Goal: Task Accomplishment & Management: Use online tool/utility

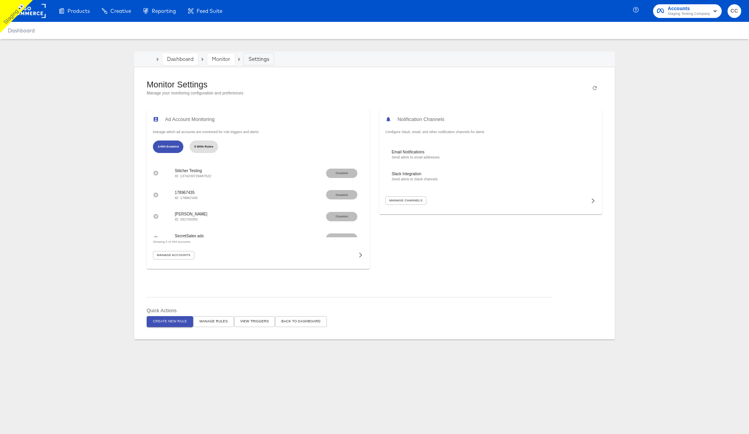
click at [168, 321] on span "Create New Rule" at bounding box center [170, 321] width 34 height 6
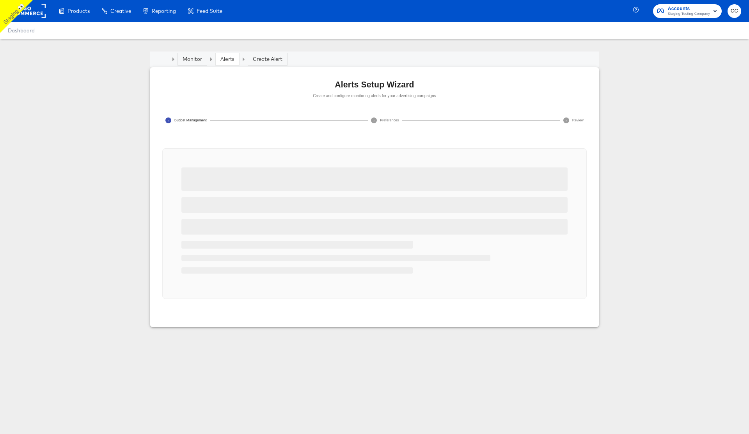
click at [439, 216] on div at bounding box center [374, 223] width 405 height 131
click at [401, 198] on div at bounding box center [374, 205] width 386 height 16
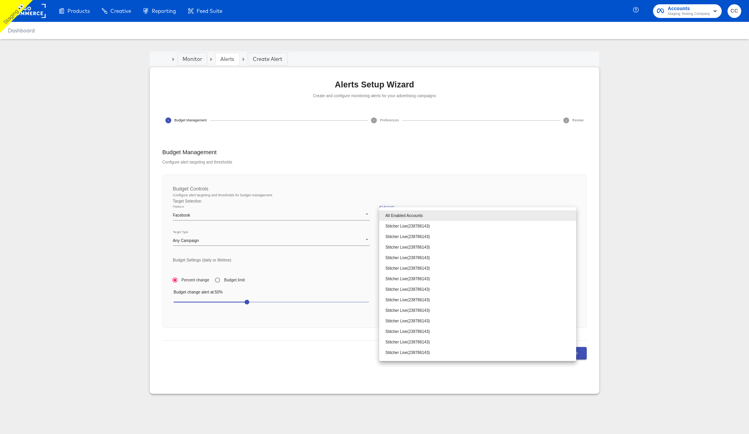
click at [418, 212] on body "Products Products Product Catalogs Enhance Your Product Catalog, Map Them to Pu…" at bounding box center [374, 217] width 749 height 434
click at [414, 228] on li "Stitcher Live ( 238786143 )" at bounding box center [477, 226] width 197 height 11
type input "238786143"
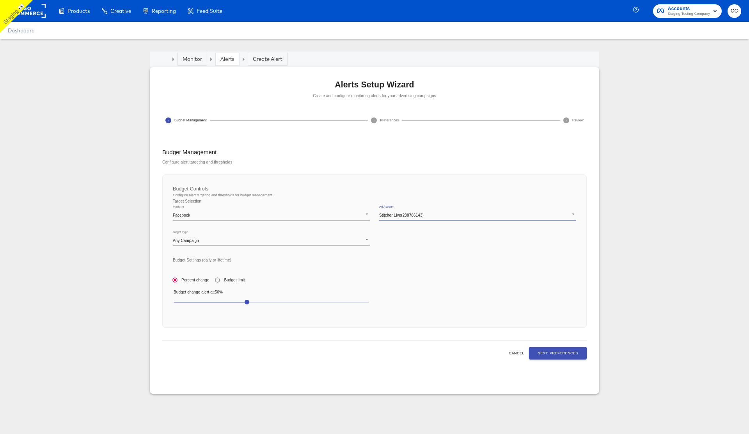
click at [564, 355] on span "Next: Preferences" at bounding box center [557, 353] width 41 height 6
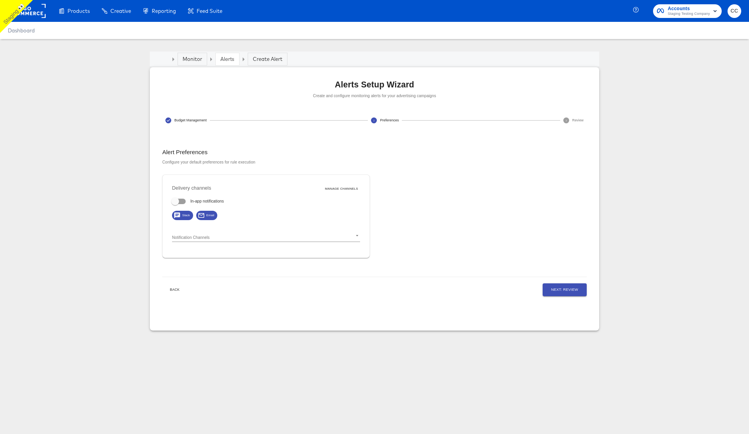
click at [565, 287] on span "Next: Review" at bounding box center [564, 289] width 27 height 6
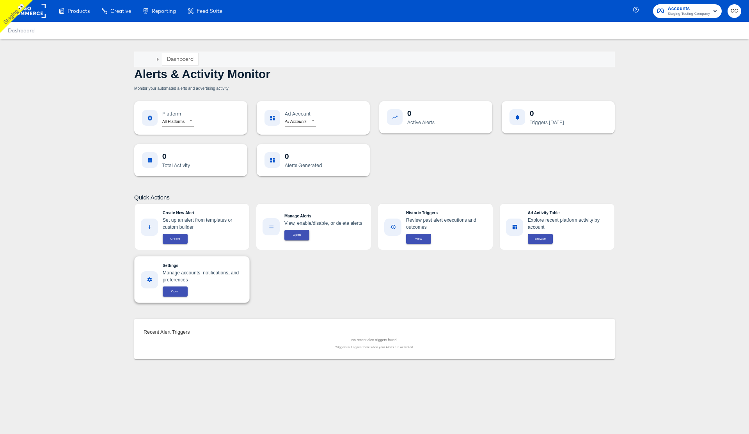
click at [174, 294] on span "Open" at bounding box center [175, 291] width 16 height 5
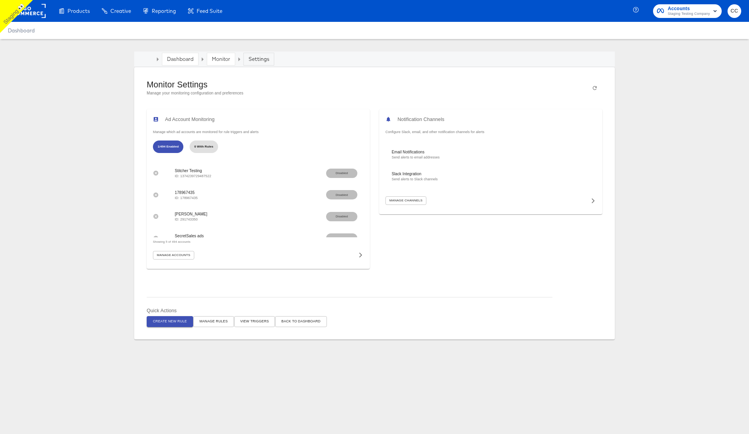
click at [163, 324] on span "Create New Rule" at bounding box center [170, 321] width 34 height 6
click at [197, 257] on div "Manage Accounts" at bounding box center [258, 254] width 211 height 9
click at [213, 319] on span "Manage Rules" at bounding box center [213, 321] width 28 height 6
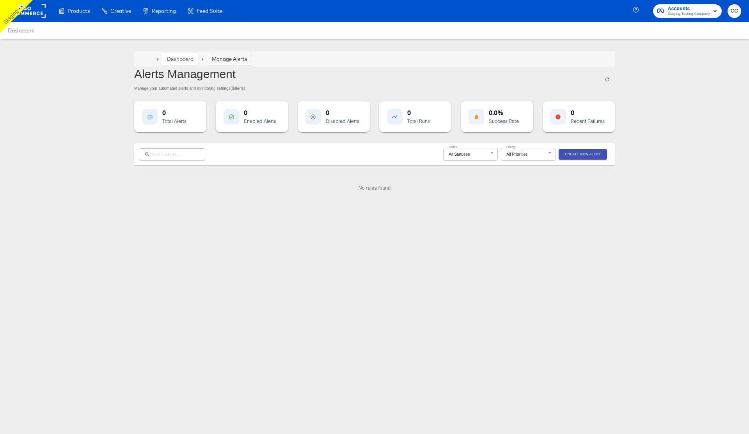
click at [65, 101] on article "Dashboard Manage Alerts Alerts Management Manage your automated alerts and moni…" at bounding box center [374, 128] width 749 height 178
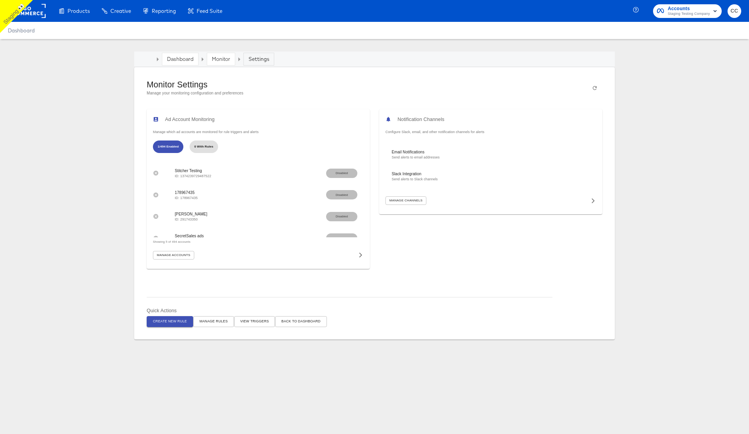
click at [255, 321] on span "View Triggers" at bounding box center [254, 321] width 29 height 6
click at [299, 316] on button "Back to Dashboard" at bounding box center [300, 321] width 51 height 11
click at [167, 321] on span "Create New Rule" at bounding box center [170, 321] width 34 height 6
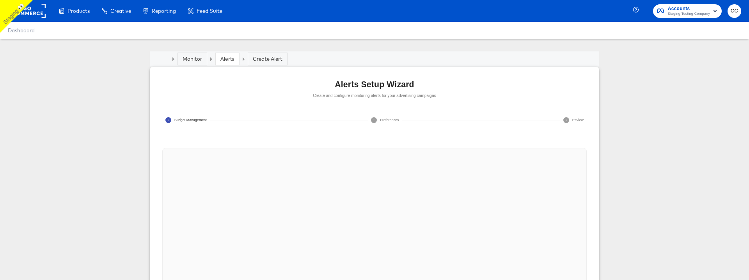
drag, startPoint x: 420, startPoint y: 251, endPoint x: 446, endPoint y: 215, distance: 44.6
click at [191, 215] on div at bounding box center [181, 223] width 19 height 131
click at [308, 214] on body "Products Products Product Catalogs Enhance Your Product Catalog, Map Them to Pu…" at bounding box center [374, 209] width 749 height 418
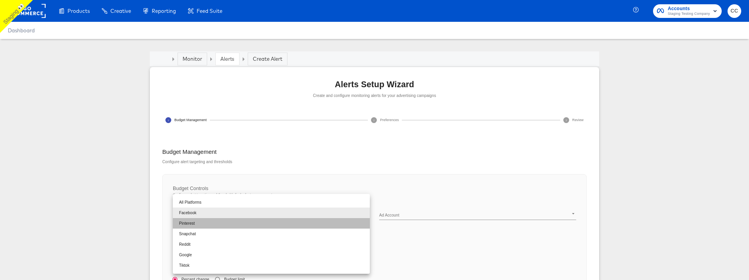
click at [212, 225] on li "Pinterest" at bounding box center [271, 223] width 197 height 11
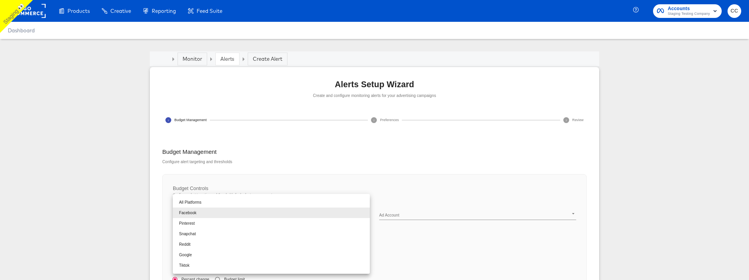
click at [246, 214] on body "Products Products Product Catalogs Enhance Your Product Catalog, Map Them to Pu…" at bounding box center [374, 209] width 749 height 418
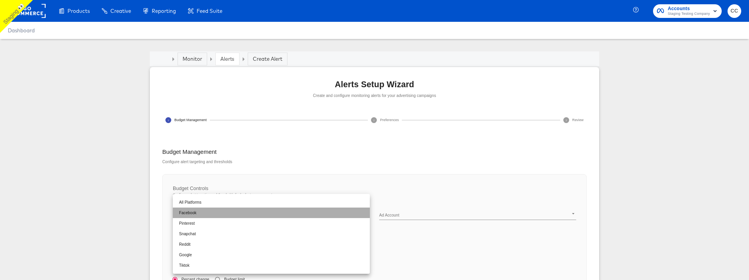
click at [223, 210] on li "Facebook" at bounding box center [271, 213] width 197 height 11
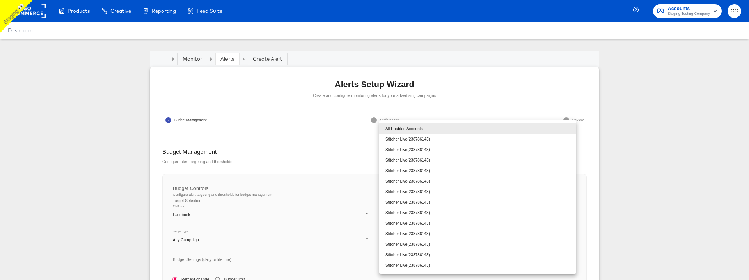
click at [413, 212] on body "Products Products Product Catalogs Enhance Your Product Catalog, Map Them to Pu…" at bounding box center [374, 209] width 749 height 418
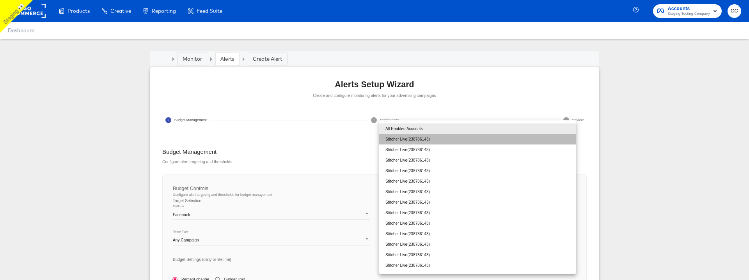
click at [432, 138] on li "Stitcher Live ( 238786143 )" at bounding box center [477, 139] width 197 height 11
type input "238786143"
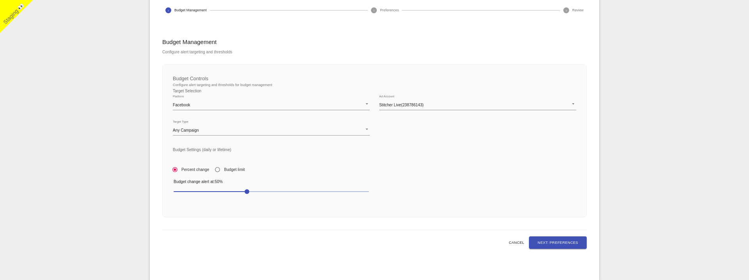
scroll to position [123, 0]
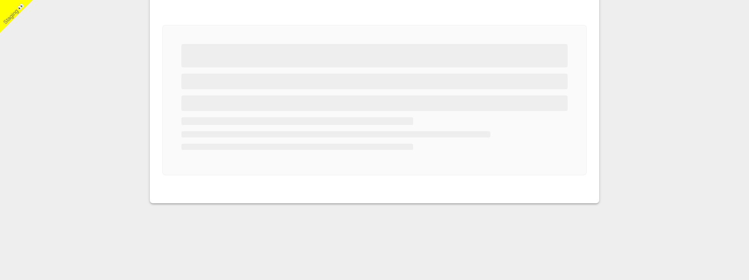
click at [191, 177] on div at bounding box center [374, 105] width 424 height 172
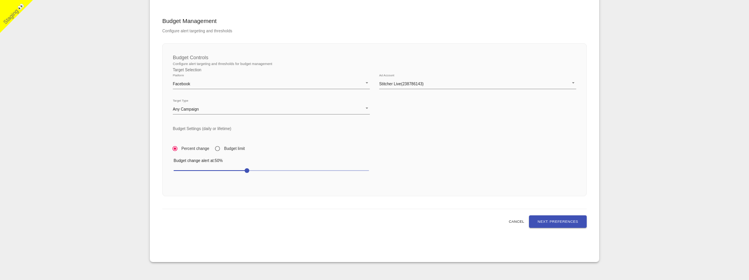
scroll to position [133, 0]
click at [195, 168] on span "30" at bounding box center [271, 169] width 195 height 11
click at [562, 218] on span "Next: Preferences" at bounding box center [557, 220] width 41 height 6
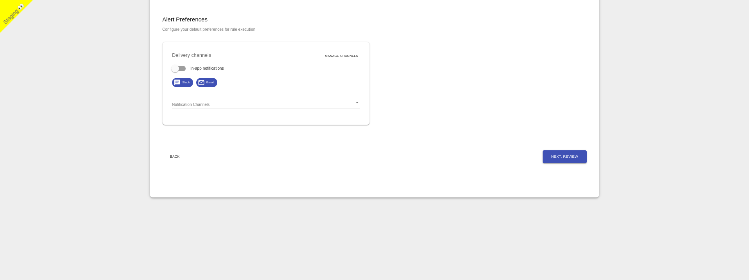
click at [182, 69] on input "In-app notifications" at bounding box center [175, 70] width 44 height 15
checkbox input "true"
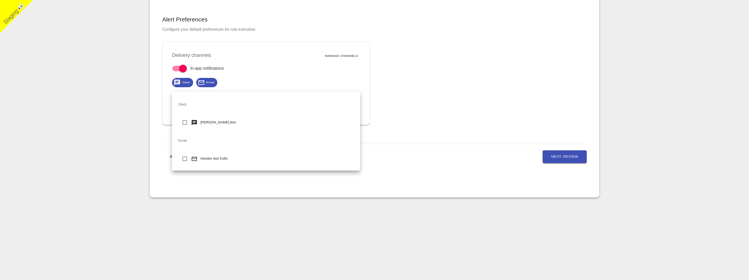
click at [213, 103] on body "Products Products Product Catalogs Enhance Your Product Catalog, Map Them to Pu…" at bounding box center [374, 74] width 749 height 414
click at [187, 120] on input "checkbox" at bounding box center [184, 124] width 13 height 13
checkbox input "true"
type input "d251bdb1-0a0f-4ea6-8adb-a3c2c20baa16"
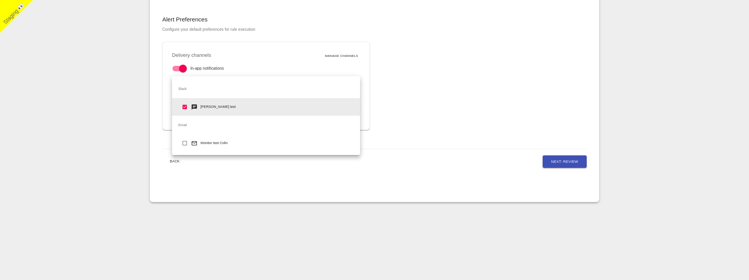
click at [186, 145] on input "checkbox" at bounding box center [184, 144] width 13 height 13
checkbox input "true"
type input "d251bdb1-0a0f-4ea6-8adb-a3c2c20baa16,d7ad3203-b2f8-46cd-b656-7d99a98e3118"
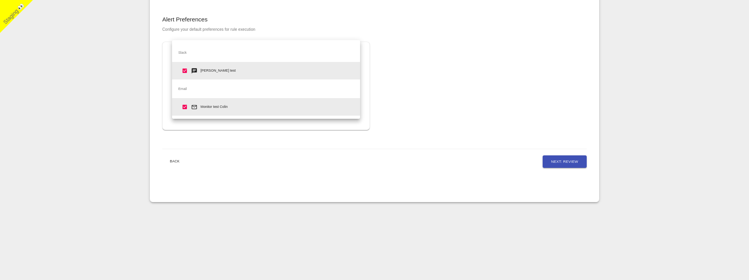
click at [568, 162] on div at bounding box center [374, 140] width 749 height 280
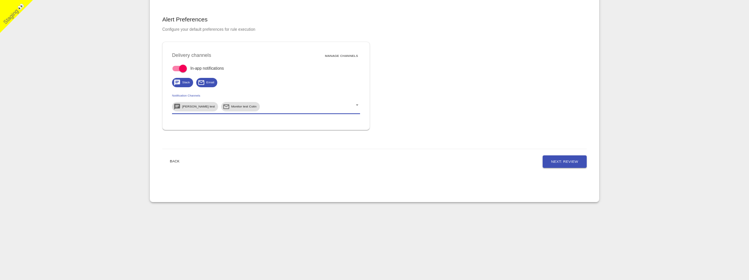
click at [564, 159] on span "Next: Review" at bounding box center [564, 162] width 27 height 6
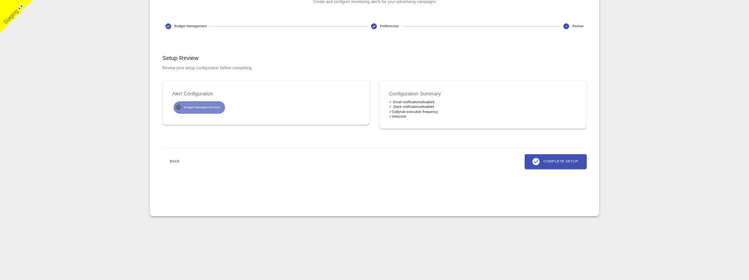
scroll to position [93, 0]
click at [554, 165] on span "Complete Setup" at bounding box center [555, 162] width 45 height 9
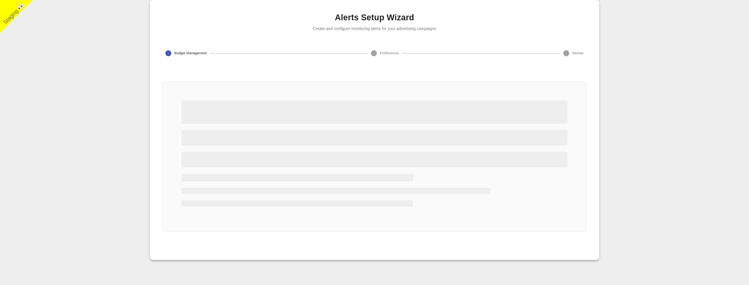
scroll to position [71, 0]
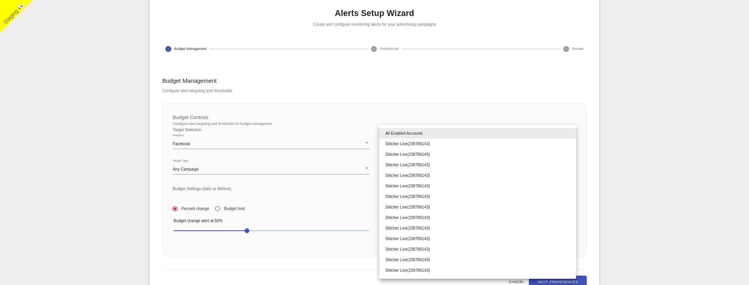
click at [399, 142] on body "Products Creative Reporting Feed Suite Accounts Staging Testing Company CC Dash…" at bounding box center [374, 138] width 749 height 418
click at [413, 143] on li "Stitcher Live ( 238786143 )" at bounding box center [477, 143] width 197 height 11
type input "238786143"
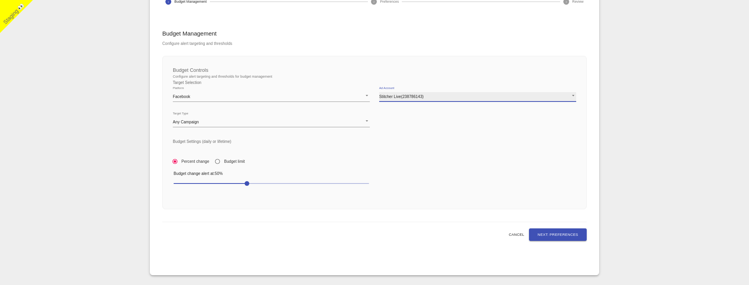
scroll to position [128, 0]
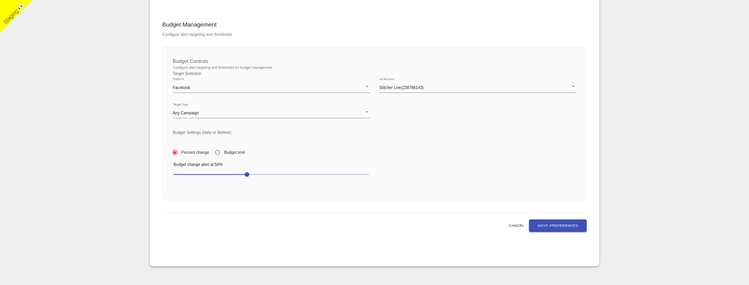
click at [556, 47] on div "Budget Management Configure alert targeting and thresholds" at bounding box center [374, 34] width 424 height 26
click at [560, 225] on span "Next: Preferences" at bounding box center [557, 225] width 41 height 6
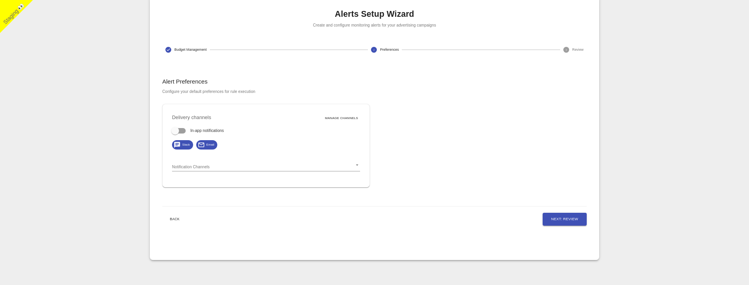
click at [182, 132] on input "In-app notifications" at bounding box center [175, 132] width 44 height 15
checkbox input "true"
click at [218, 165] on body "Products Creative Reporting Feed Suite Accounts Staging Testing Company CC Dash…" at bounding box center [374, 106] width 749 height 355
click at [184, 184] on input "checkbox" at bounding box center [184, 186] width 13 height 13
checkbox input "true"
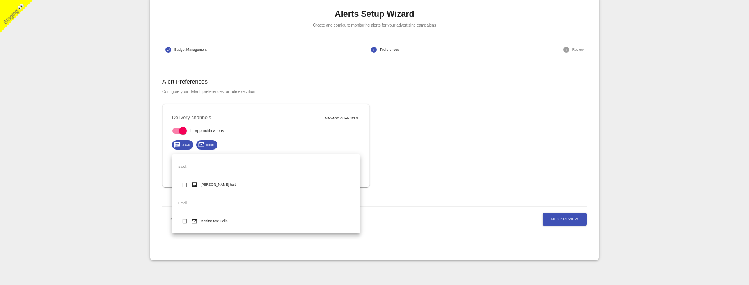
type input "d251bdb1-0a0f-4ea6-8adb-a3c2c20baa16"
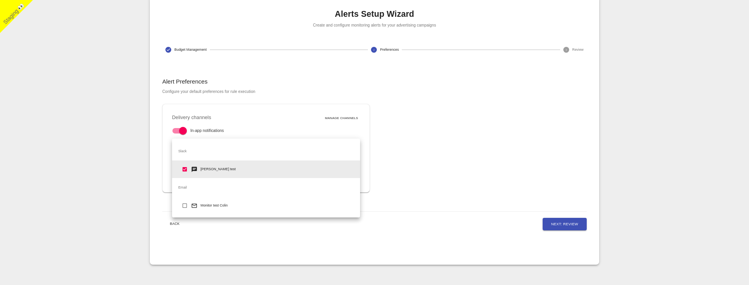
click at [183, 205] on input "checkbox" at bounding box center [184, 206] width 13 height 13
checkbox input "true"
type input "d251bdb1-0a0f-4ea6-8adb-a3c2c20baa16,d7ad3203-b2f8-46cd-b656-7d99a98e3118"
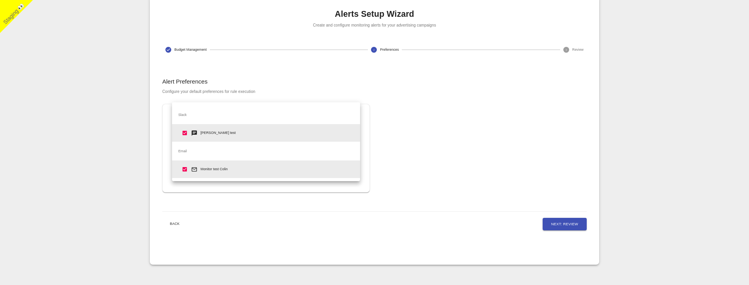
click at [563, 223] on div at bounding box center [374, 142] width 749 height 285
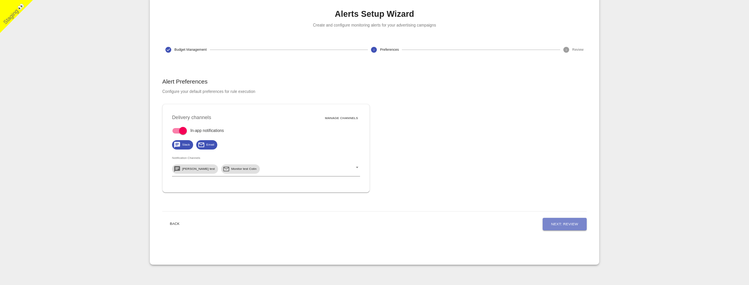
click at [558, 224] on span "Next: Review" at bounding box center [564, 224] width 27 height 6
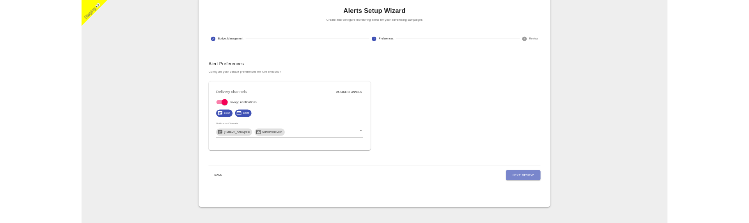
scroll to position [51, 0]
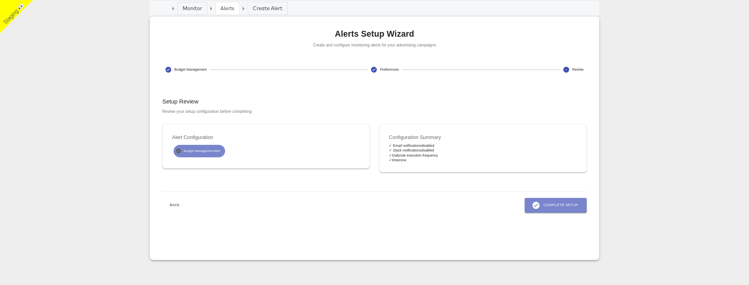
click at [561, 204] on span "Complete Setup" at bounding box center [555, 205] width 45 height 9
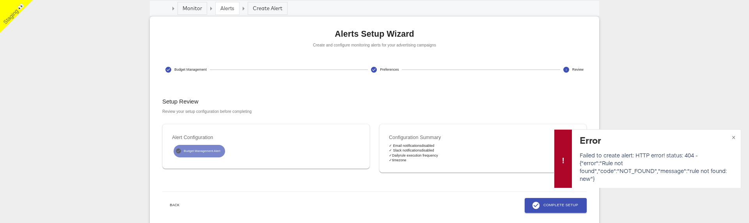
click at [560, 202] on span "Complete Setup" at bounding box center [555, 205] width 45 height 9
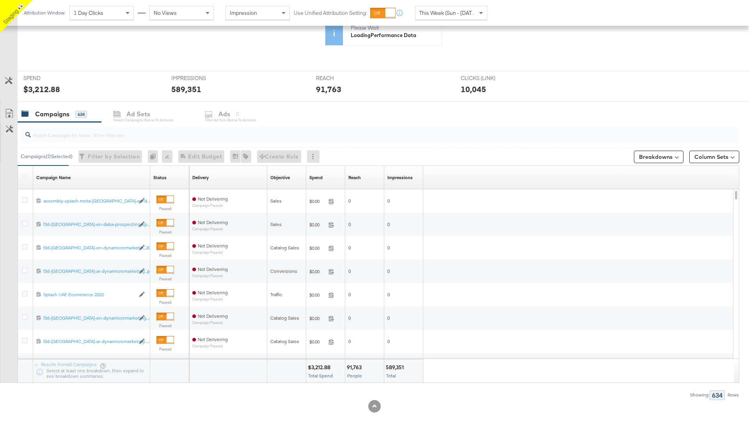
scroll to position [251, 0]
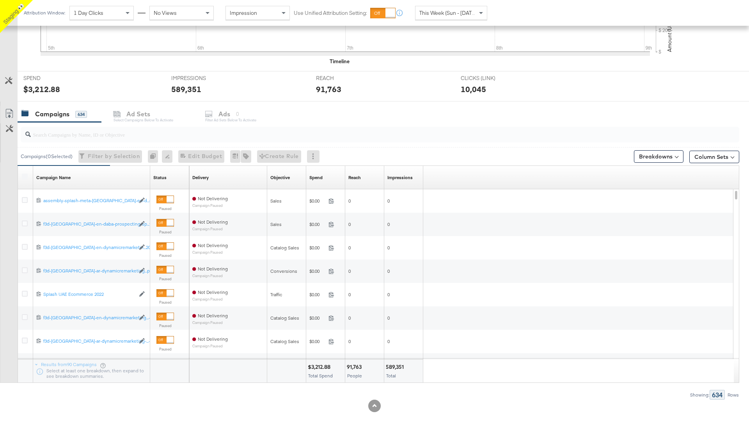
click at [66, 134] on input "search" at bounding box center [352, 131] width 642 height 15
paste input "23844343566290595"
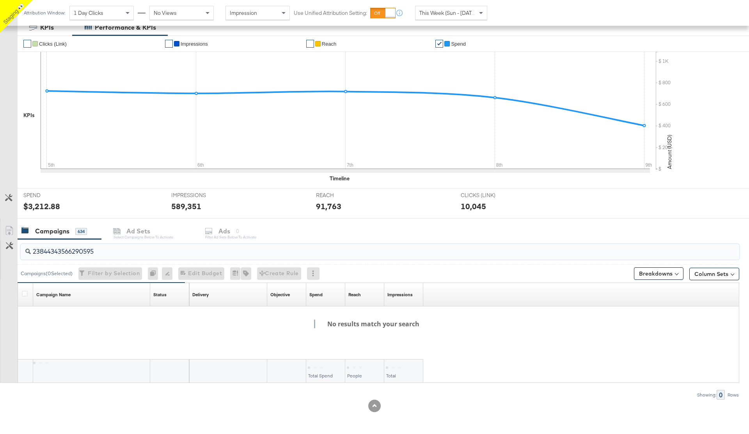
scroll to position [111, 0]
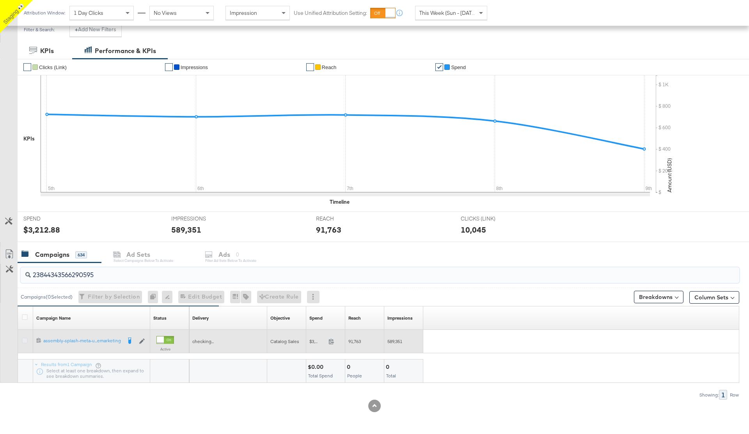
type input "23844343566290595"
click at [25, 341] on icon at bounding box center [25, 340] width 6 height 6
click at [0, 0] on input "checkbox" at bounding box center [0, 0] width 0 height 0
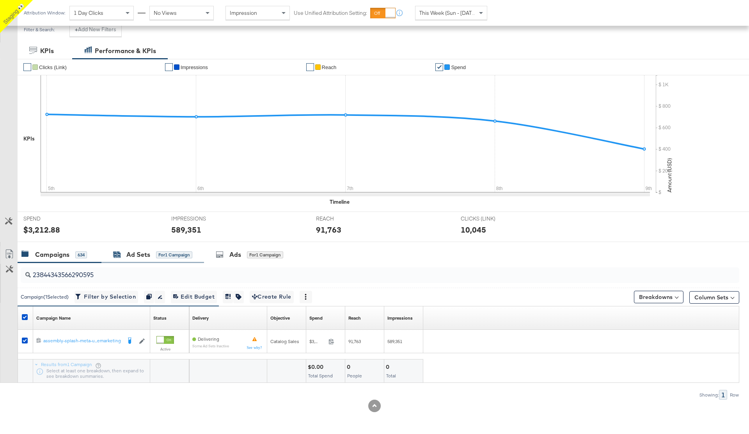
click at [150, 250] on div "Ad Sets for 1 Campaign" at bounding box center [152, 254] width 79 height 9
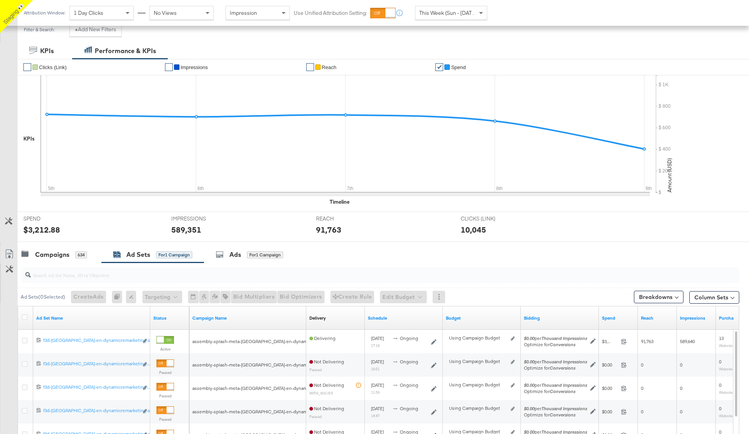
click at [70, 275] on input "search" at bounding box center [352, 271] width 642 height 15
paste input "23845281124780595"
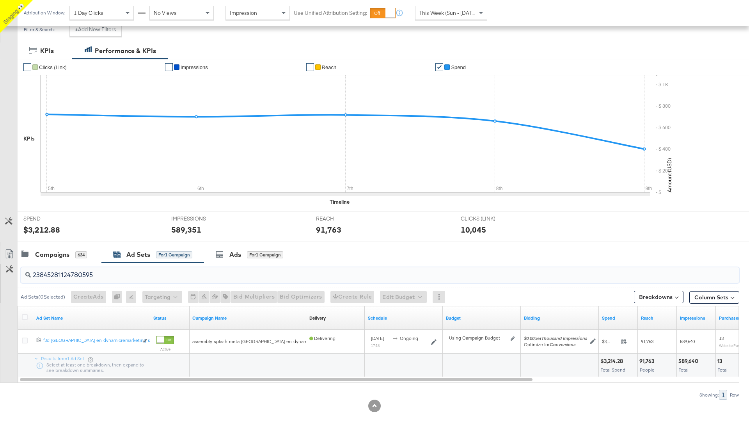
type input "23845281124780595"
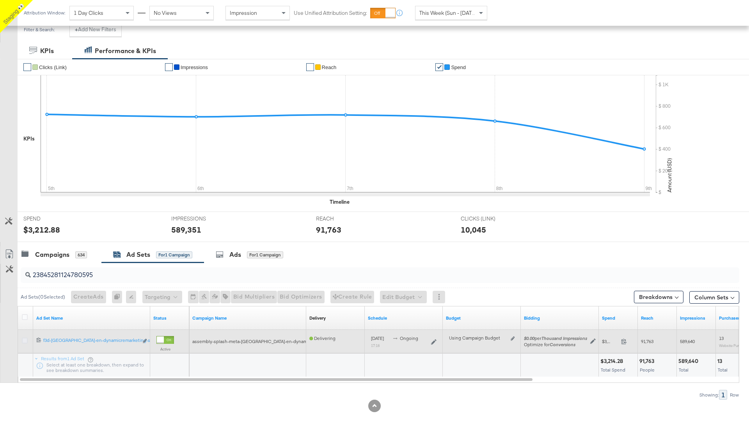
click at [23, 338] on icon at bounding box center [25, 340] width 6 height 6
click at [0, 0] on input "checkbox" at bounding box center [0, 0] width 0 height 0
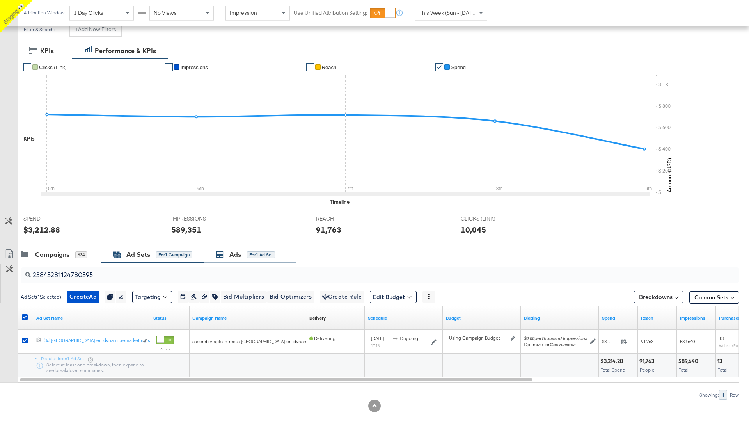
click at [234, 256] on div "Ads" at bounding box center [235, 254] width 12 height 9
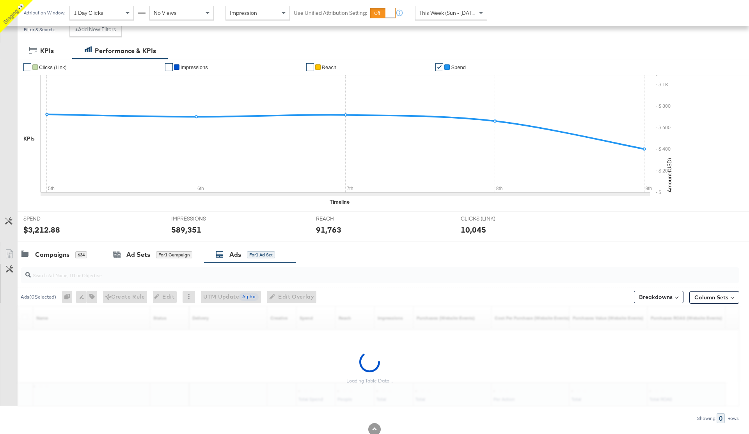
click at [51, 274] on input "search" at bounding box center [352, 271] width 642 height 15
paste input "120207095353650596"
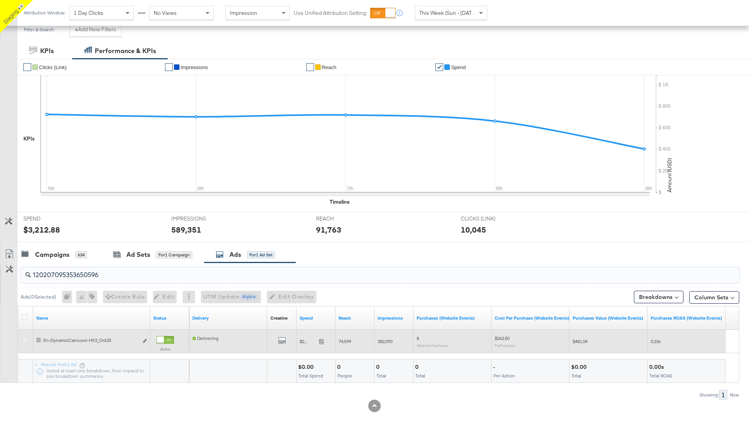
type input "120207095353650596"
click at [24, 342] on icon at bounding box center [25, 340] width 6 height 6
click at [0, 0] on input "checkbox" at bounding box center [0, 0] width 0 height 0
click at [143, 341] on icon "link" at bounding box center [145, 340] width 4 height 4
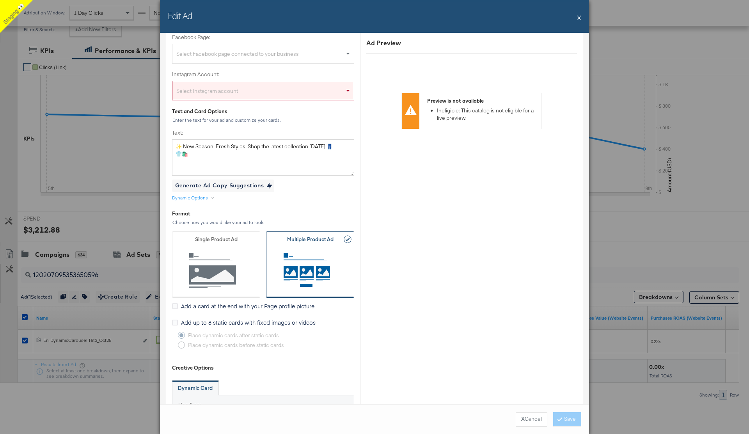
scroll to position [0, 0]
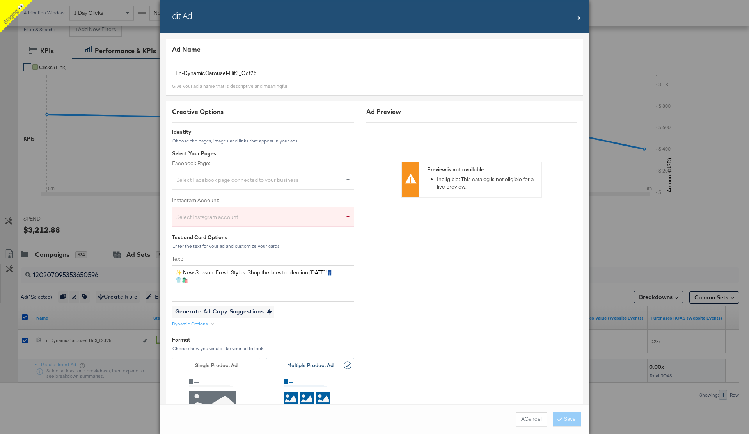
click at [579, 19] on button "X" at bounding box center [579, 18] width 4 height 16
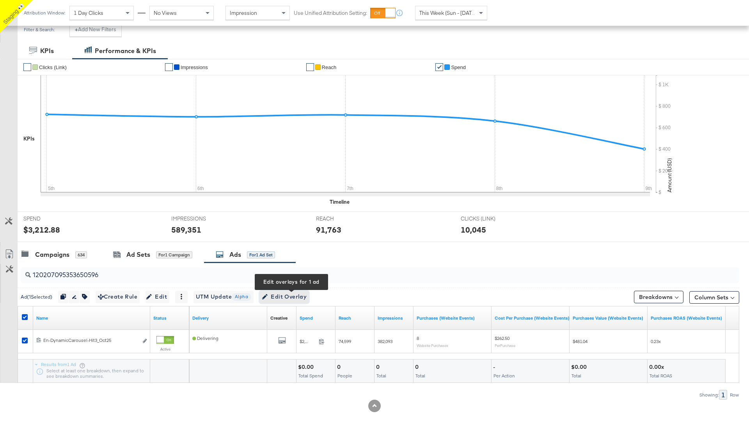
click at [300, 293] on span "Edit Overlay Edit overlays for 1 ad" at bounding box center [284, 297] width 45 height 10
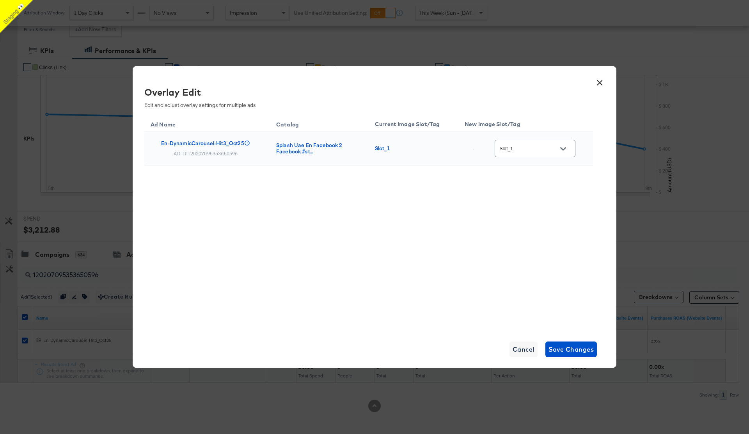
click at [565, 148] on icon "Open" at bounding box center [562, 148] width 5 height 3
click at [356, 226] on div "Ad Name Catalog Current Image Slot/Tag New Image Slot/Tag En-DynamicCarousel-Hi…" at bounding box center [368, 221] width 448 height 214
click at [600, 82] on button "×" at bounding box center [599, 81] width 14 height 14
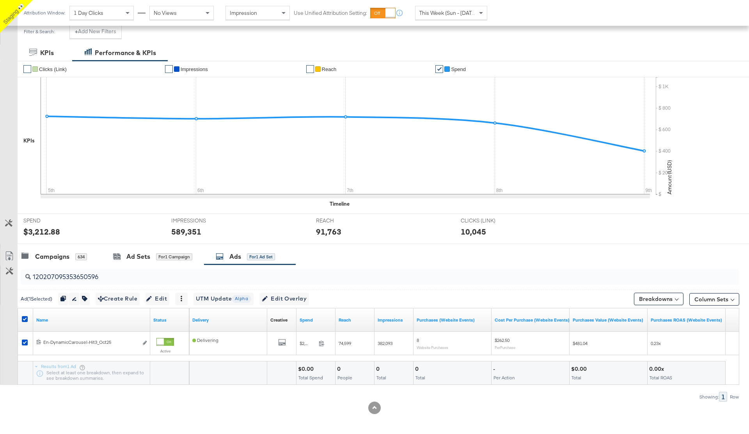
scroll to position [111, 0]
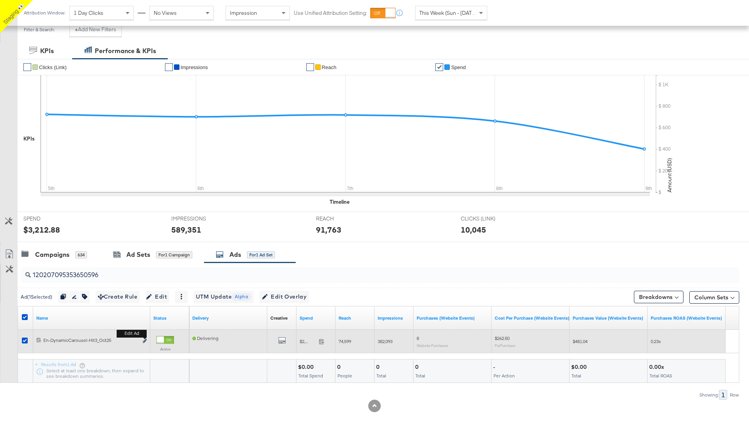
click at [144, 341] on icon "link" at bounding box center [145, 340] width 4 height 4
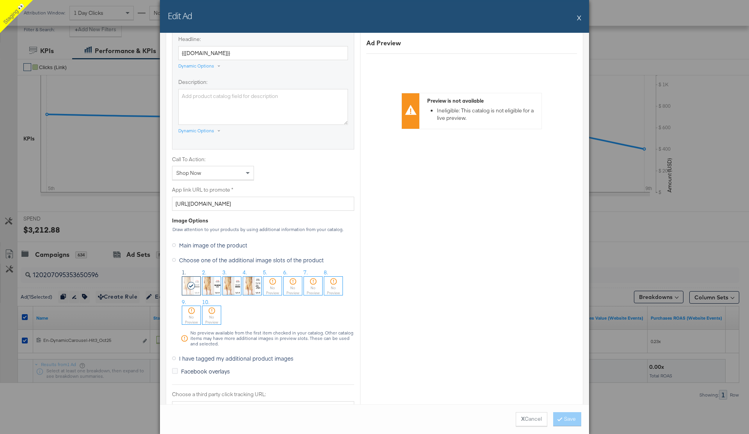
scroll to position [492, 0]
click at [530, 419] on button "X Cancel" at bounding box center [531, 419] width 32 height 14
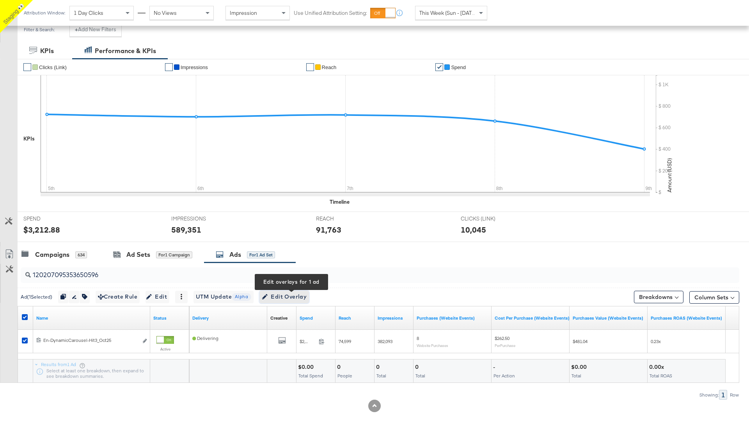
click at [290, 296] on span "Edit Overlay Edit overlays for 1 ad" at bounding box center [284, 297] width 45 height 10
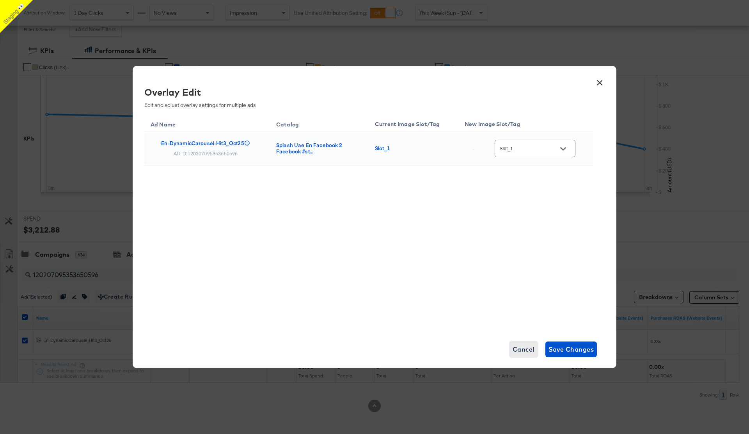
click at [517, 349] on span "Cancel" at bounding box center [523, 349] width 22 height 11
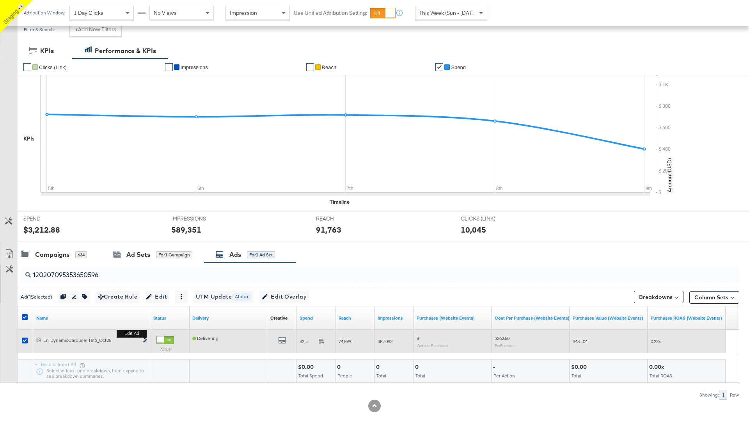
click at [144, 342] on icon "link" at bounding box center [145, 340] width 4 height 4
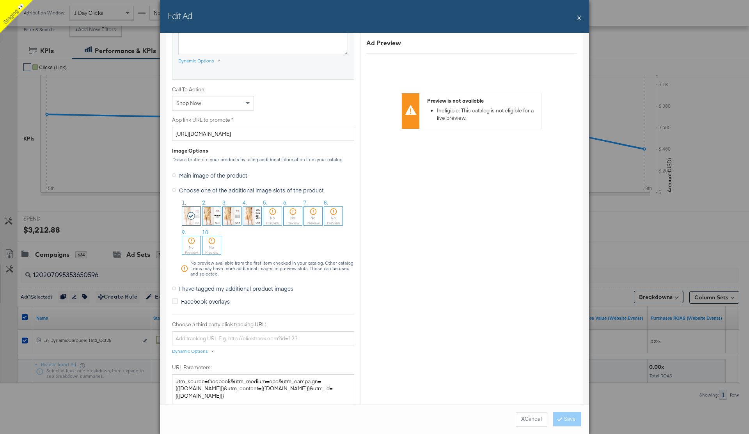
scroll to position [561, 0]
click at [173, 174] on icon at bounding box center [174, 175] width 4 height 4
click at [0, 0] on input "Main image of the product" at bounding box center [0, 0] width 0 height 0
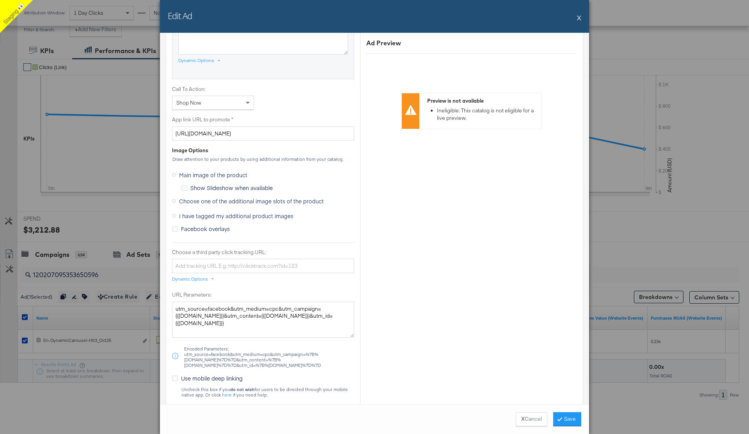
click at [175, 216] on icon at bounding box center [174, 216] width 4 height 4
click at [0, 0] on input "I have tagged my additional product images" at bounding box center [0, 0] width 0 height 0
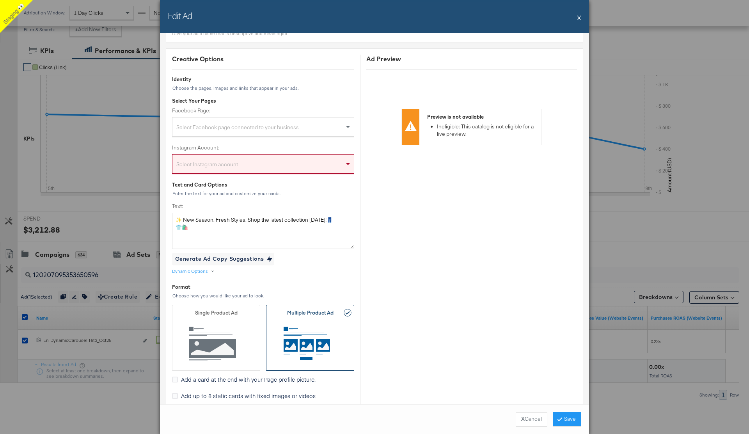
scroll to position [51, 0]
click at [578, 19] on button "X" at bounding box center [579, 18] width 4 height 16
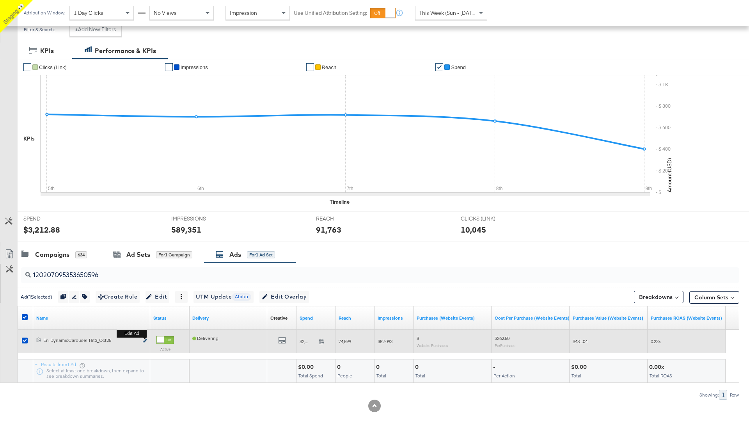
click at [144, 340] on icon "link" at bounding box center [145, 340] width 4 height 4
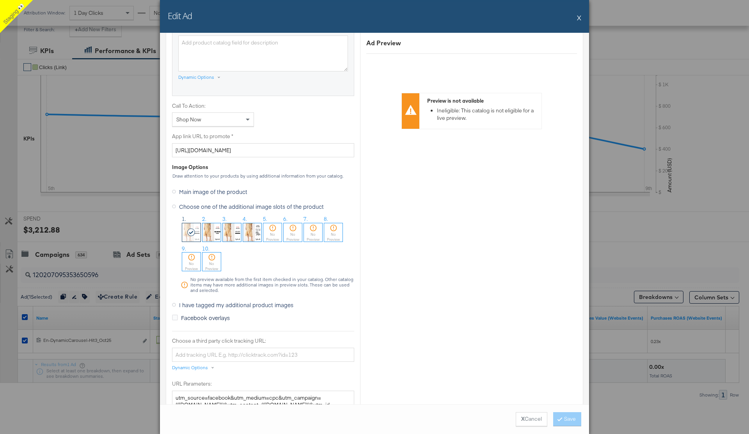
scroll to position [547, 0]
click at [174, 188] on icon at bounding box center [174, 189] width 4 height 4
click at [0, 0] on input "Main image of the product" at bounding box center [0, 0] width 0 height 0
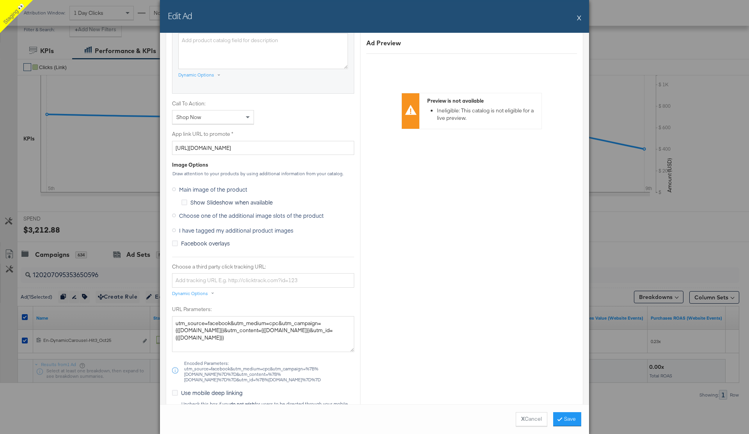
click at [174, 229] on icon at bounding box center [174, 230] width 4 height 4
click at [0, 0] on input "I have tagged my additional product images" at bounding box center [0, 0] width 0 height 0
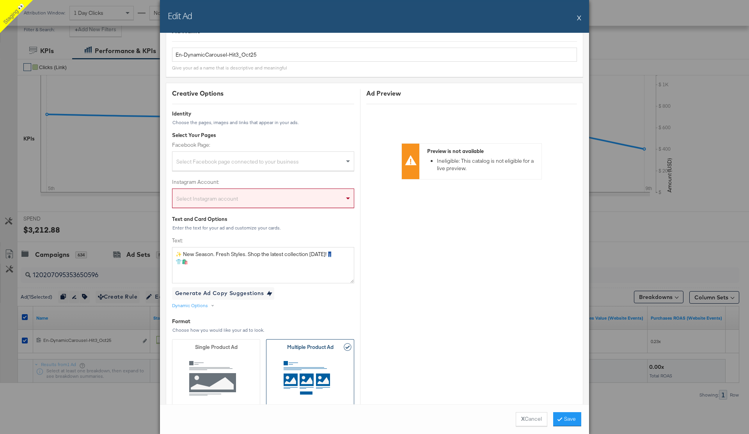
scroll to position [18, 0]
click at [576, 19] on div "Edit Ad X" at bounding box center [374, 16] width 429 height 33
click at [579, 19] on button "X" at bounding box center [579, 18] width 4 height 16
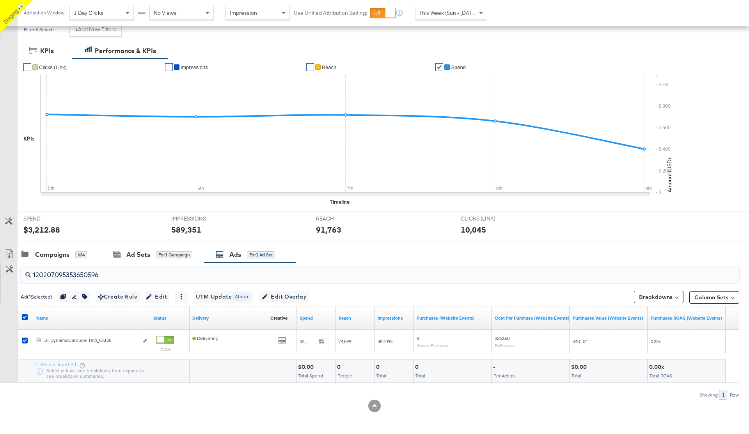
click at [83, 273] on input "120207095353650596" at bounding box center [352, 271] width 642 height 15
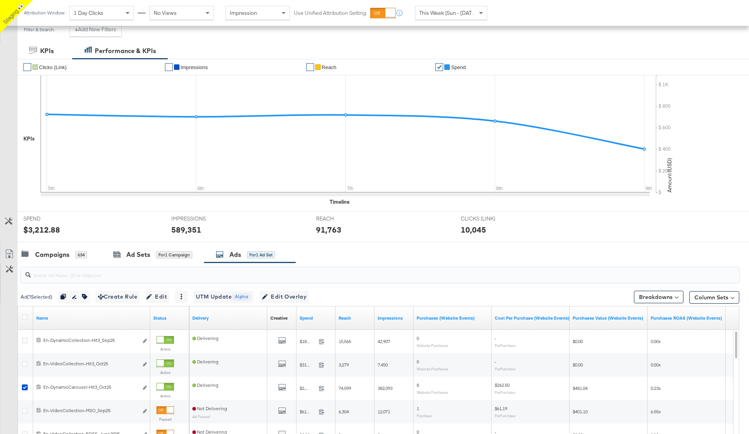
paste input "120207095353650596"
type input "120207095353650596"
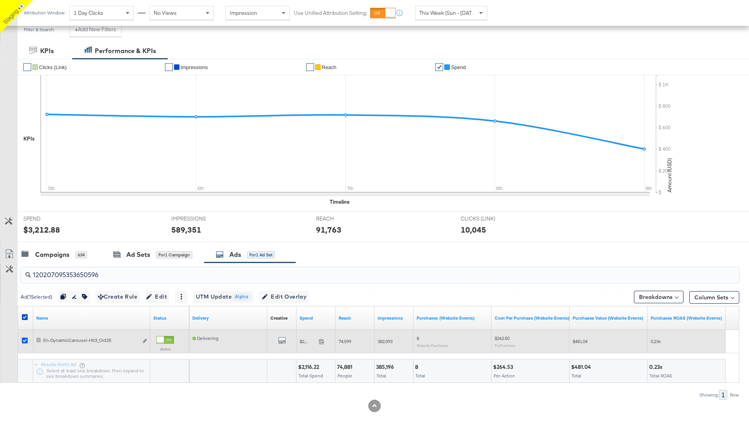
click at [26, 340] on icon at bounding box center [25, 340] width 6 height 6
click at [0, 0] on input "checkbox" at bounding box center [0, 0] width 0 height 0
click at [24, 340] on icon at bounding box center [25, 340] width 6 height 6
click at [0, 0] on input "checkbox" at bounding box center [0, 0] width 0 height 0
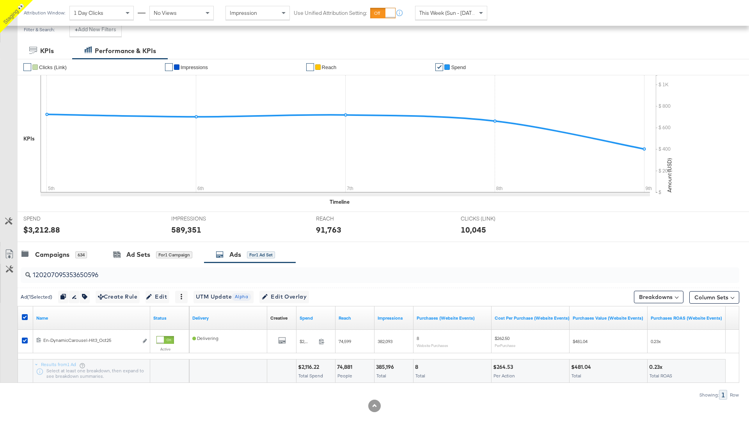
scroll to position [0, 0]
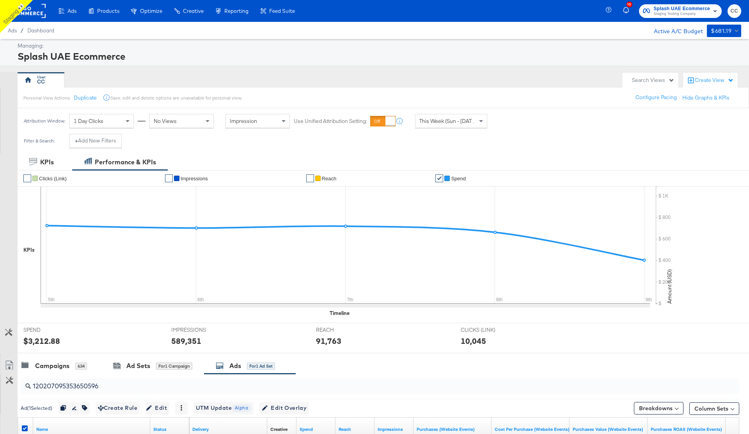
click at [734, 12] on span "CC" at bounding box center [733, 11] width 7 height 9
click at [694, 79] on link "Internal Dashboard" at bounding box center [691, 78] width 59 height 14
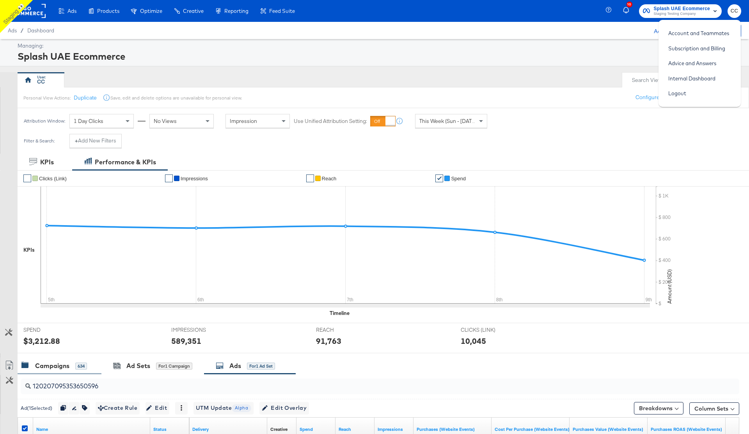
click at [52, 363] on div "Campaigns" at bounding box center [52, 365] width 34 height 9
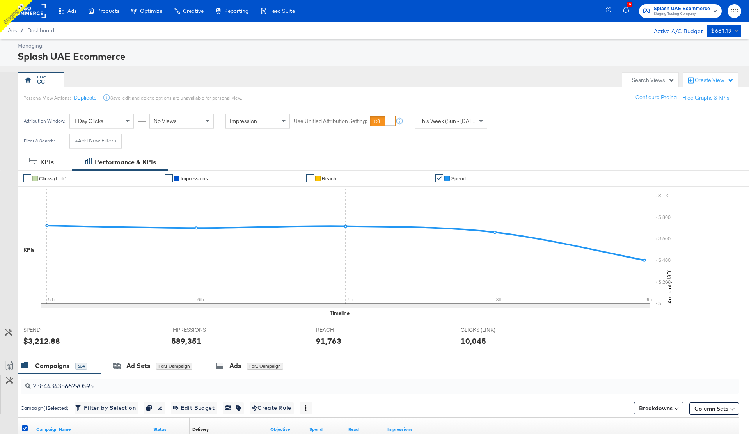
click at [66, 386] on input "23844343566290595" at bounding box center [352, 382] width 642 height 15
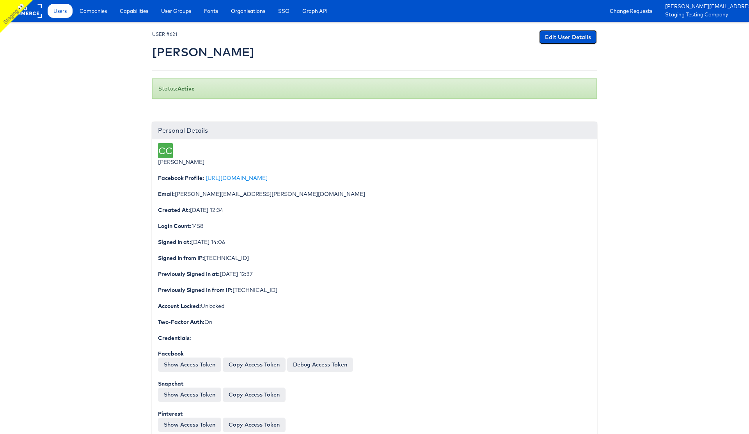
click at [568, 35] on link "Edit User Details" at bounding box center [568, 37] width 58 height 14
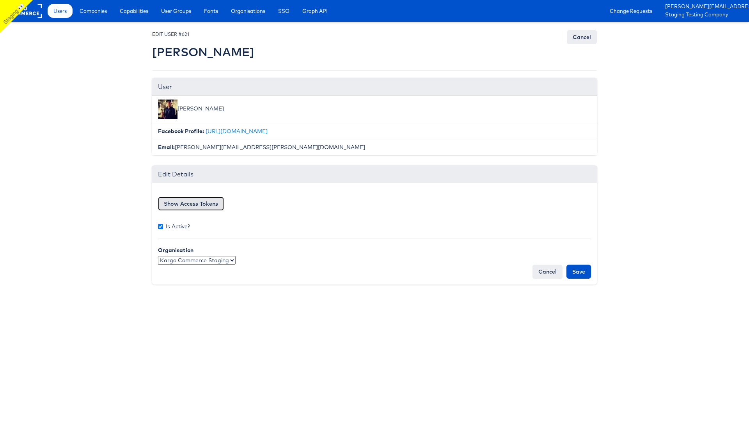
click at [190, 207] on button "Show Access Tokens" at bounding box center [191, 204] width 66 height 14
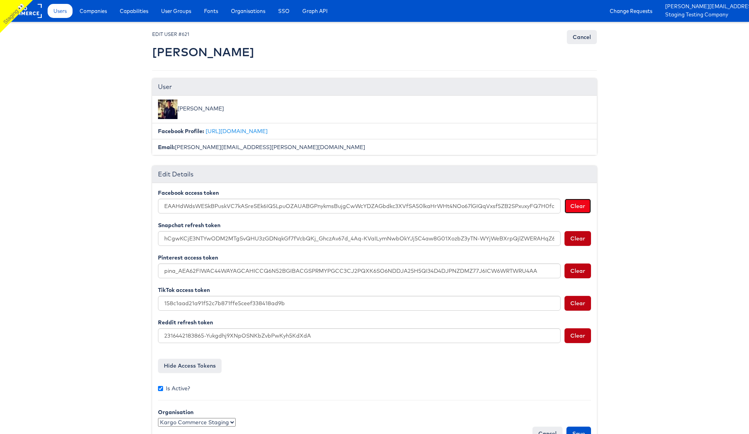
click at [582, 206] on button "Clear" at bounding box center [577, 205] width 27 height 15
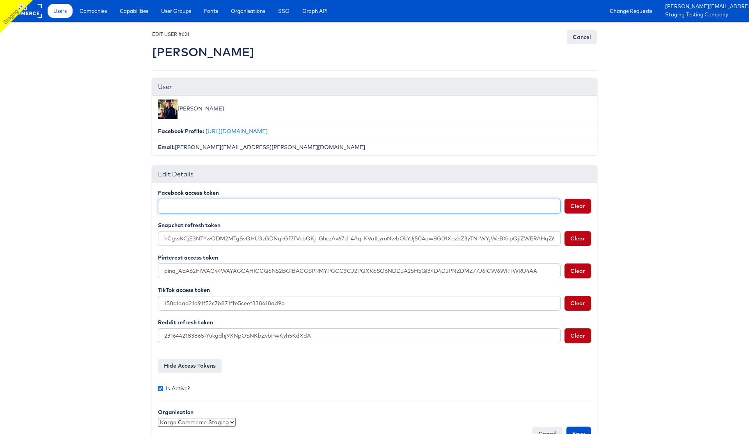
click at [283, 204] on input "Facebook access token" at bounding box center [359, 205] width 402 height 15
paste input "EAAH4LxToDUcBAMNZBlmcOvylpaAeDuQq15UnLogwrXBfJCWo7iHNHsaUZBszKLAHBJOVnWPfZBTS7Q…"
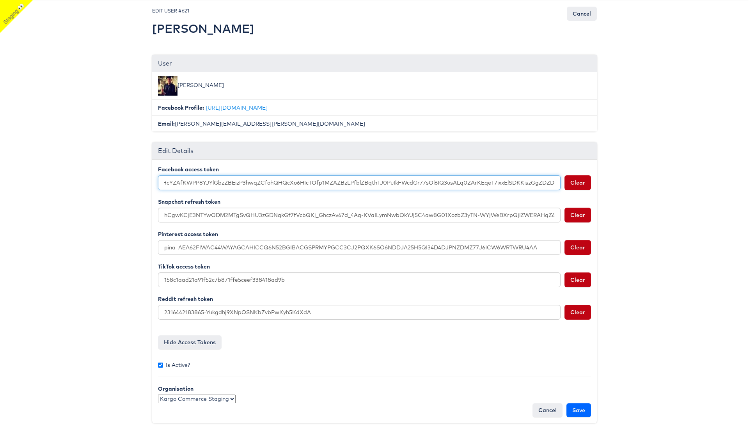
type input "EAAH4LxToDUcBAMNZBlmcOvylpaAeDuQq15UnLogwrXBfJCWo7iHNHsaUZBszKLAHBJOVnWPfZBTS7Q…"
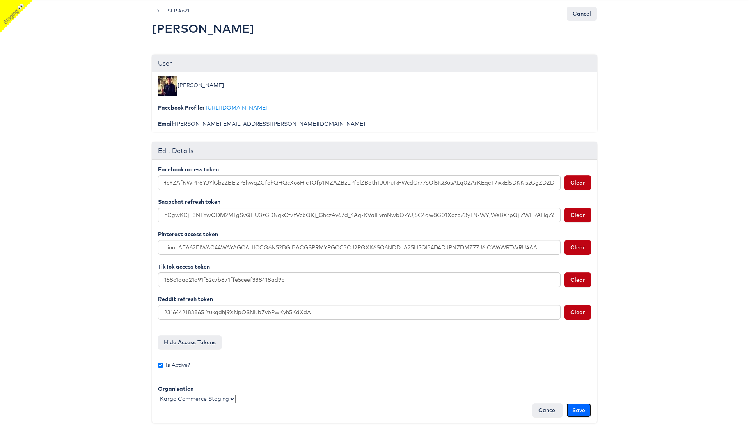
click at [578, 411] on input "Save" at bounding box center [578, 410] width 25 height 14
type input "Saving..."
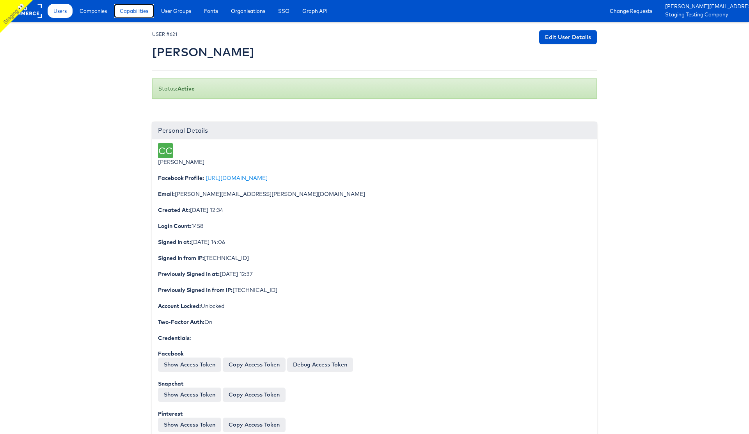
click at [122, 14] on span "Capabilities" at bounding box center [134, 11] width 28 height 8
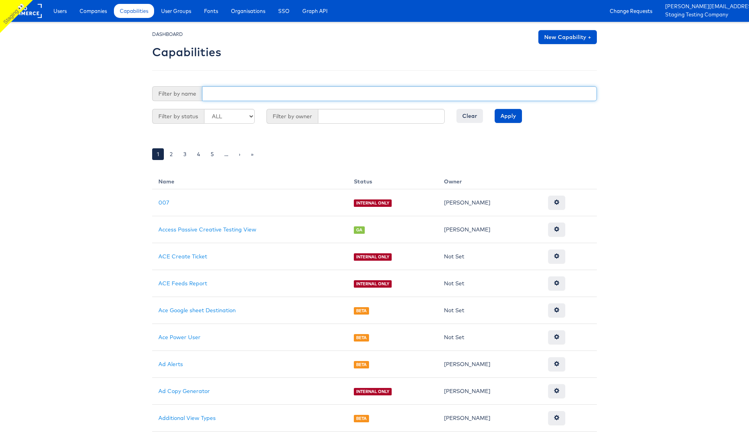
click at [249, 95] on input "text" at bounding box center [399, 93] width 395 height 15
type input "reporting"
click at [506, 116] on input "Apply" at bounding box center [507, 116] width 27 height 14
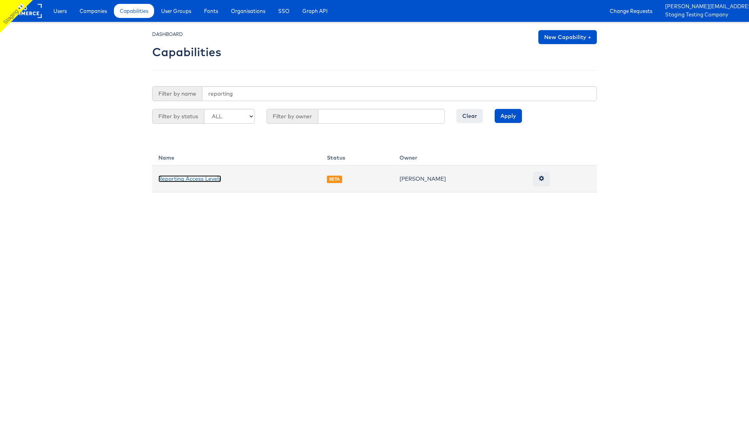
click at [201, 179] on link "Reporting Access Levels" at bounding box center [189, 178] width 63 height 7
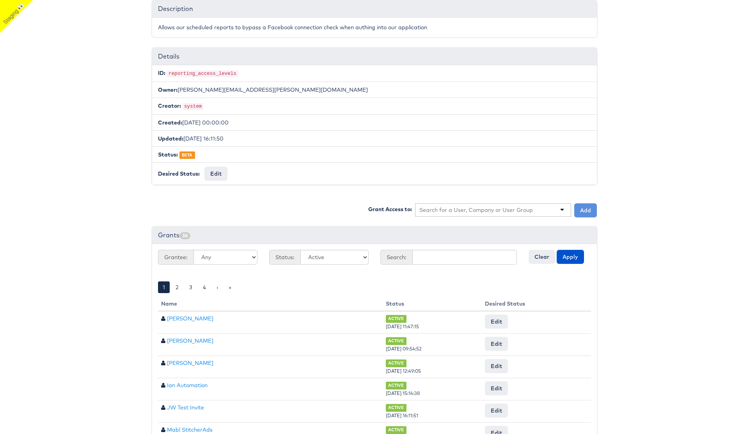
scroll to position [86, 0]
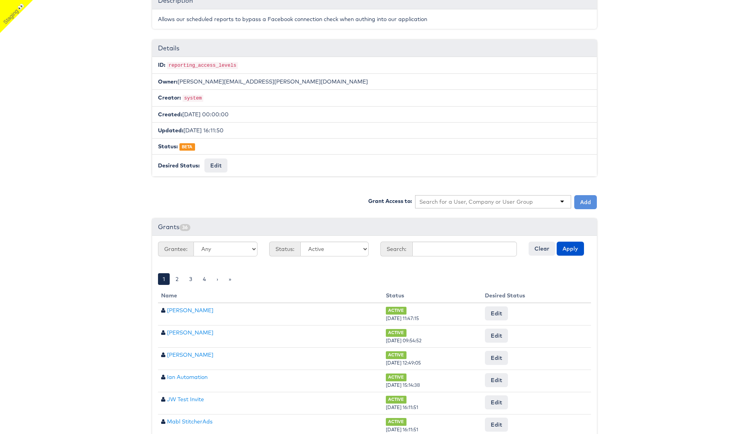
click at [458, 198] on input "text" at bounding box center [476, 202] width 114 height 8
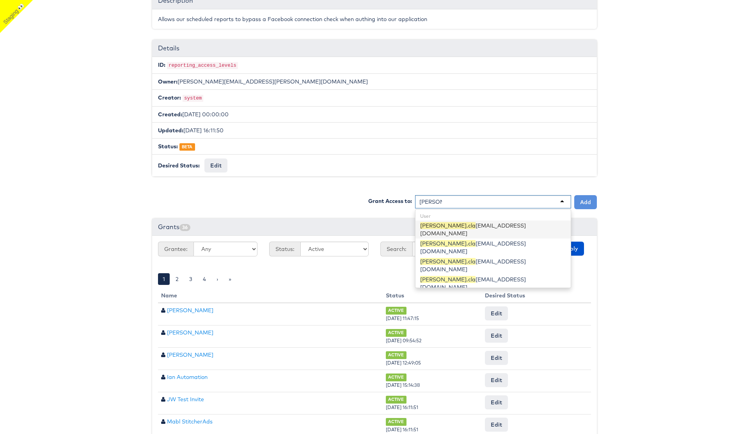
type input "[PERSON_NAME].clar"
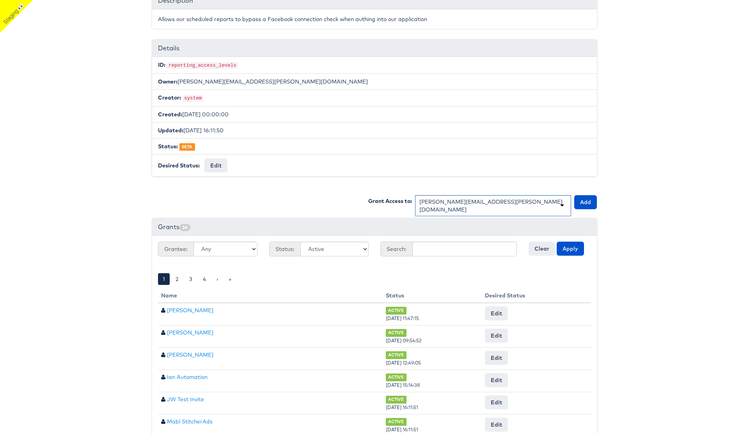
scroll to position [0, 0]
click at [585, 200] on button "Add" at bounding box center [585, 202] width 23 height 14
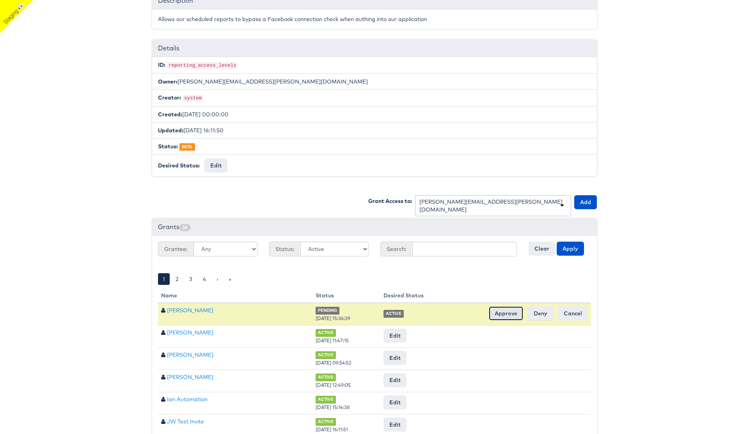
click at [504, 314] on input "Approve" at bounding box center [506, 313] width 34 height 14
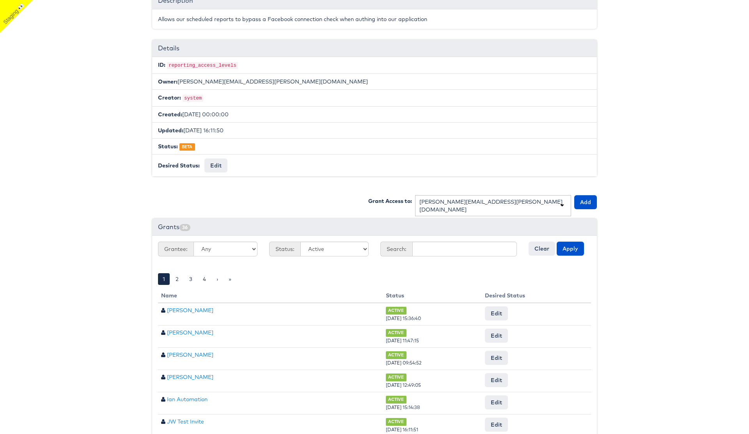
click at [654, 205] on body "Users Companies Capabilities User Groups Fonts Organisations SSO Graph API Chan…" at bounding box center [374, 251] width 749 height 675
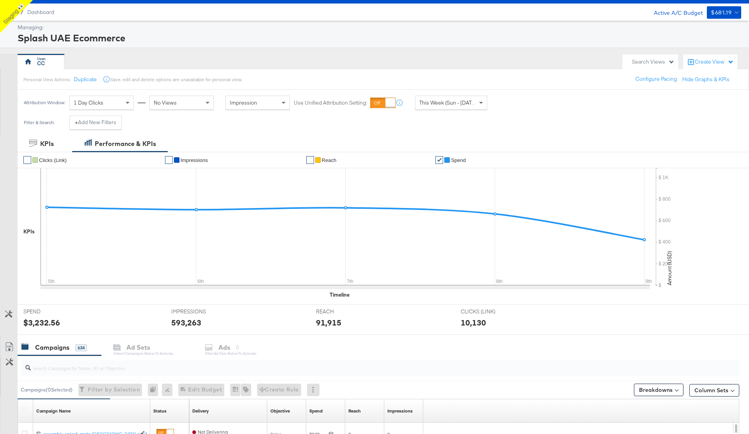
scroll to position [35, 0]
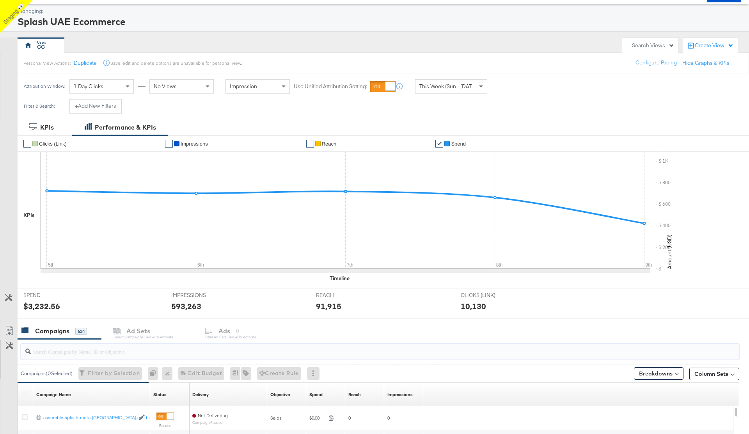
click at [48, 349] on input "search" at bounding box center [352, 347] width 642 height 15
paste input "23844343566290595"
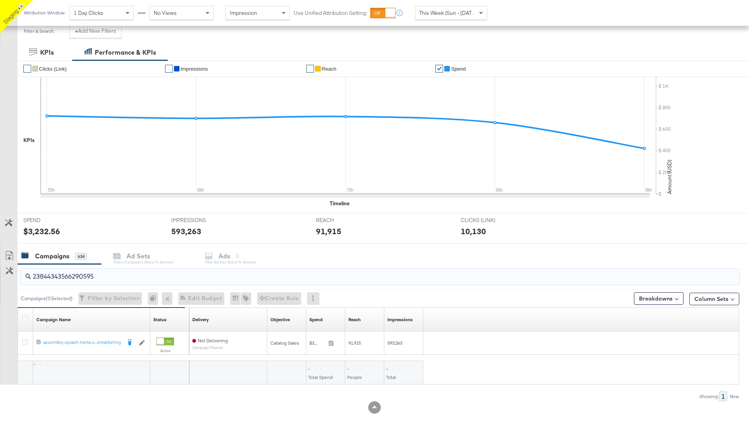
scroll to position [111, 0]
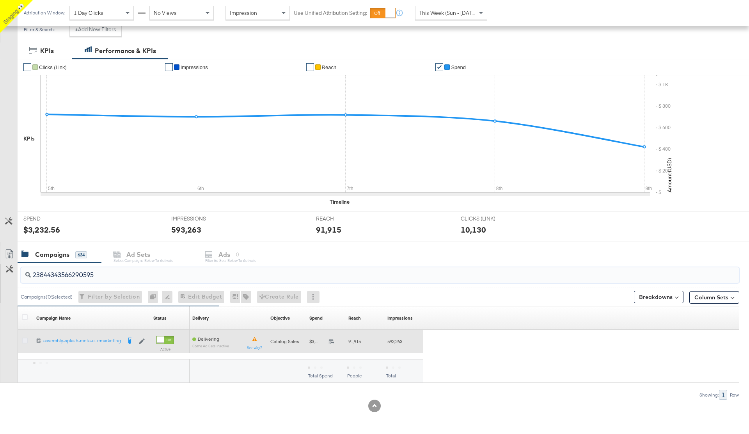
type input "23844343566290595"
click at [26, 337] on icon at bounding box center [25, 340] width 6 height 6
click at [0, 0] on input "checkbox" at bounding box center [0, 0] width 0 height 0
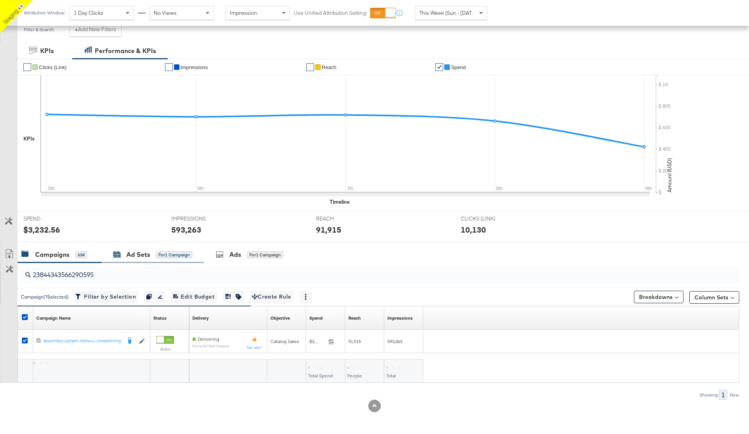
click at [145, 251] on div "Ad Sets" at bounding box center [138, 254] width 24 height 9
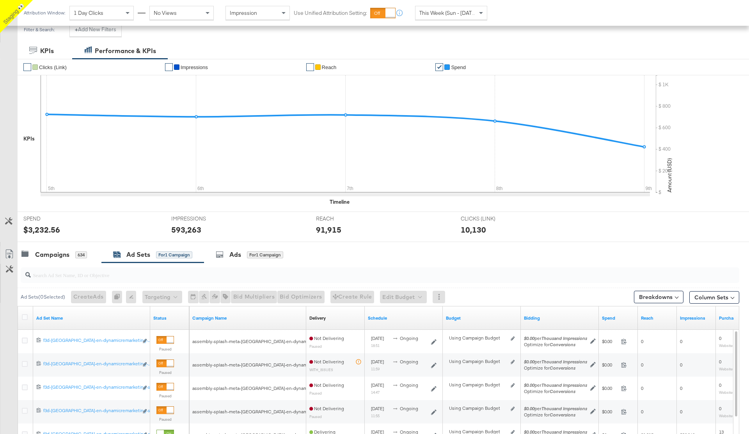
click at [59, 275] on input "search" at bounding box center [352, 271] width 642 height 15
paste input "23845281124780595"
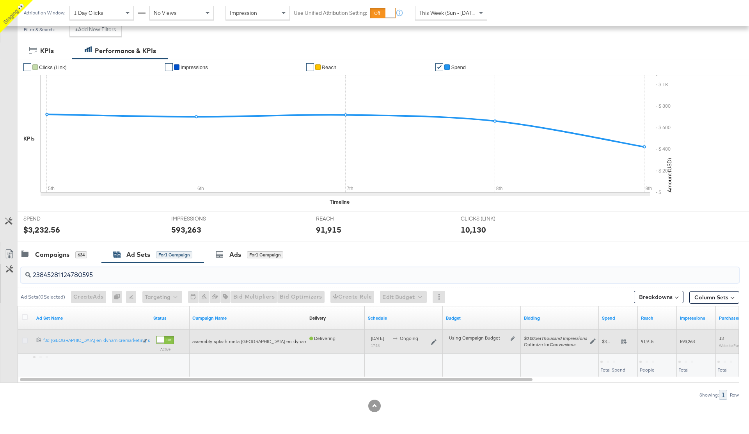
type input "23845281124780595"
click at [24, 342] on icon at bounding box center [25, 340] width 6 height 6
click at [0, 0] on input "checkbox" at bounding box center [0, 0] width 0 height 0
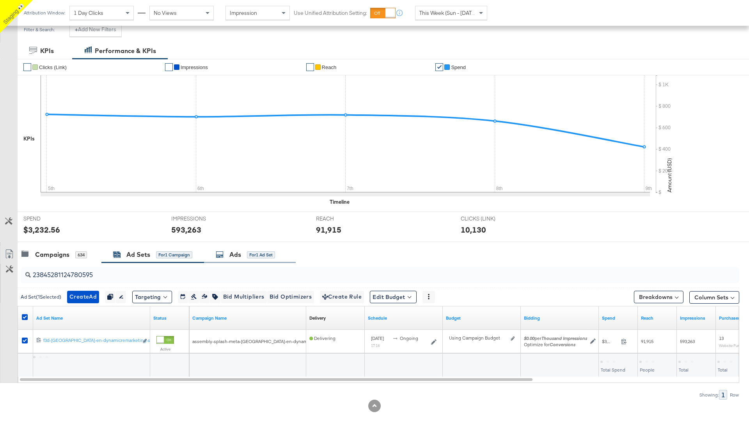
click at [234, 253] on div "Ads" at bounding box center [235, 254] width 12 height 9
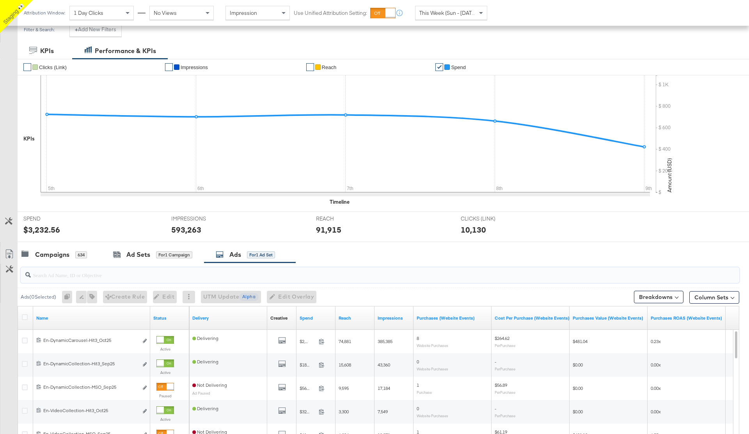
click at [77, 274] on input "search" at bounding box center [352, 271] width 642 height 15
paste input "120207095353650596"
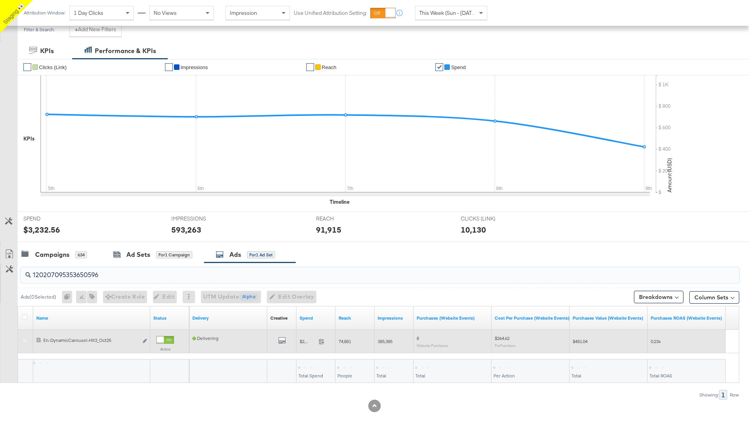
type input "120207095353650596"
click at [23, 341] on icon at bounding box center [25, 340] width 6 height 6
click at [0, 0] on input "checkbox" at bounding box center [0, 0] width 0 height 0
click at [143, 340] on icon "link" at bounding box center [145, 340] width 4 height 4
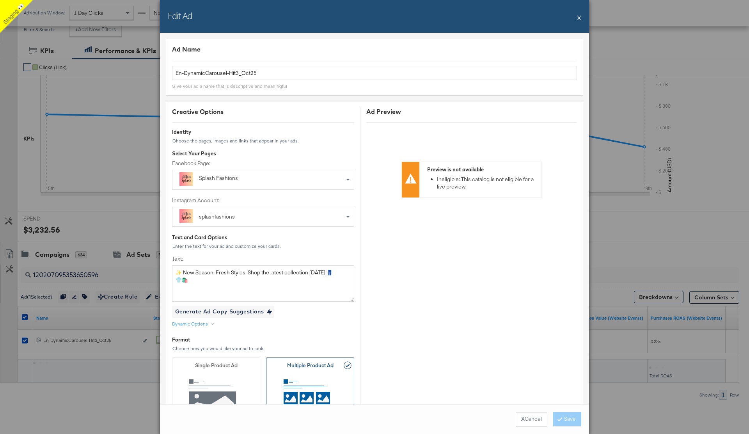
click at [579, 18] on button "X" at bounding box center [579, 18] width 4 height 16
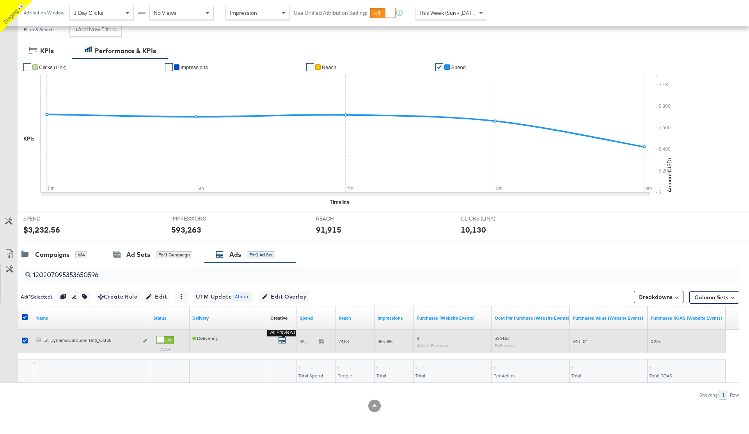
click at [282, 340] on icon "default" at bounding box center [282, 340] width 8 height 8
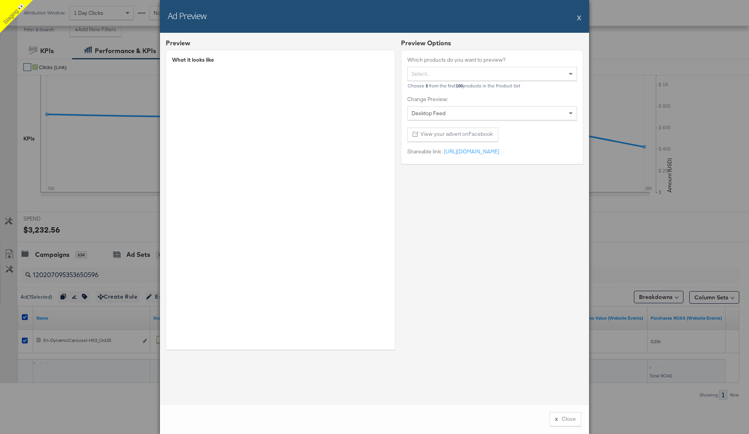
click at [581, 18] on button "X" at bounding box center [579, 18] width 4 height 16
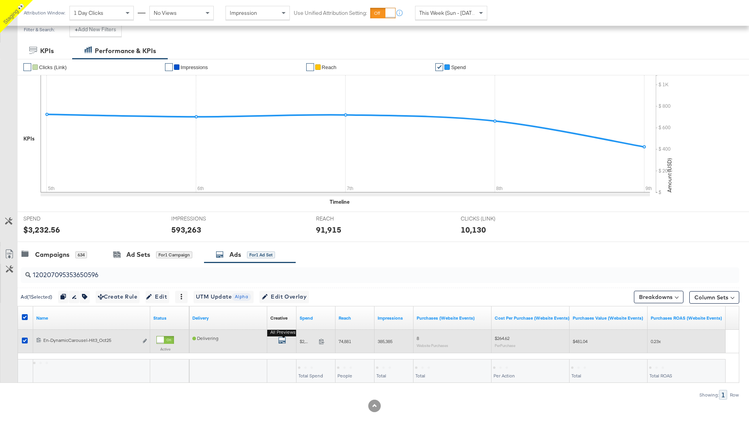
click at [282, 341] on icon "default" at bounding box center [282, 340] width 8 height 8
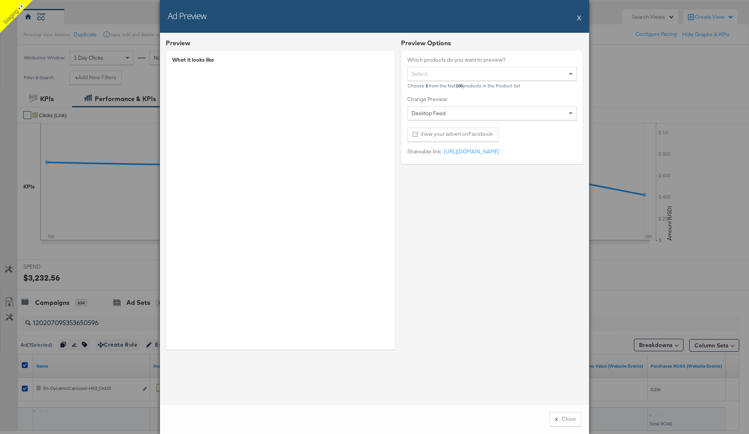
scroll to position [62, 0]
click at [580, 18] on button "X" at bounding box center [579, 18] width 4 height 16
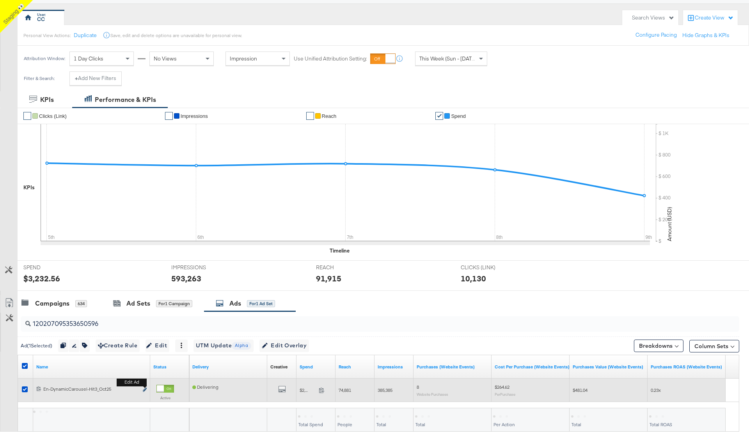
click at [144, 389] on icon "link" at bounding box center [145, 389] width 4 height 4
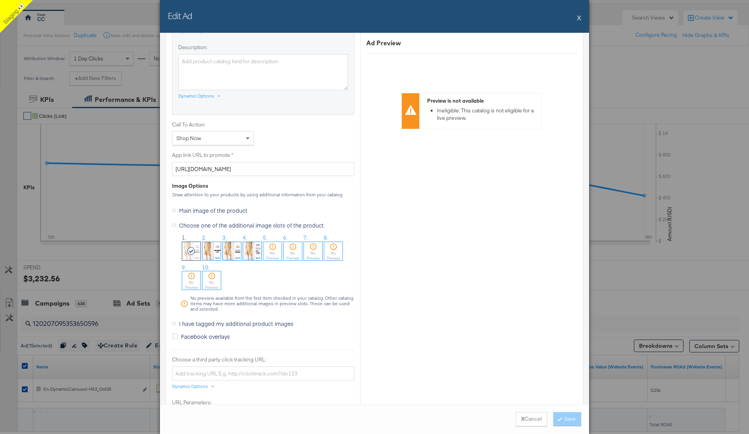
scroll to position [526, 0]
click at [174, 209] on icon at bounding box center [174, 210] width 4 height 4
click at [0, 0] on input "Main image of the product" at bounding box center [0, 0] width 0 height 0
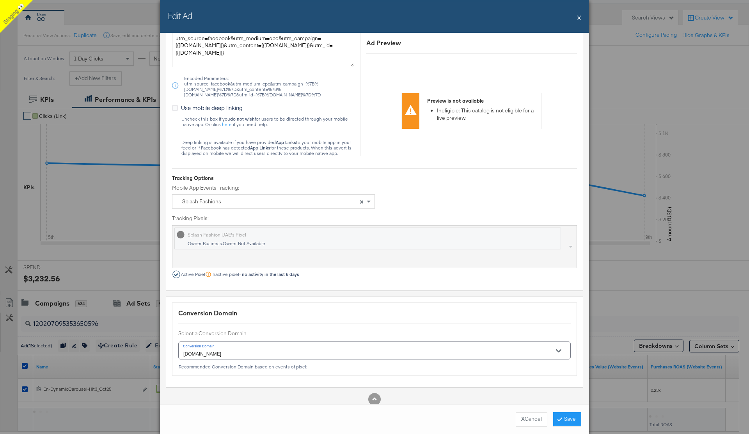
scroll to position [845, 0]
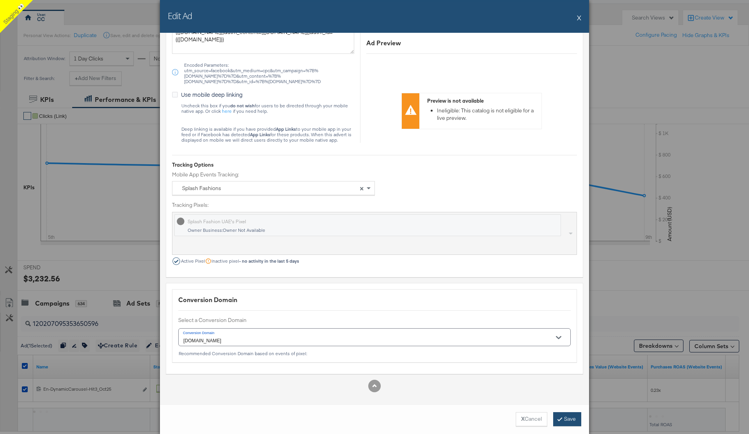
click at [565, 419] on button "Save" at bounding box center [567, 419] width 28 height 14
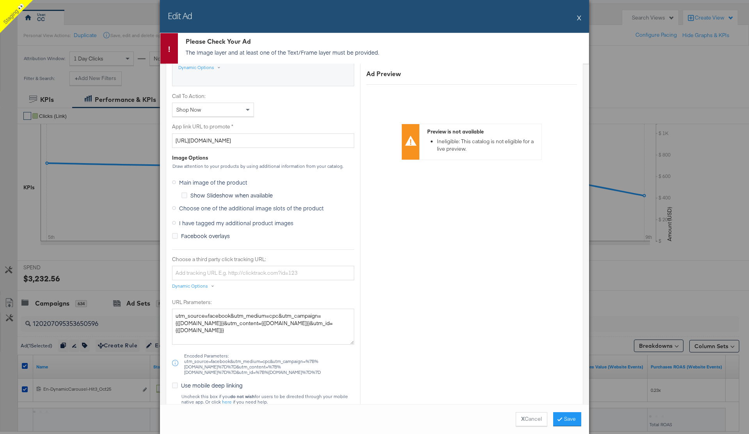
scroll to position [589, 0]
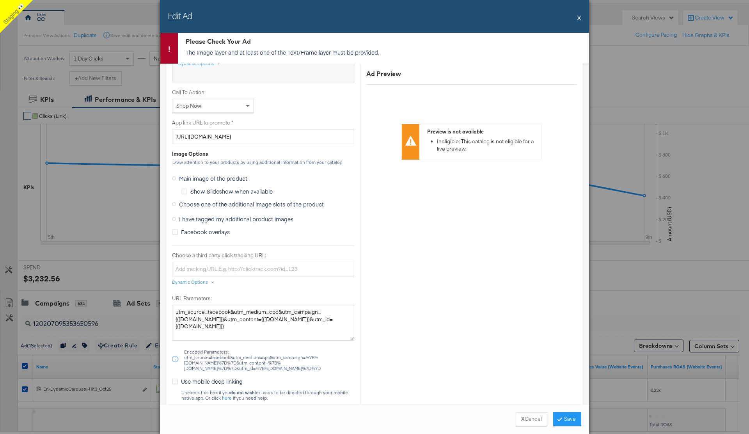
click at [175, 218] on icon at bounding box center [174, 219] width 4 height 4
click at [0, 0] on input "I have tagged my additional product images" at bounding box center [0, 0] width 0 height 0
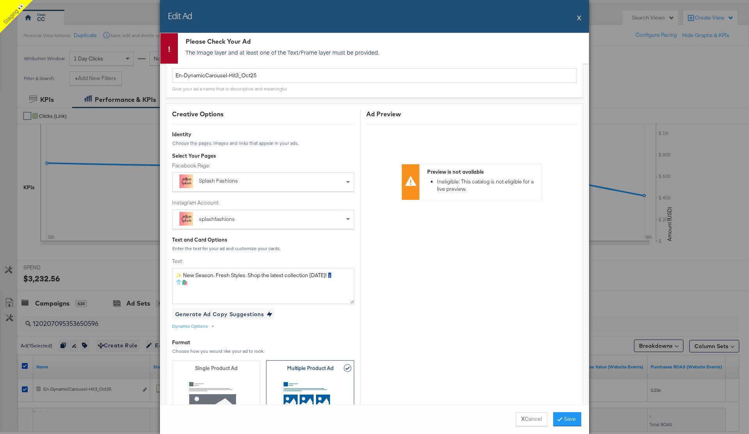
scroll to position [0, 0]
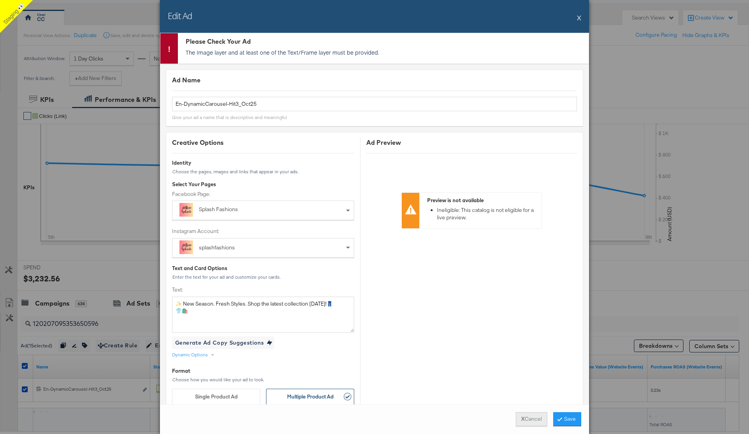
click at [530, 421] on button "X Cancel" at bounding box center [531, 419] width 32 height 14
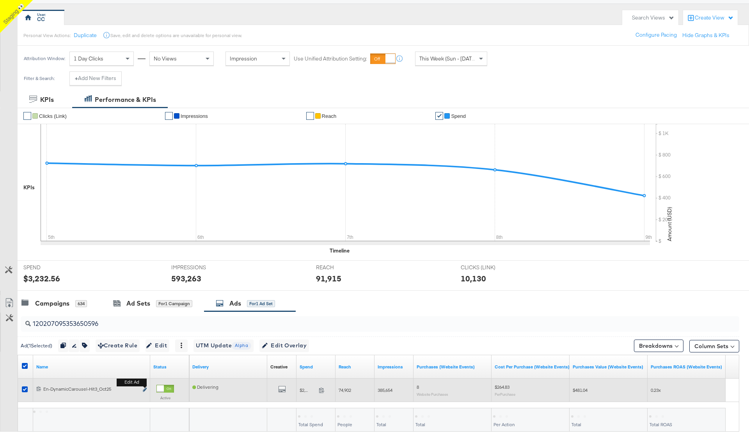
click at [144, 390] on icon "link" at bounding box center [145, 389] width 4 height 4
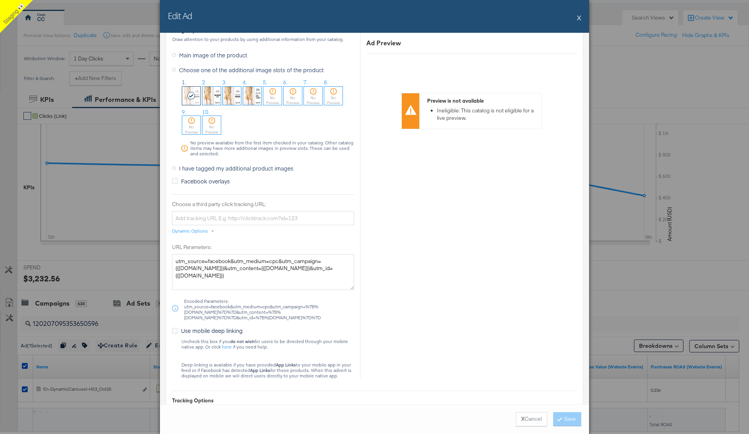
scroll to position [672, 0]
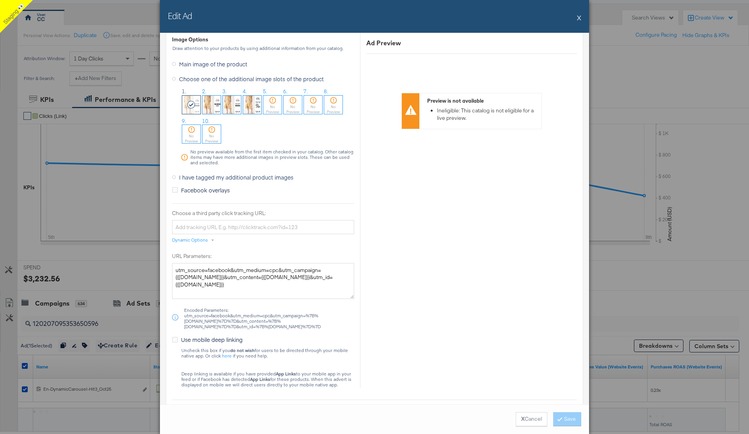
click at [174, 64] on icon at bounding box center [174, 64] width 4 height 4
click at [0, 0] on input "Main image of the product" at bounding box center [0, 0] width 0 height 0
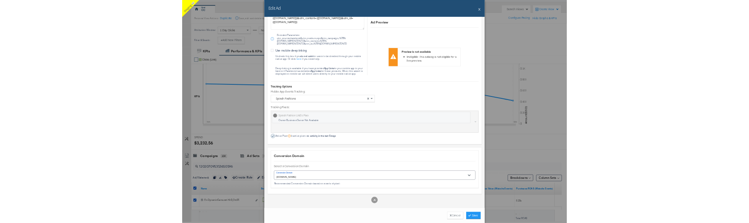
scroll to position [845, 0]
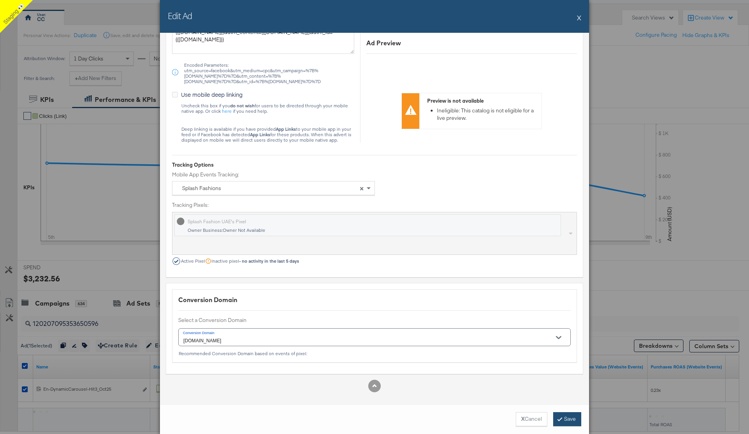
click at [564, 422] on button "Save" at bounding box center [567, 419] width 28 height 14
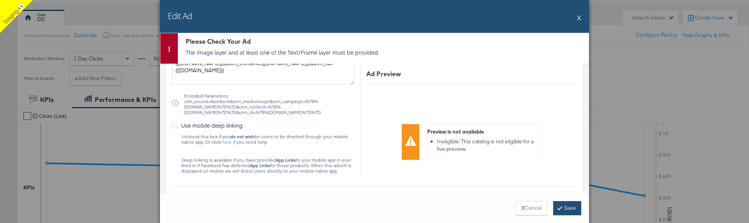
click at [563, 209] on button "Save" at bounding box center [567, 208] width 28 height 14
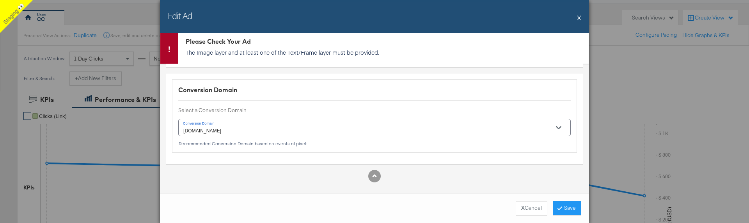
scroll to position [1087, 0]
click at [579, 19] on button "X" at bounding box center [579, 18] width 4 height 16
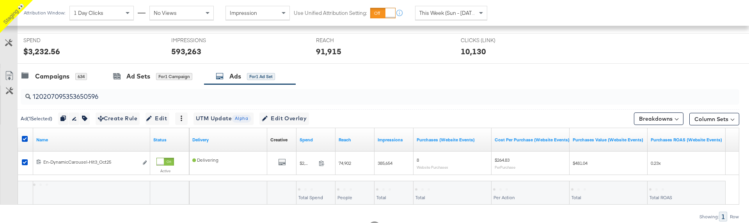
scroll to position [290, 0]
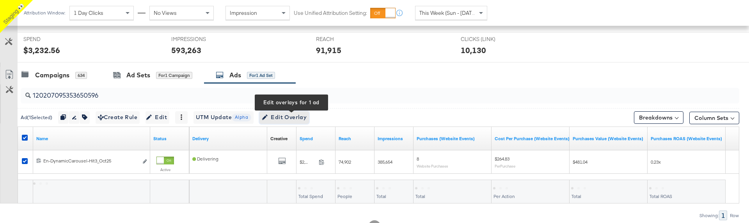
click at [292, 118] on span "Edit Overlay Edit overlays for 1 ad" at bounding box center [284, 117] width 45 height 10
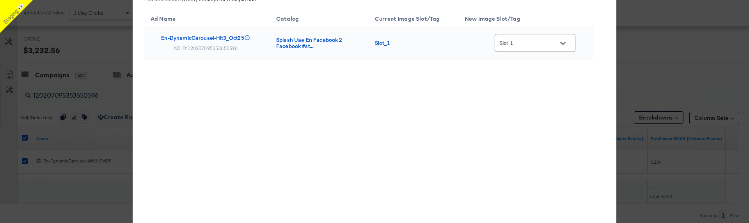
click at [565, 43] on icon "Open" at bounding box center [562, 43] width 5 height 3
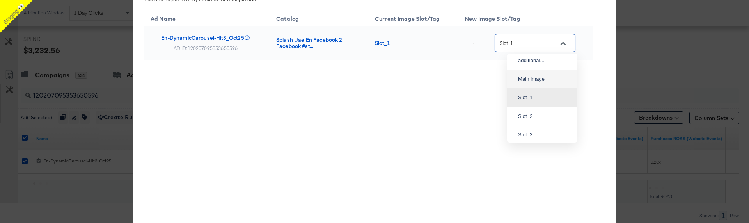
click at [535, 86] on div "Main image" at bounding box center [542, 79] width 58 height 14
type input "Main image"
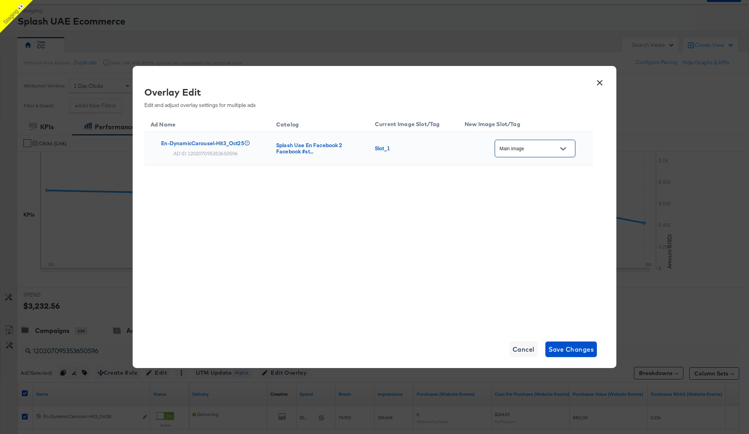
scroll to position [0, 0]
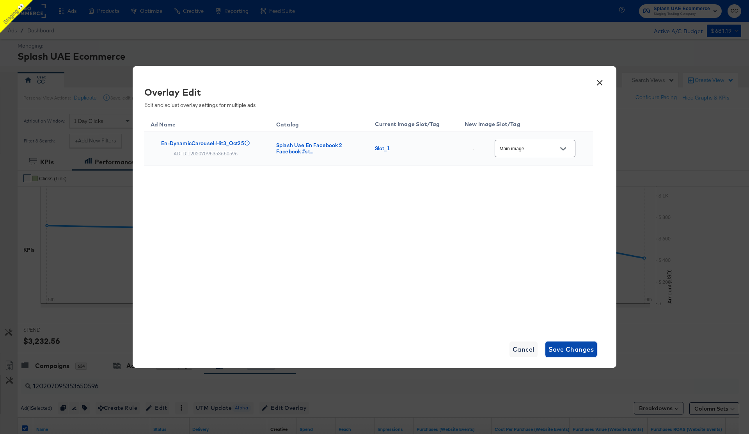
click at [572, 351] on span "Save Changes" at bounding box center [571, 349] width 46 height 11
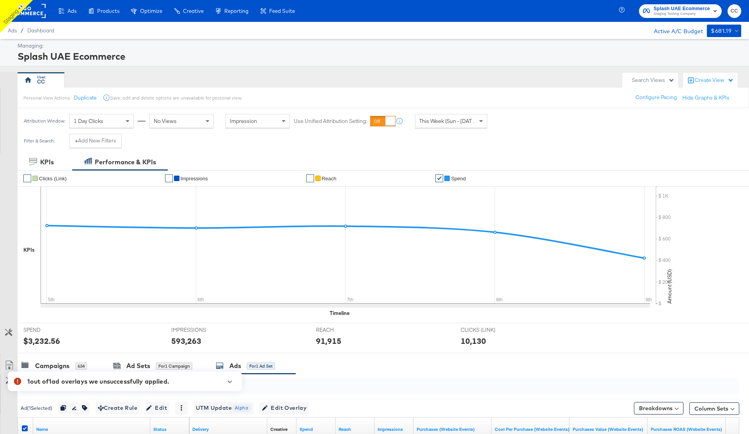
click at [230, 382] on icon "button" at bounding box center [229, 381] width 5 height 4
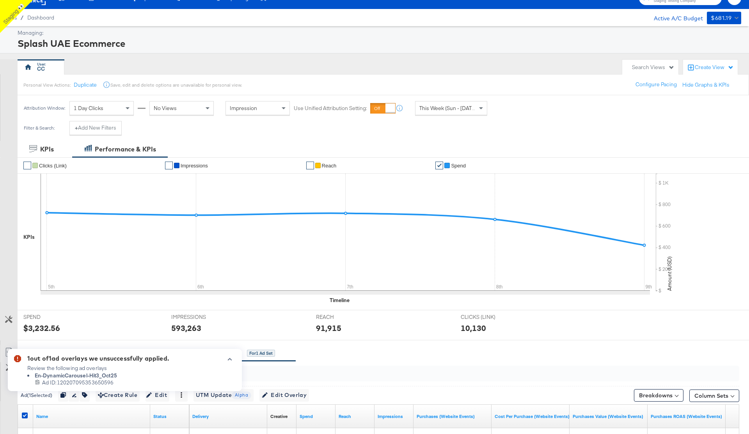
scroll to position [15, 0]
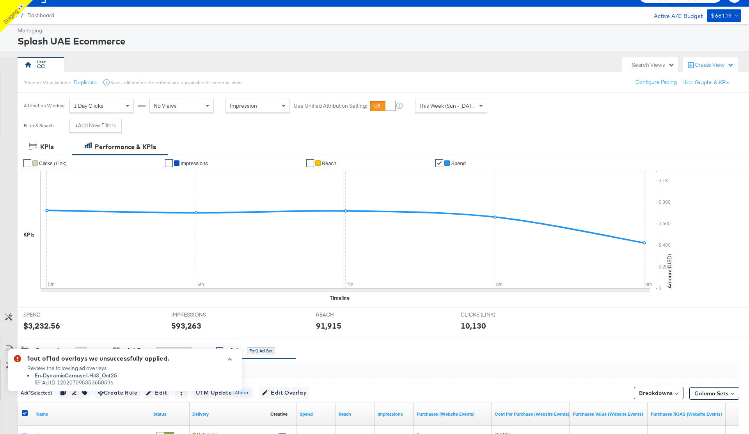
click at [368, 324] on div "91,915" at bounding box center [382, 325] width 133 height 11
click at [232, 359] on icon "button" at bounding box center [229, 359] width 5 height 4
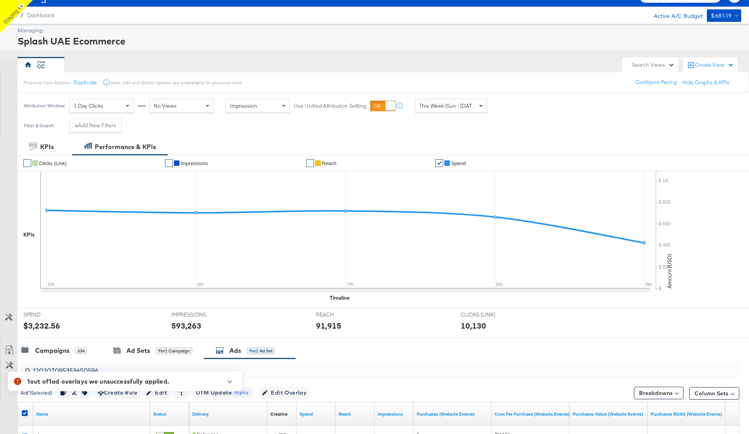
click at [288, 314] on div "IMPRESSIONS IMPRESSIONS 593,263" at bounding box center [237, 323] width 145 height 30
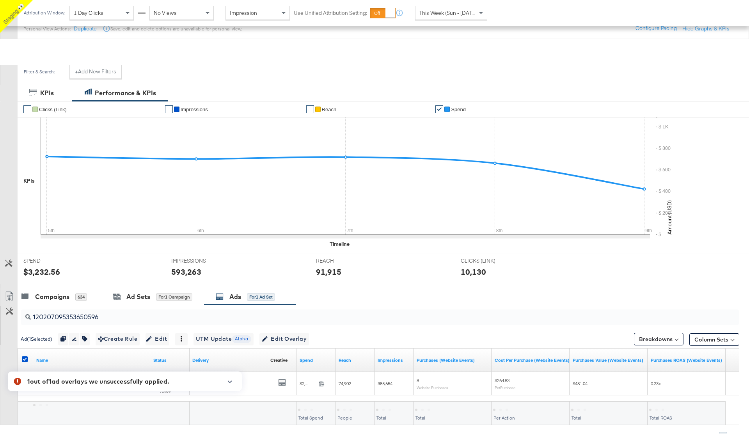
scroll to position [111, 0]
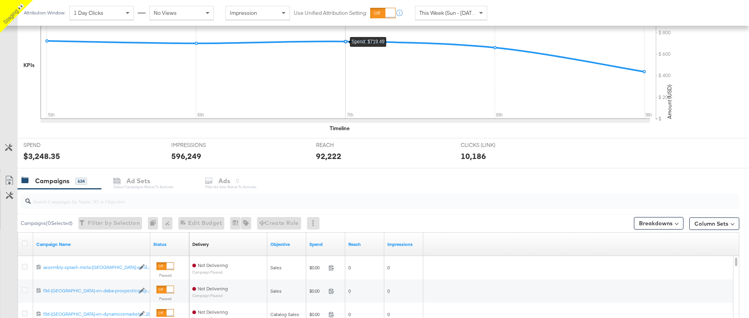
scroll to position [180, 0]
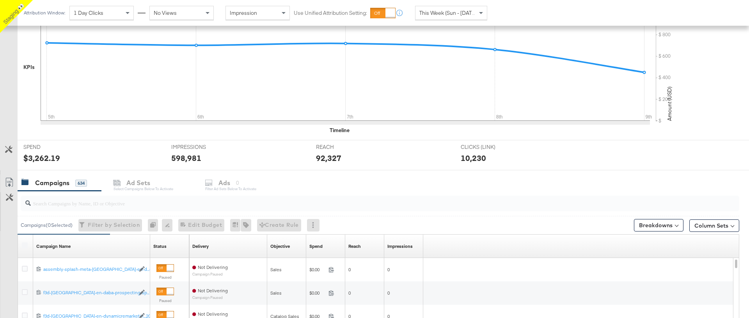
scroll to position [299, 0]
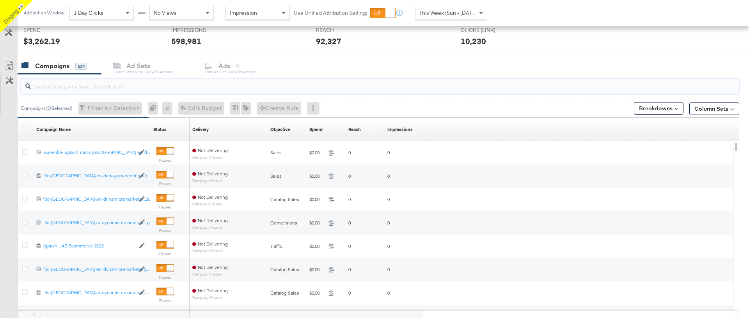
click at [67, 87] on input "search" at bounding box center [352, 83] width 642 height 15
paste input "23844343566290595"
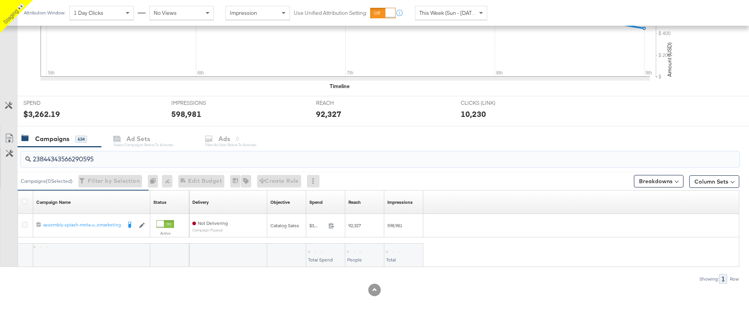
scroll to position [227, 0]
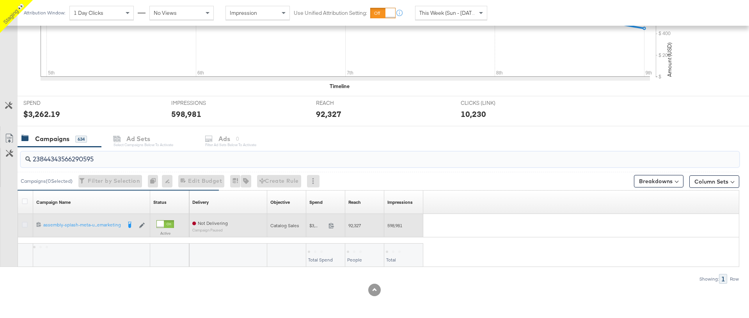
type input "23844343566290595"
click at [23, 226] on icon at bounding box center [25, 225] width 6 height 6
click at [0, 0] on input "checkbox" at bounding box center [0, 0] width 0 height 0
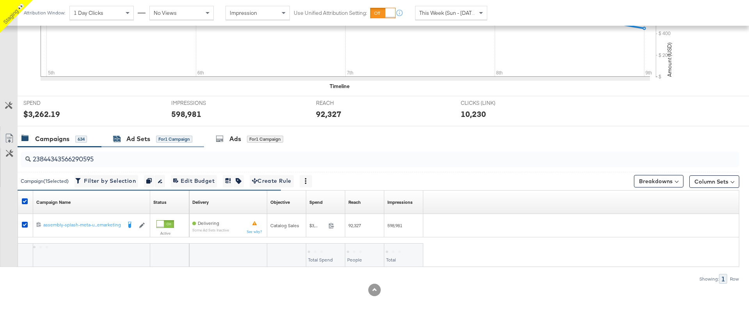
click at [136, 141] on div "Ad Sets" at bounding box center [138, 139] width 24 height 9
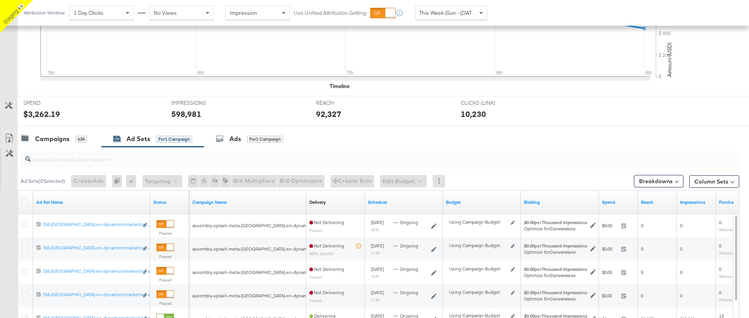
click at [50, 160] on input "search" at bounding box center [352, 156] width 642 height 15
paste input "23845281124780595"
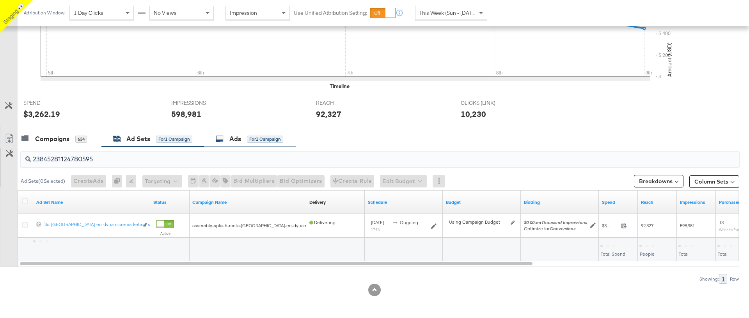
type input "23845281124780595"
click at [244, 140] on div "Ads for 1 Campaign" at bounding box center [249, 139] width 67 height 9
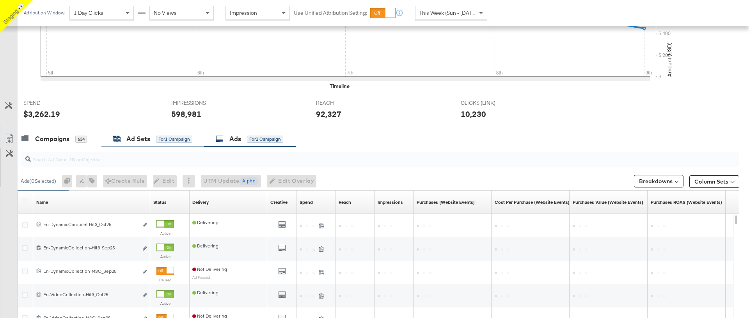
click at [126, 141] on div "Ad Sets" at bounding box center [138, 139] width 24 height 9
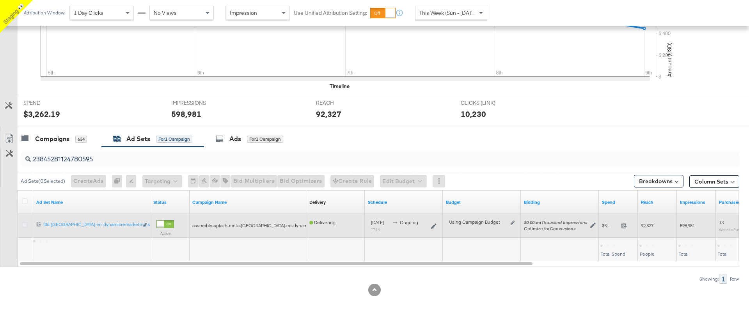
click at [25, 225] on icon at bounding box center [25, 225] width 6 height 6
click at [0, 0] on input "checkbox" at bounding box center [0, 0] width 0 height 0
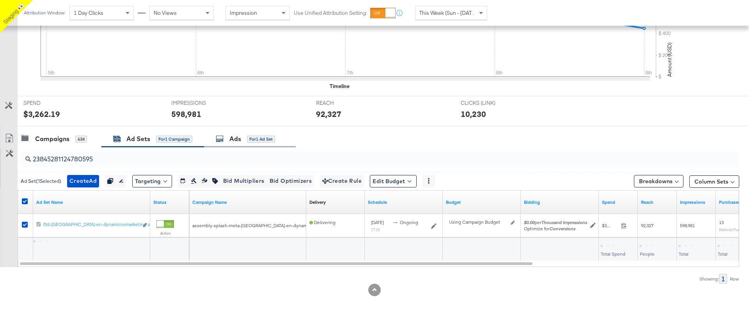
click at [223, 145] on div "Ads for 1 Ad Set" at bounding box center [250, 139] width 92 height 17
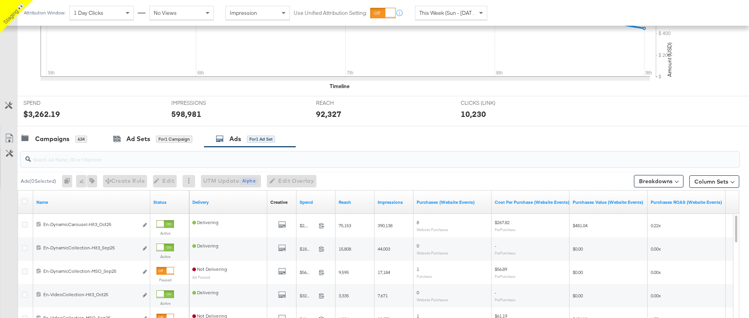
click at [69, 161] on input "search" at bounding box center [352, 156] width 642 height 15
paste input "120207095353650596"
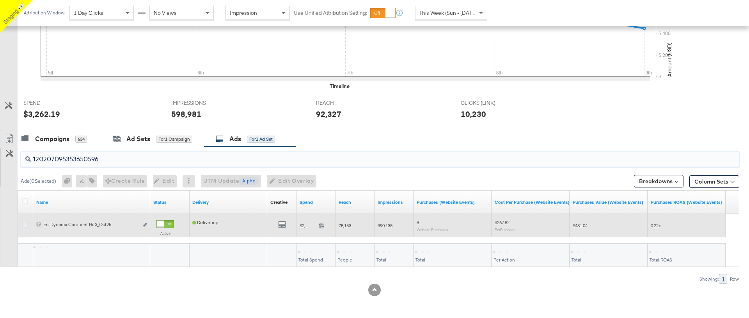
type input "120207095353650596"
click at [24, 225] on icon at bounding box center [25, 225] width 6 height 6
click at [0, 0] on input "checkbox" at bounding box center [0, 0] width 0 height 0
click at [144, 225] on icon "link" at bounding box center [145, 225] width 4 height 4
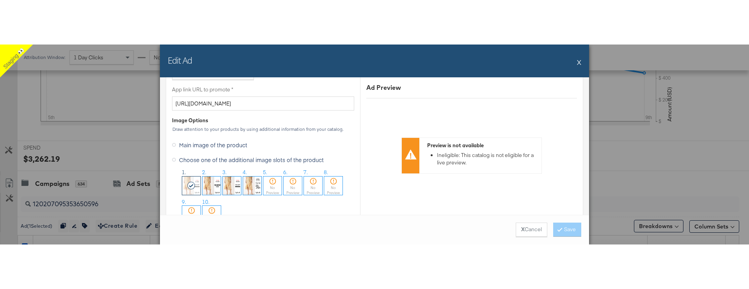
scroll to position [637, 0]
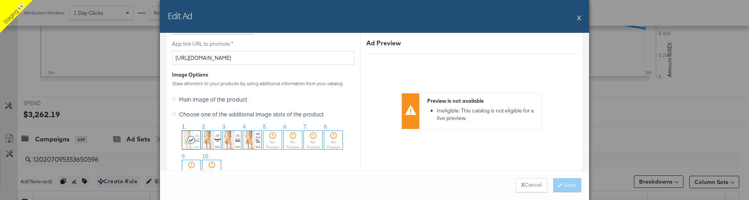
click at [175, 97] on label "Main image of the product" at bounding box center [211, 99] width 78 height 12
click at [0, 0] on input "Main image of the product" at bounding box center [0, 0] width 0 height 0
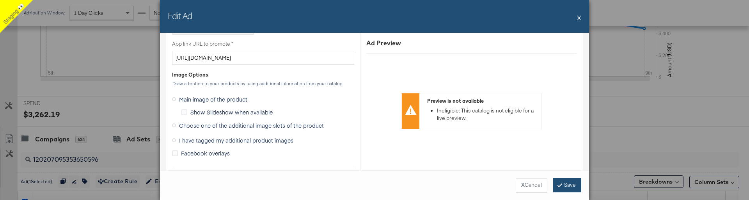
click at [569, 186] on button "Save" at bounding box center [567, 185] width 28 height 14
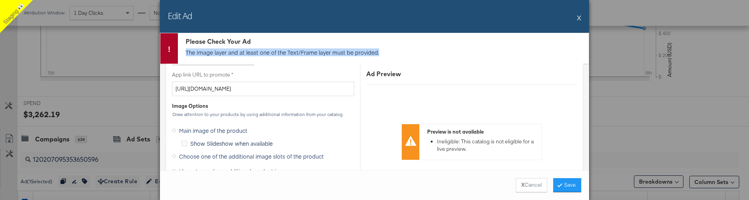
drag, startPoint x: 185, startPoint y: 51, endPoint x: 391, endPoint y: 50, distance: 205.9
click at [391, 50] on div "Please Check Your Ad The Image layer and at least one of the Text/Frame layer m…" at bounding box center [383, 48] width 411 height 30
copy p "The Image layer and at least one of the Text/Frame layer must be provided."
click at [527, 184] on button "X Cancel" at bounding box center [531, 185] width 32 height 14
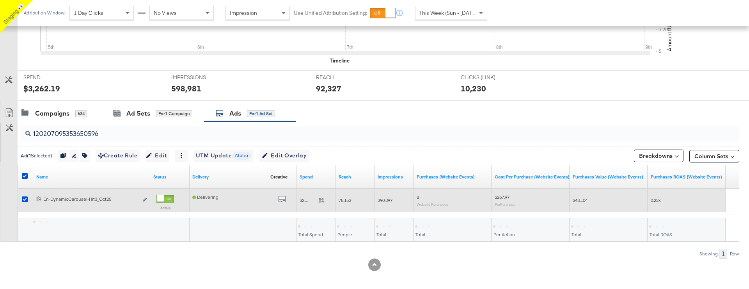
scroll to position [256, 0]
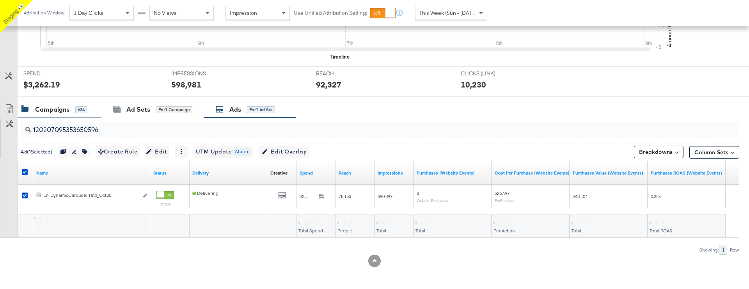
click at [55, 111] on div "Campaigns" at bounding box center [52, 109] width 34 height 9
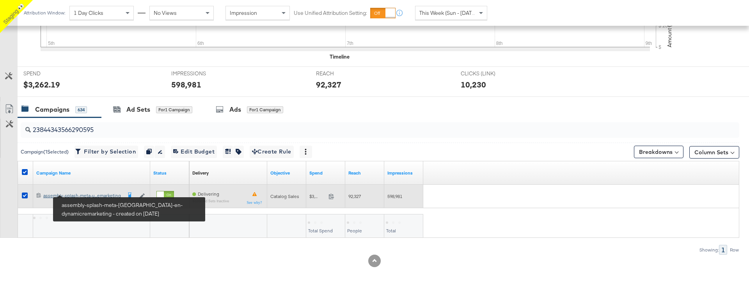
click at [86, 196] on div "assembly-splash-meta-uae-en-dynamicremarketing assembly-splash-meta-u...emarket…" at bounding box center [82, 195] width 78 height 6
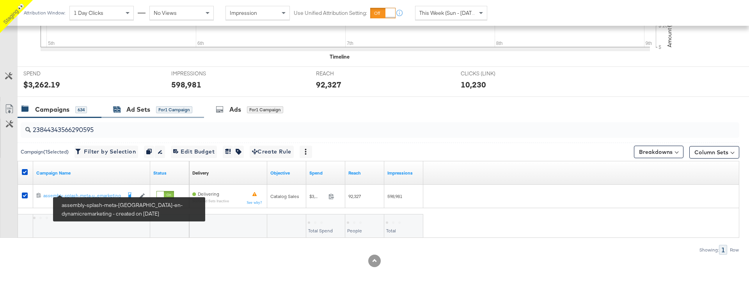
click at [133, 107] on div "Ad Sets" at bounding box center [138, 109] width 24 height 9
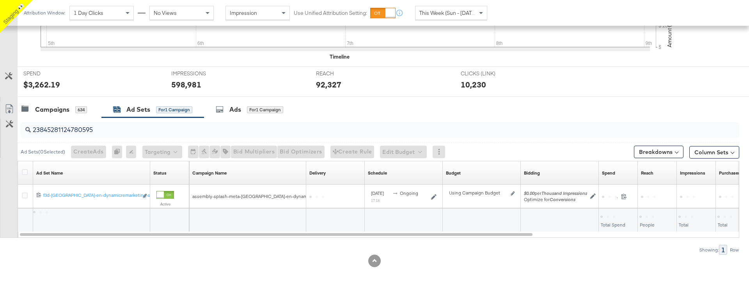
click at [58, 131] on input "23845281124780595" at bounding box center [352, 126] width 642 height 15
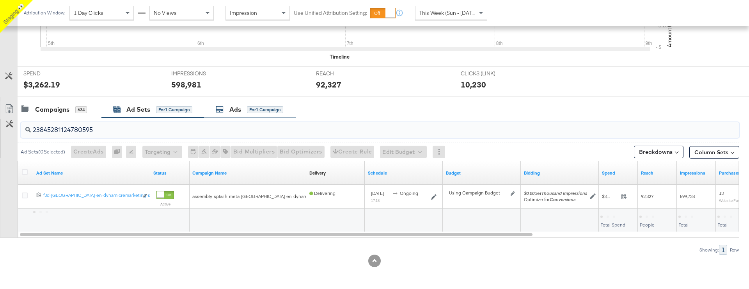
click at [246, 106] on div "Ads for 1 Campaign" at bounding box center [249, 109] width 67 height 9
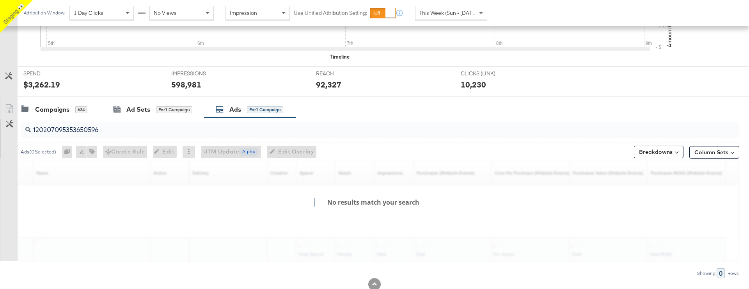
click at [68, 128] on input "120207095353650596" at bounding box center [352, 126] width 642 height 15
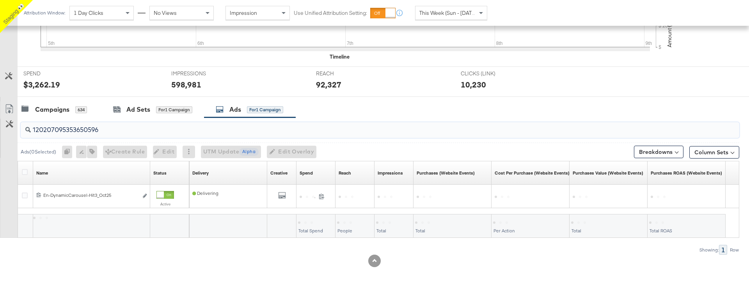
click at [68, 128] on input "120207095353650596" at bounding box center [352, 126] width 642 height 15
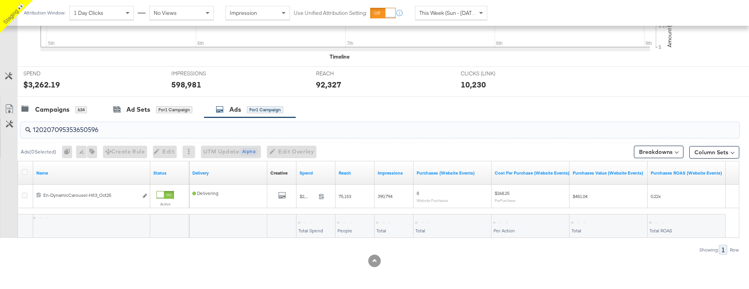
click at [74, 129] on input "120207095353650596" at bounding box center [352, 126] width 642 height 15
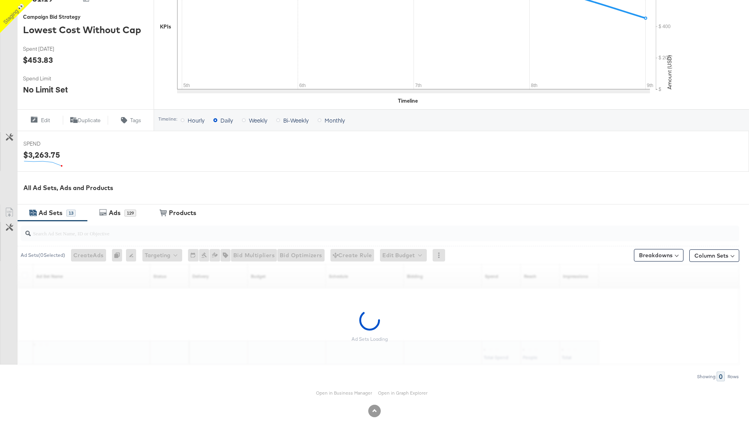
scroll to position [186, 0]
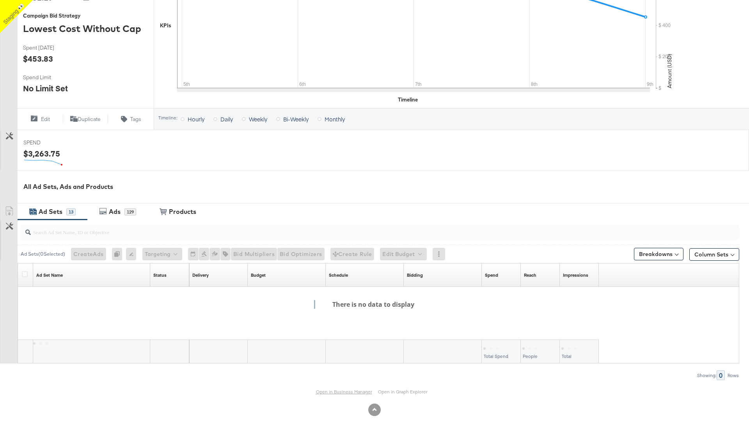
click at [345, 288] on link "Open in Business Manager" at bounding box center [344, 391] width 56 height 6
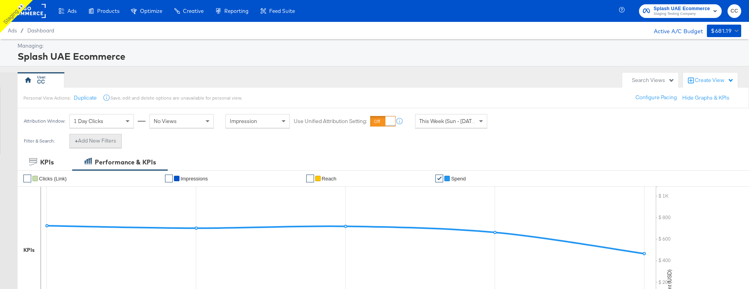
click at [101, 142] on button "+ Add New Filters" at bounding box center [95, 141] width 52 height 14
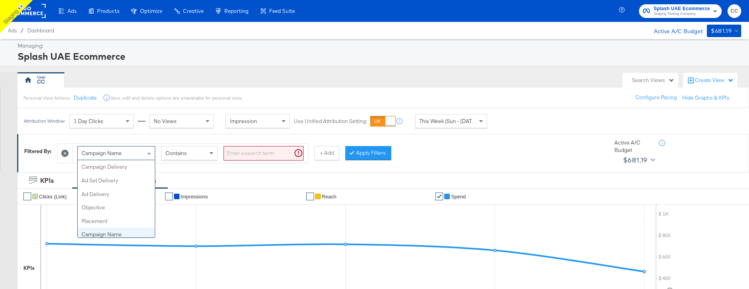
click at [115, 150] on span "Campaign Name" at bounding box center [101, 152] width 40 height 7
type input "id"
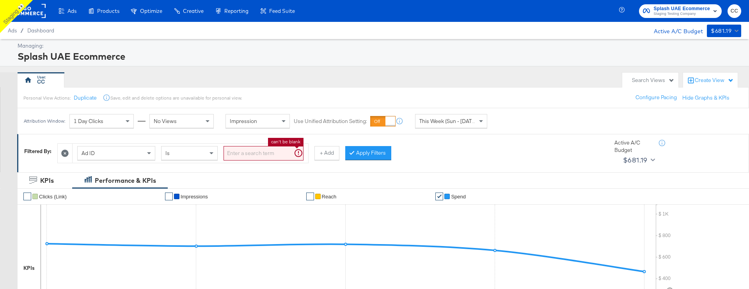
click at [248, 151] on input "search" at bounding box center [263, 153] width 80 height 14
paste input "120207095353650596"
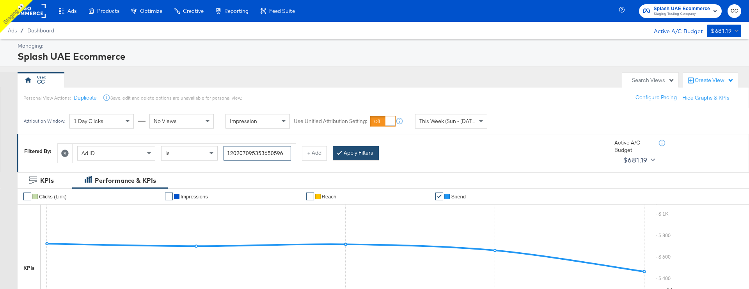
type input "120207095353650596"
drag, startPoint x: 349, startPoint y: 154, endPoint x: 167, endPoint y: 131, distance: 183.1
click at [349, 154] on button "Apply Filters" at bounding box center [356, 153] width 46 height 14
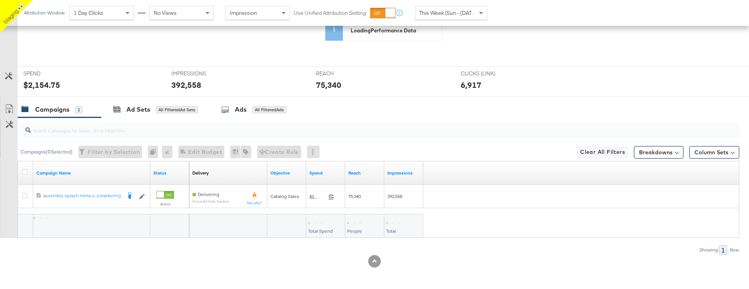
scroll to position [274, 0]
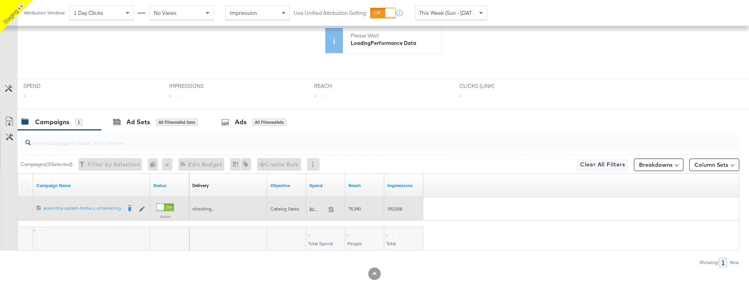
scroll to position [262, 0]
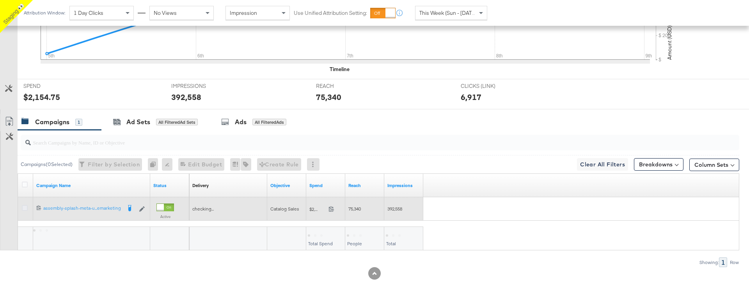
click at [23, 208] on icon at bounding box center [25, 208] width 6 height 6
click at [0, 0] on input "checkbox" at bounding box center [0, 0] width 0 height 0
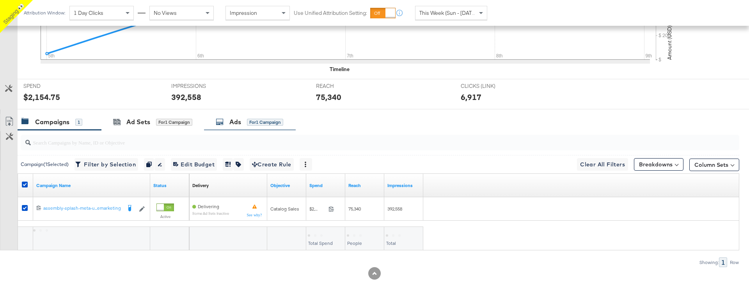
click at [234, 120] on div "Ads" at bounding box center [235, 121] width 12 height 9
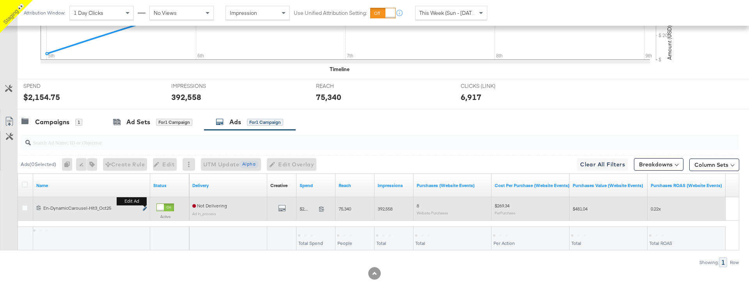
click at [145, 209] on icon "link" at bounding box center [145, 208] width 4 height 4
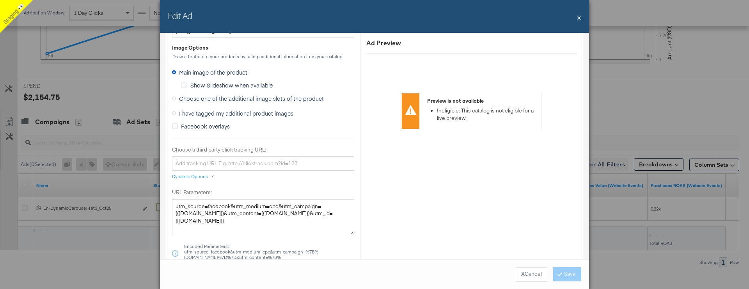
scroll to position [665, 0]
click at [174, 71] on icon at bounding box center [174, 71] width 4 height 4
click at [0, 0] on input "Main image of the product" at bounding box center [0, 0] width 0 height 0
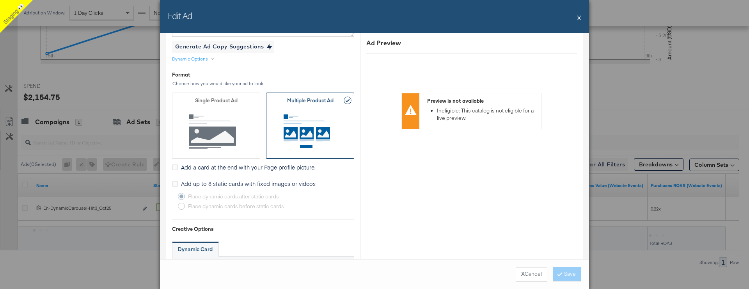
scroll to position [263, 0]
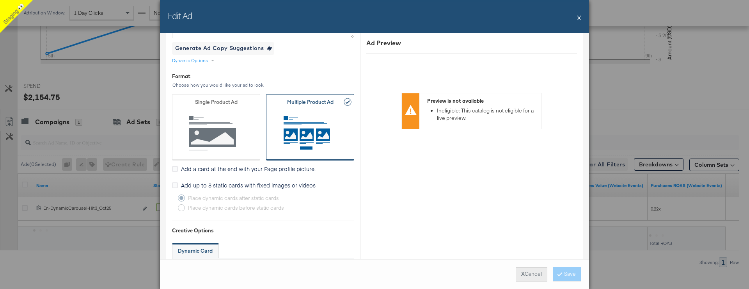
click at [527, 275] on button "X Cancel" at bounding box center [531, 274] width 32 height 14
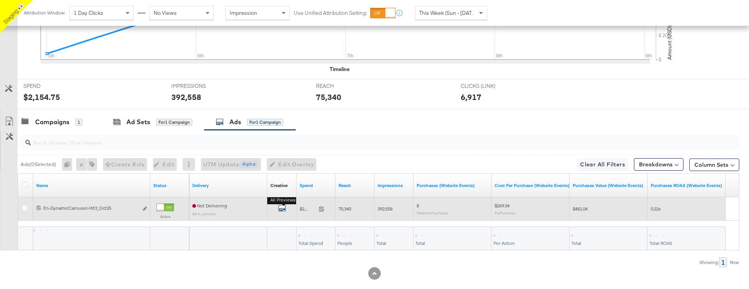
click at [282, 209] on icon "default" at bounding box center [282, 208] width 8 height 8
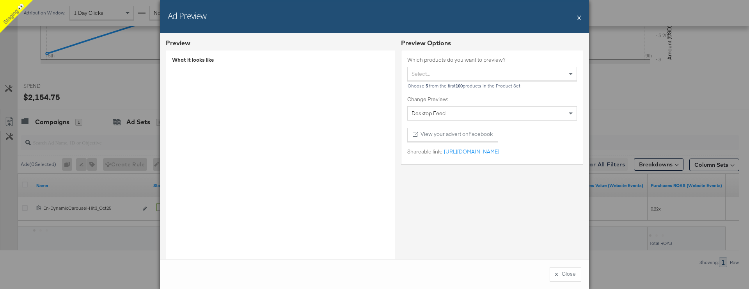
click at [580, 19] on button "X" at bounding box center [579, 18] width 4 height 16
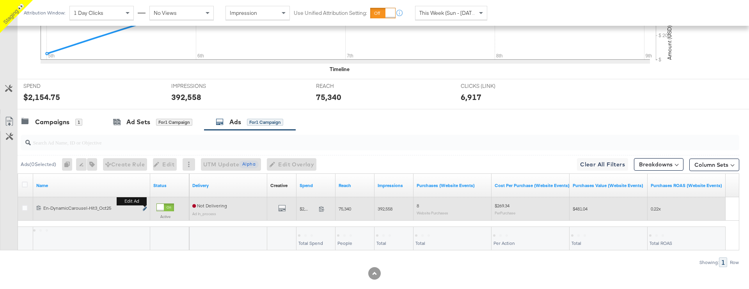
click at [145, 208] on icon "link" at bounding box center [145, 208] width 4 height 4
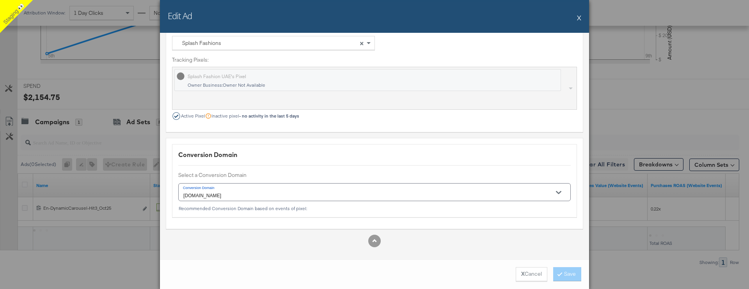
scroll to position [701, 0]
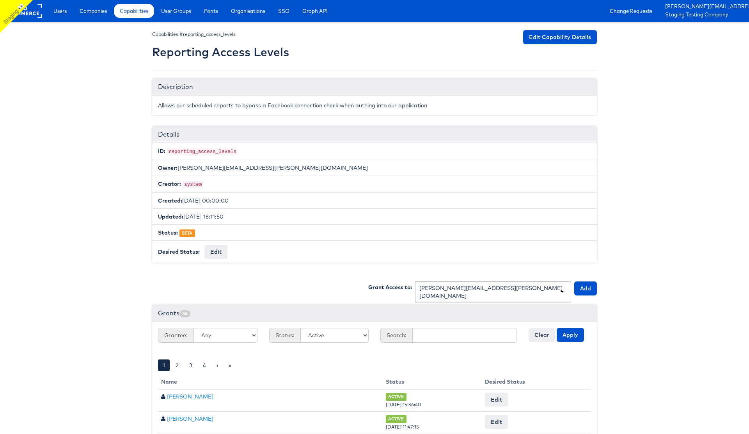
scroll to position [86, 0]
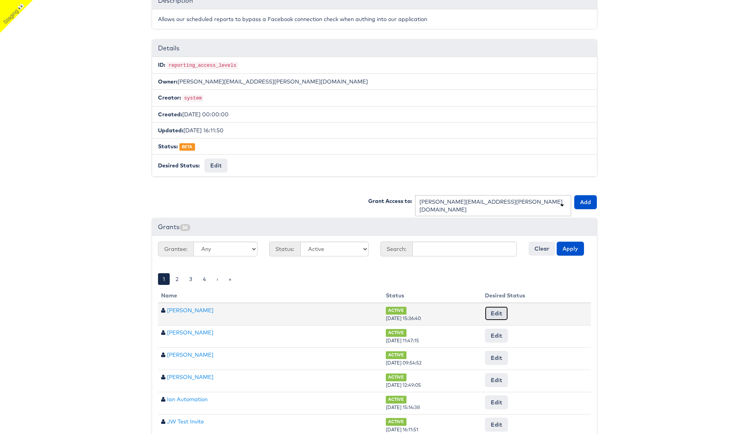
click at [503, 310] on button "Edit" at bounding box center [496, 313] width 23 height 14
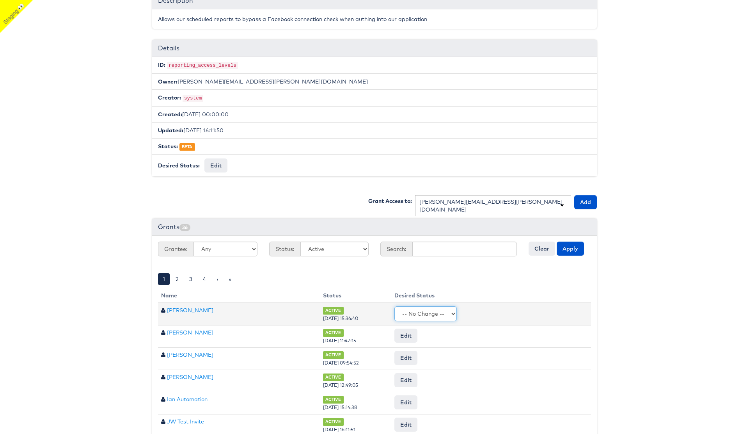
click at [448, 312] on select "-- No Change -- Active Revoked" at bounding box center [425, 313] width 62 height 15
select select "REVOKED"
click at [404, 306] on select "-- No Change -- Active Revoked" at bounding box center [425, 313] width 62 height 15
click at [562, 312] on input "Request Change" at bounding box center [565, 313] width 44 height 11
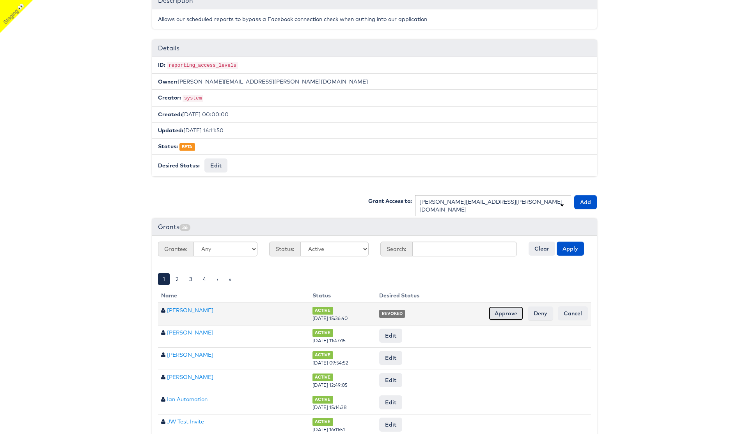
click at [496, 312] on input "Approve" at bounding box center [506, 313] width 34 height 14
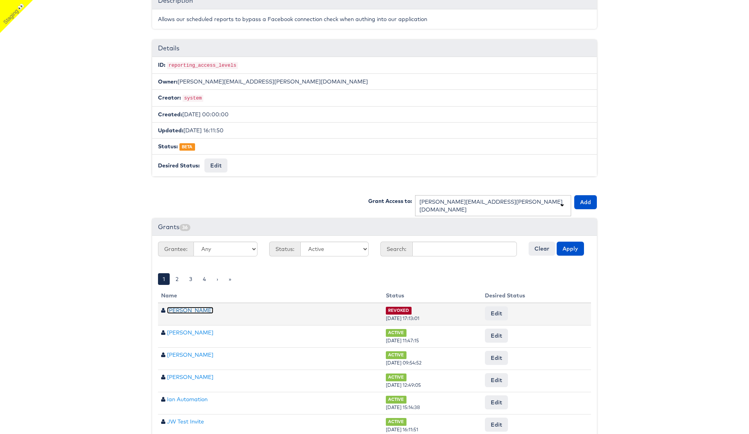
click at [177, 306] on link "[PERSON_NAME]" at bounding box center [190, 309] width 46 height 7
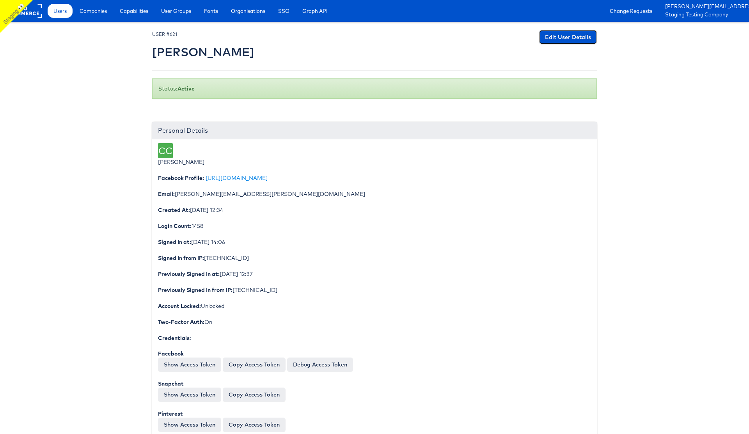
click at [562, 37] on link "Edit User Details" at bounding box center [568, 37] width 58 height 14
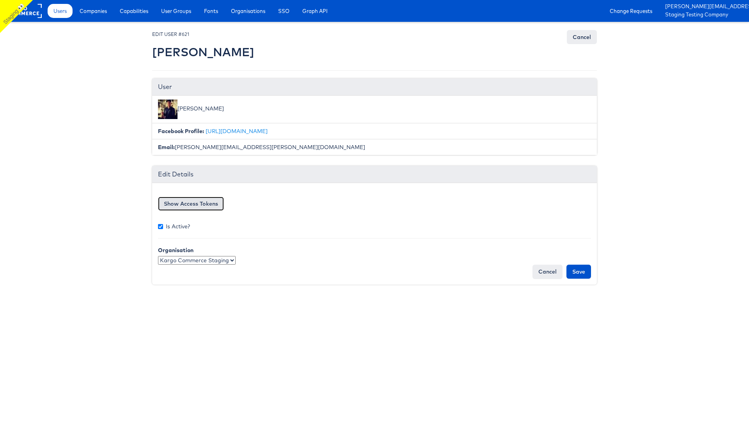
click at [196, 201] on button "Show Access Tokens" at bounding box center [191, 204] width 66 height 14
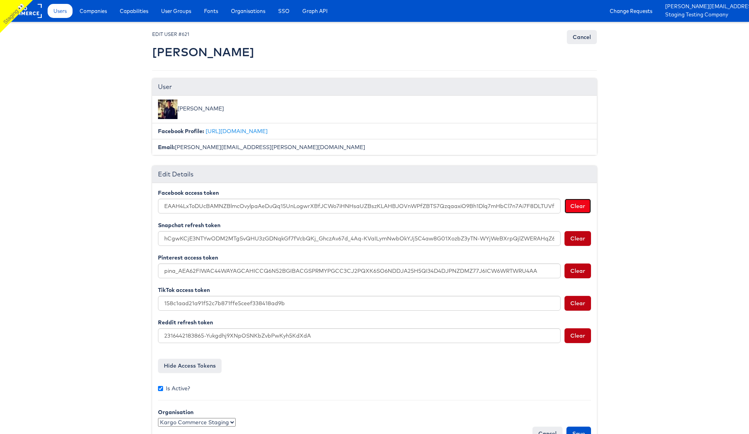
click at [572, 206] on button "Clear" at bounding box center [577, 205] width 27 height 15
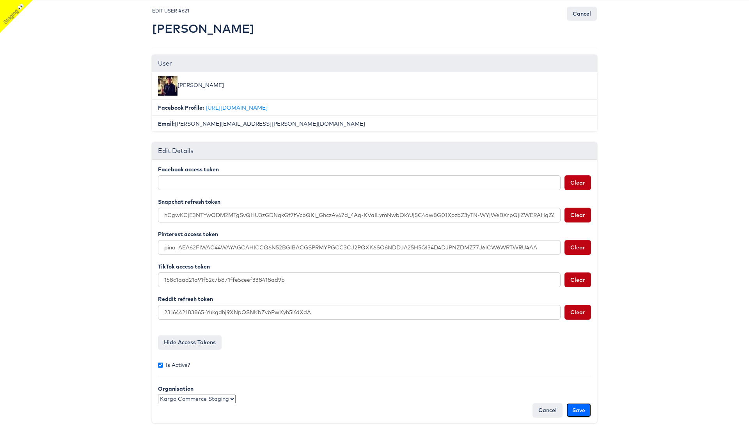
click at [571, 410] on input "Save" at bounding box center [578, 410] width 25 height 14
type input "Saving..."
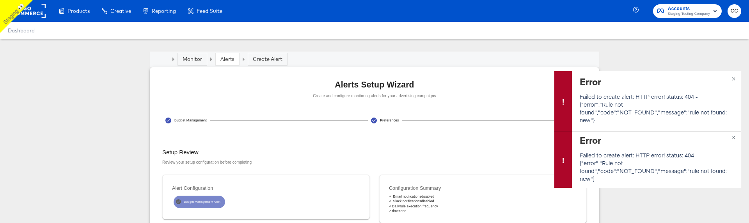
scroll to position [51, 0]
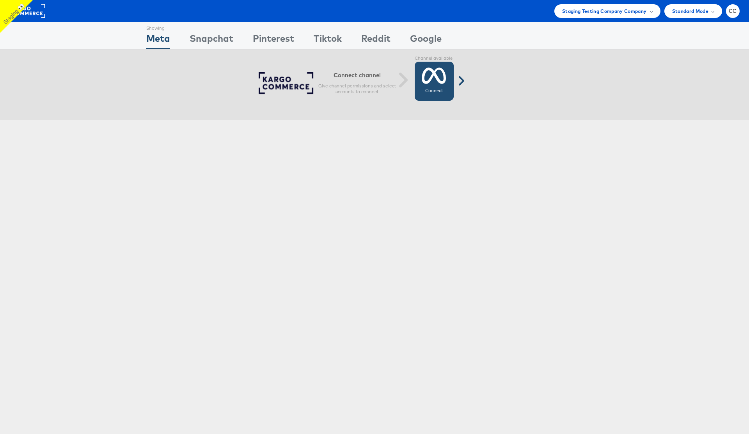
click at [430, 88] on label "Connect" at bounding box center [434, 91] width 18 height 6
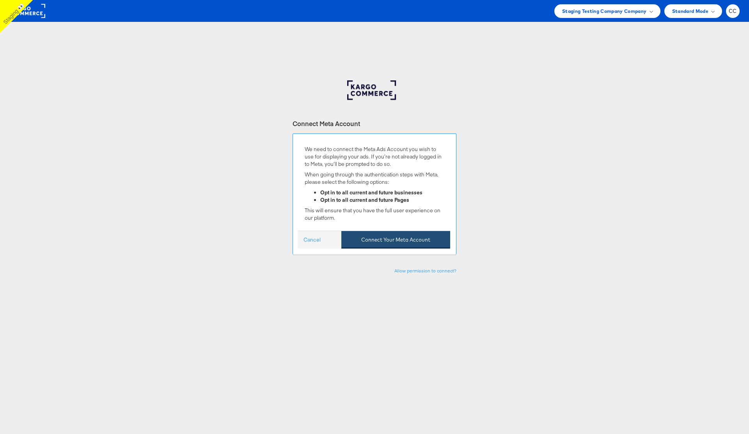
click at [405, 242] on button "Connect Your Meta Account" at bounding box center [395, 240] width 109 height 18
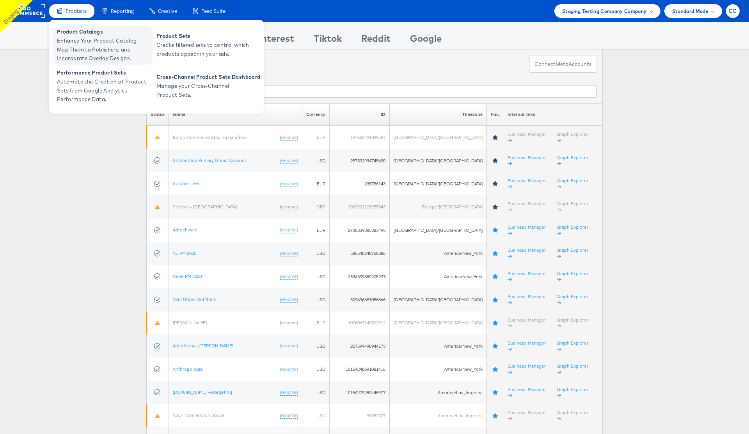
click at [100, 46] on span "Enhance Your Product Catalog, Map Them to Publishers, and Incorporate Overlay D…" at bounding box center [104, 49] width 94 height 27
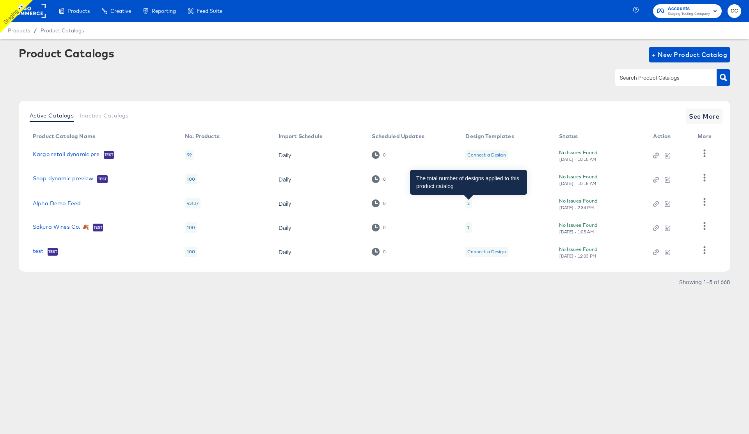
click at [468, 202] on div "2" at bounding box center [468, 203] width 2 height 6
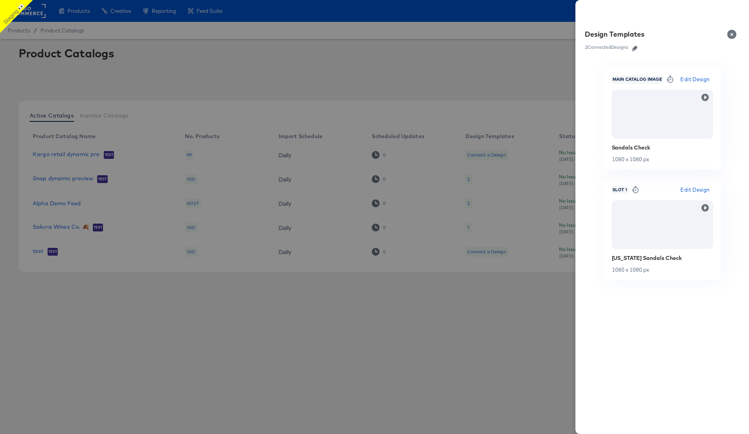
click at [693, 189] on span "Edit Design" at bounding box center [694, 189] width 29 height 9
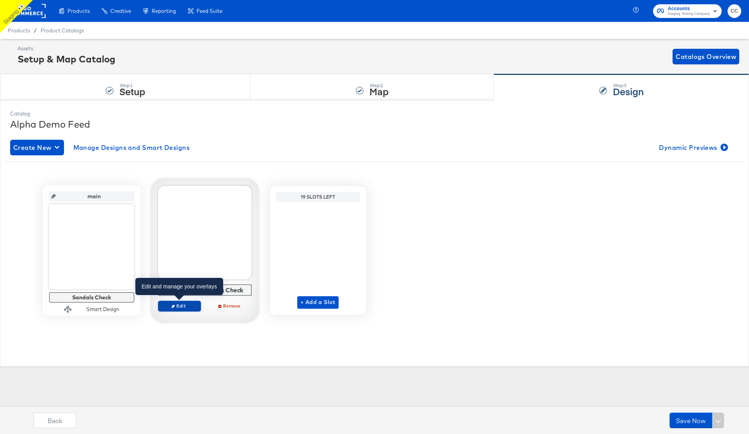
click at [179, 307] on span "Edit" at bounding box center [179, 306] width 36 height 6
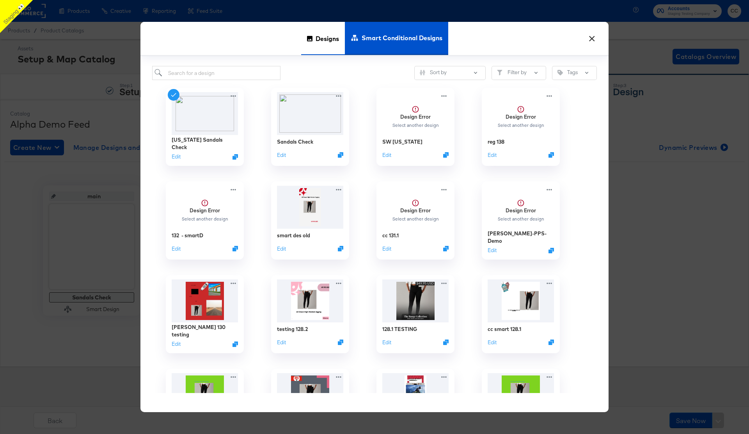
click at [328, 42] on span "Designs" at bounding box center [326, 38] width 23 height 34
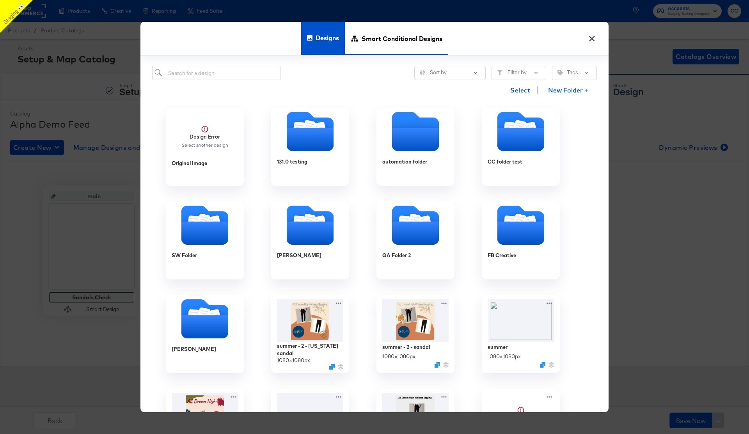
click at [409, 41] on span "Smart Conditional Designs" at bounding box center [401, 38] width 81 height 34
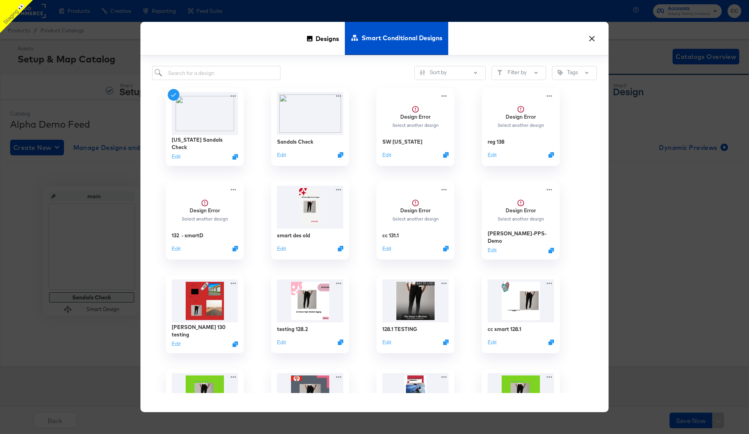
click at [590, 39] on button "×" at bounding box center [591, 37] width 14 height 14
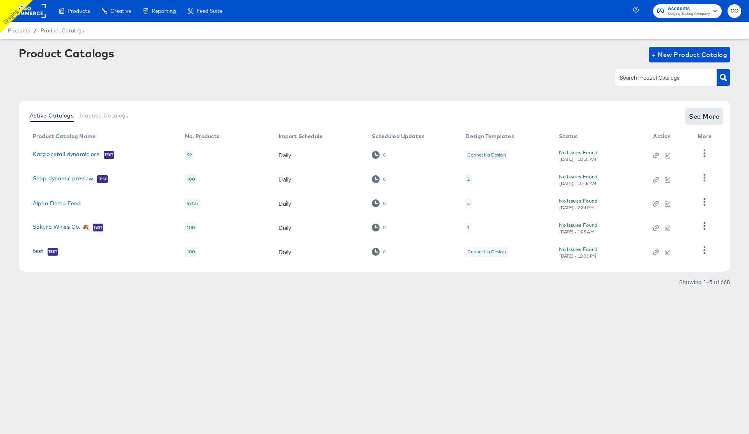
click at [708, 116] on span "See More" at bounding box center [704, 116] width 30 height 11
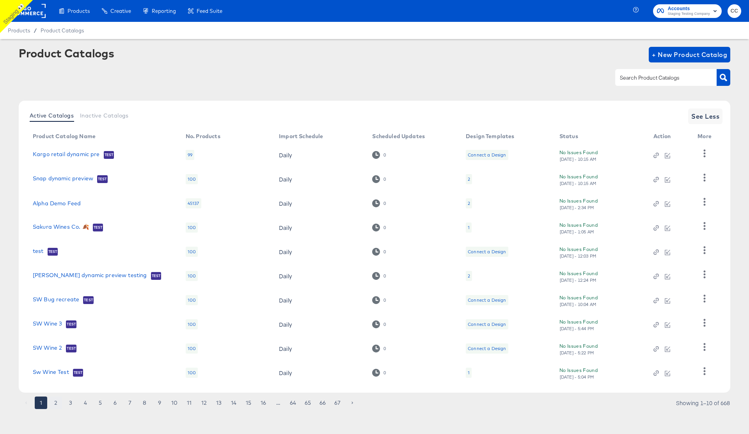
click at [55, 404] on button "2" at bounding box center [56, 402] width 12 height 12
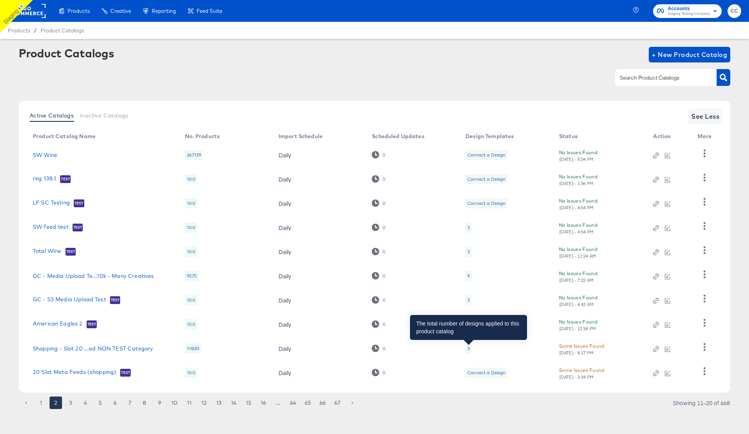
click at [467, 347] on div "3" at bounding box center [468, 348] width 2 height 6
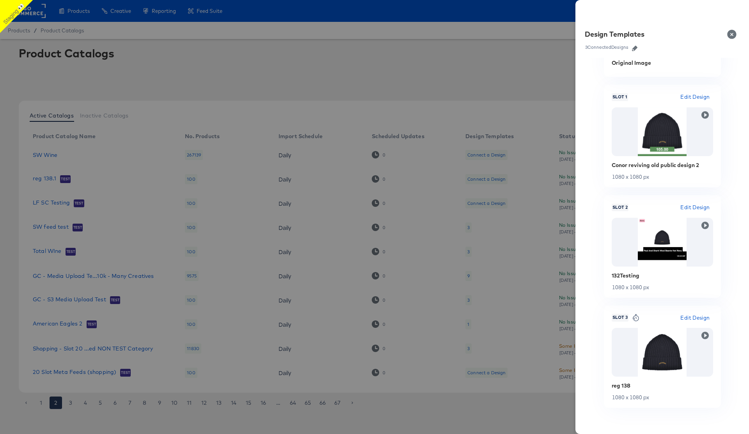
scroll to position [97, 0]
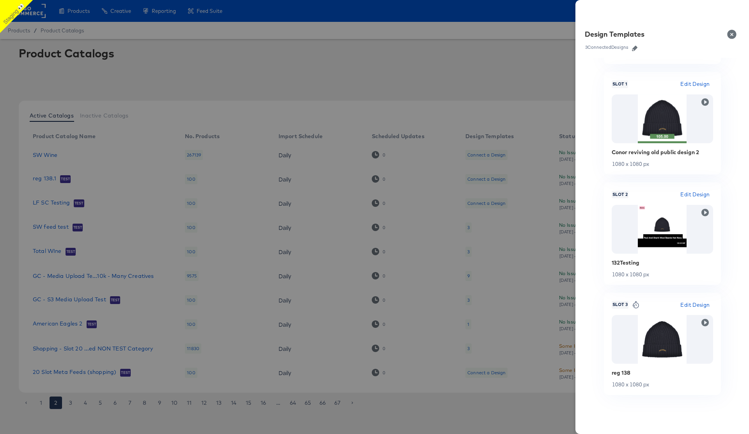
click at [731, 37] on button "Close" at bounding box center [733, 34] width 22 height 22
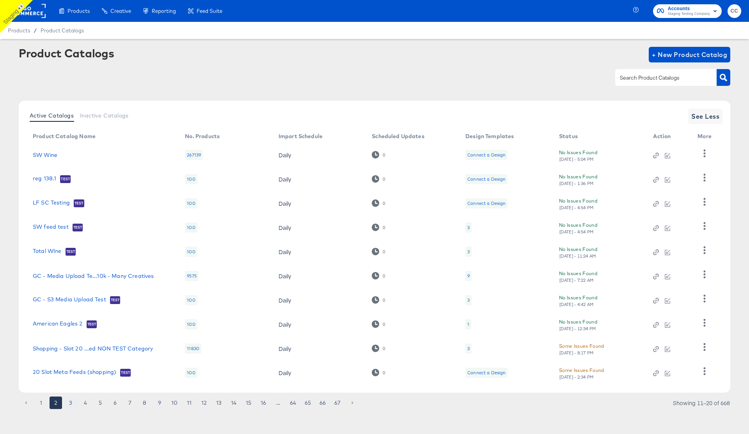
click at [71, 402] on button "3" at bounding box center [70, 402] width 12 height 12
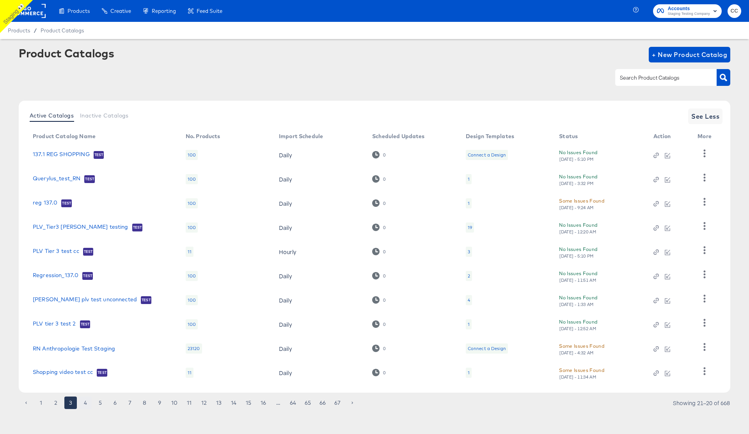
click at [86, 402] on button "4" at bounding box center [85, 402] width 12 height 12
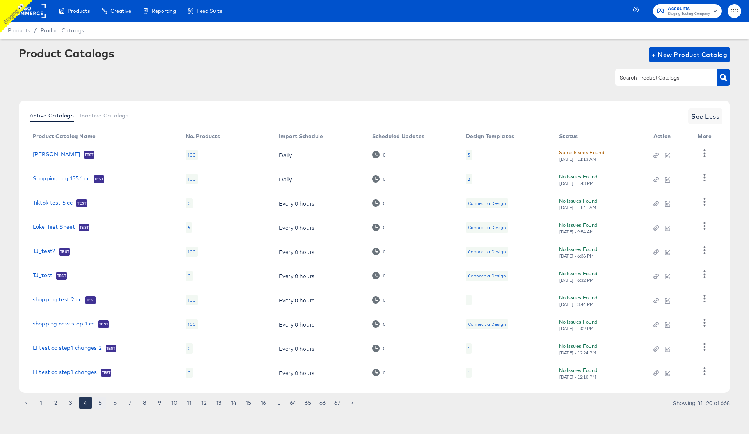
click at [100, 402] on button "5" at bounding box center [100, 402] width 12 height 12
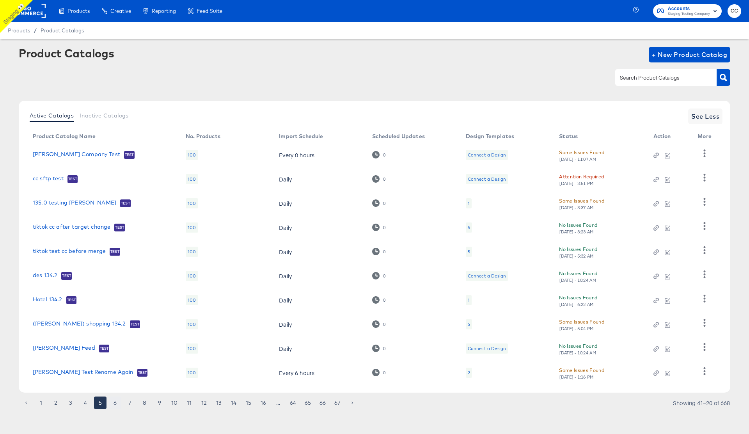
click at [115, 404] on button "6" at bounding box center [115, 402] width 12 height 12
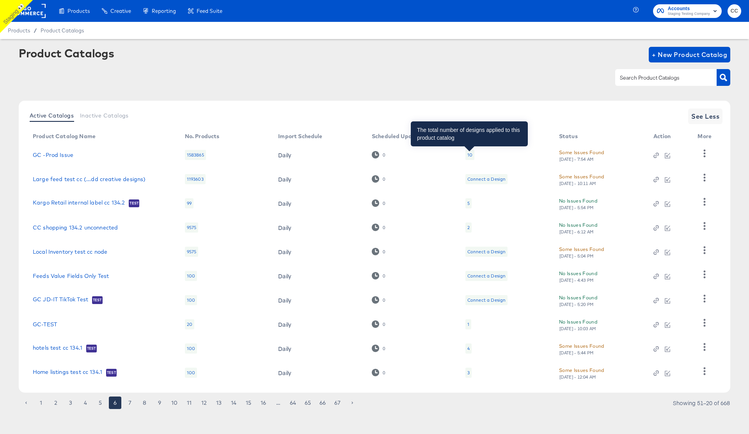
click at [470, 154] on div "10" at bounding box center [469, 155] width 5 height 6
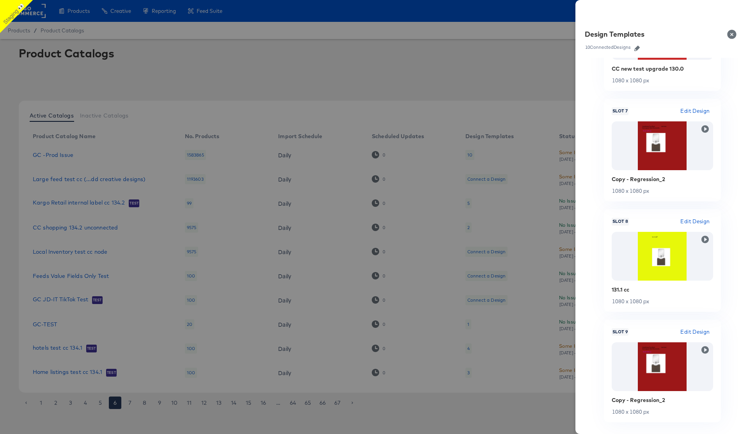
scroll to position [767, 0]
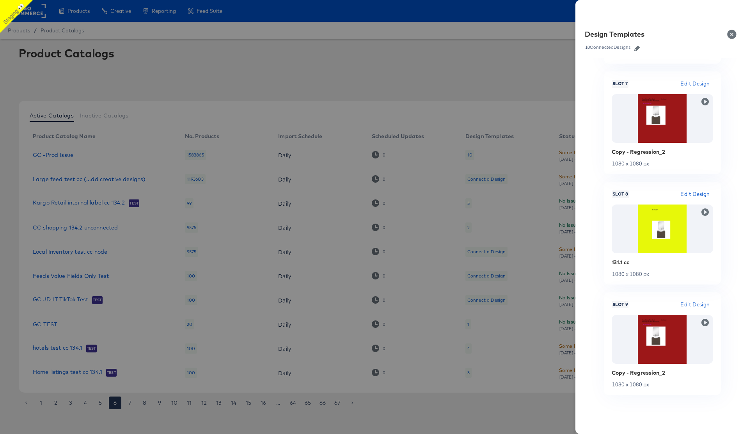
click at [731, 34] on button "Close" at bounding box center [733, 34] width 22 height 22
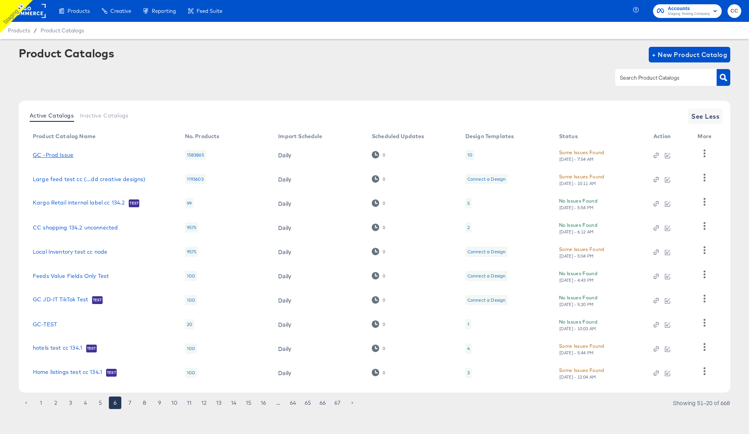
click at [57, 156] on link "GC -Prod Issue" at bounding box center [53, 155] width 41 height 6
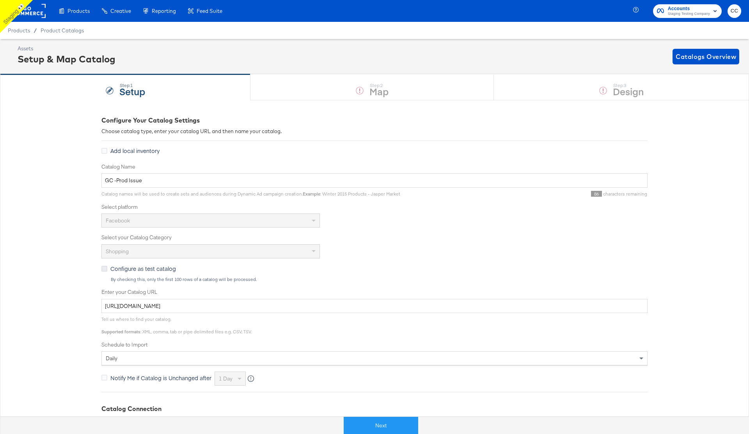
click at [104, 267] on icon at bounding box center [104, 269] width 6 height 6
click at [0, 0] on input "Configure as test catalog" at bounding box center [0, 0] width 0 height 0
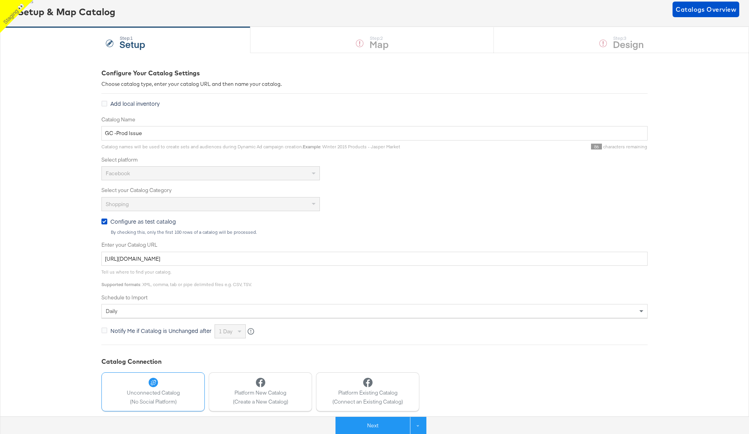
scroll to position [90, 0]
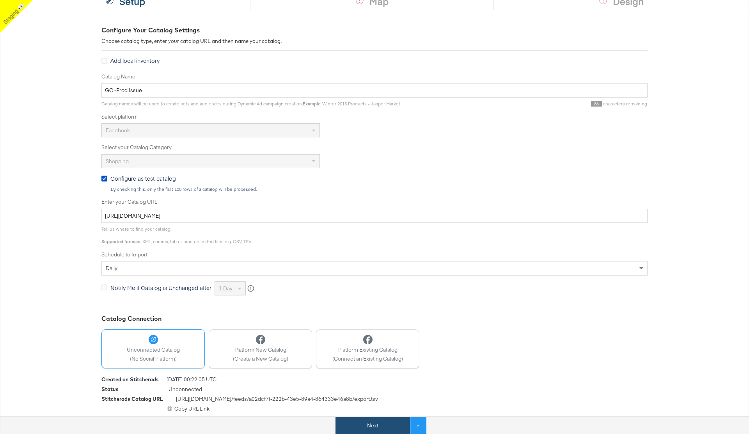
click at [372, 427] on button "Next" at bounding box center [372, 425] width 74 height 18
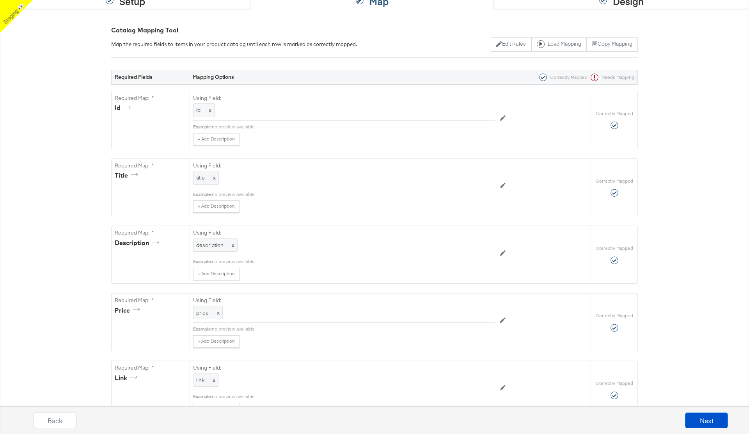
scroll to position [0, 0]
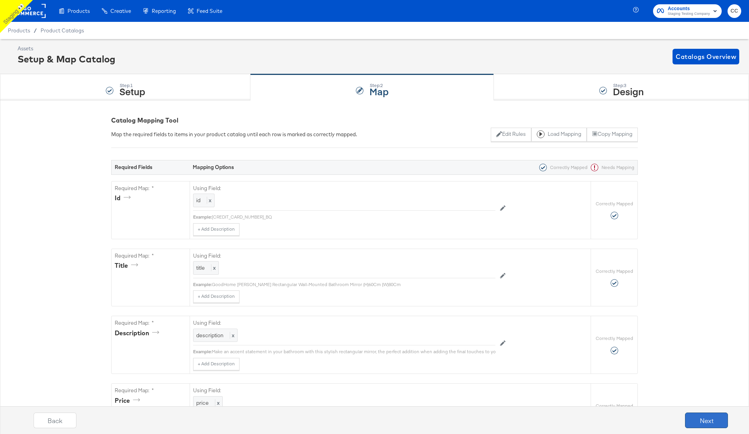
click at [703, 419] on button "Next" at bounding box center [706, 420] width 43 height 16
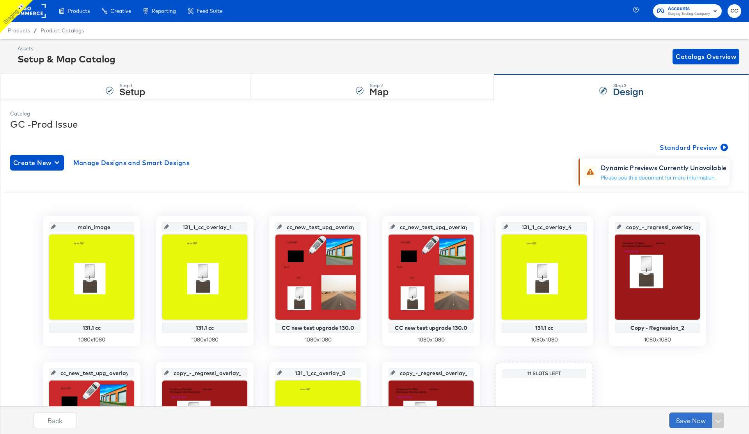
click at [685, 422] on button "Save Now" at bounding box center [690, 420] width 43 height 16
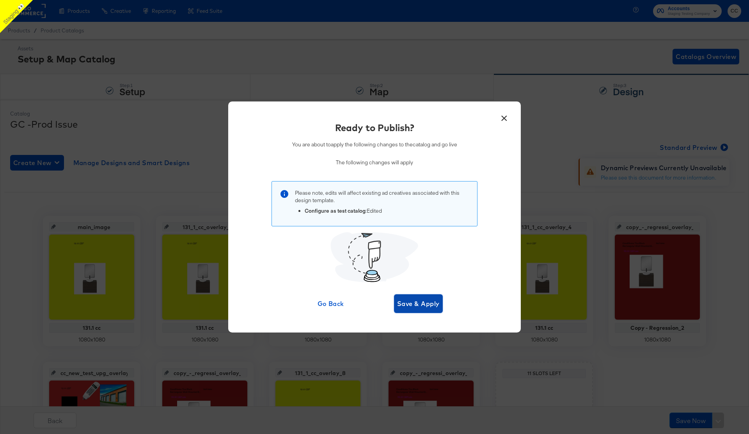
click at [421, 306] on span "Save & Apply" at bounding box center [418, 303] width 43 height 11
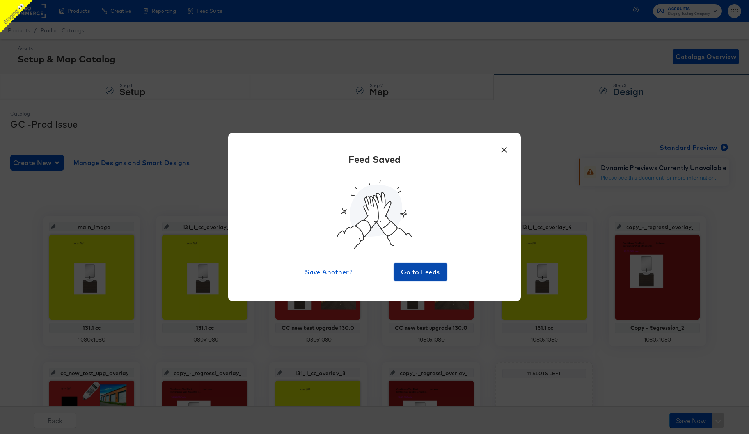
click at [419, 269] on span "Go to Feeds" at bounding box center [420, 271] width 47 height 11
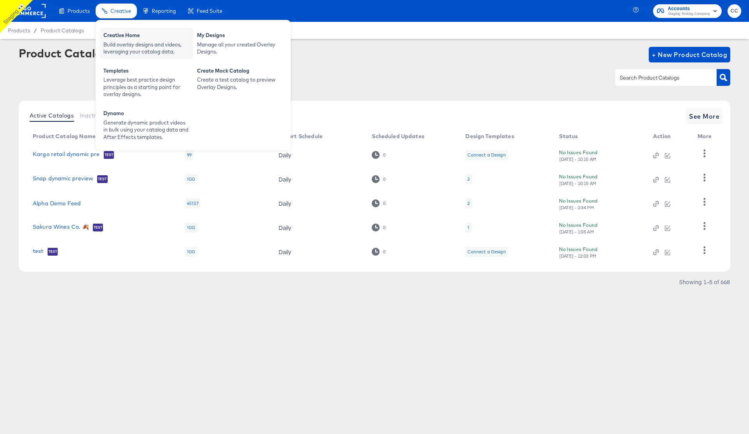
click at [139, 42] on div "Build overlay designs and videos, leveraging your catalog data." at bounding box center [146, 48] width 86 height 14
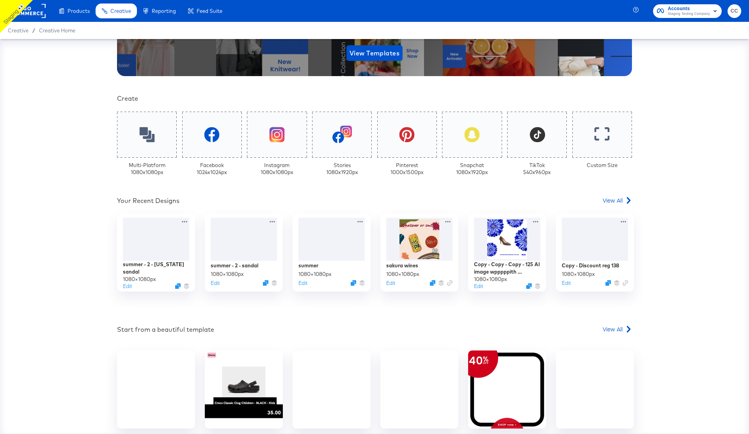
scroll to position [177, 0]
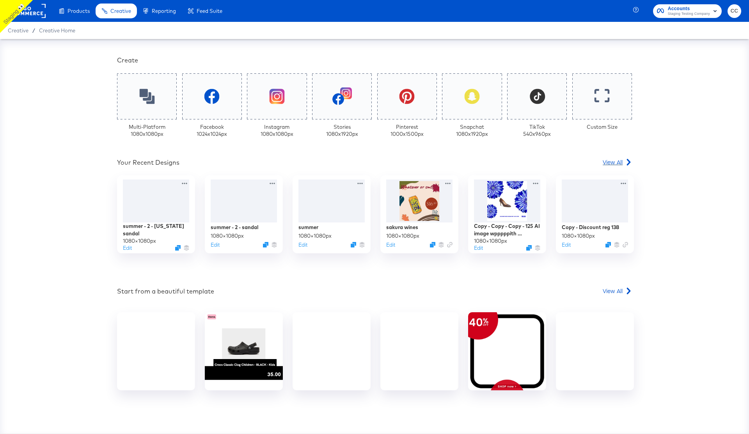
click at [623, 162] on div "View All" at bounding box center [616, 162] width 29 height 8
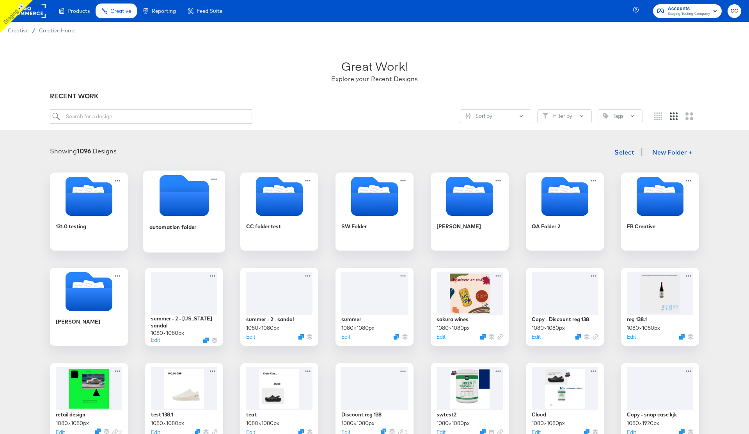
click at [185, 207] on icon "Empty folder" at bounding box center [183, 203] width 49 height 24
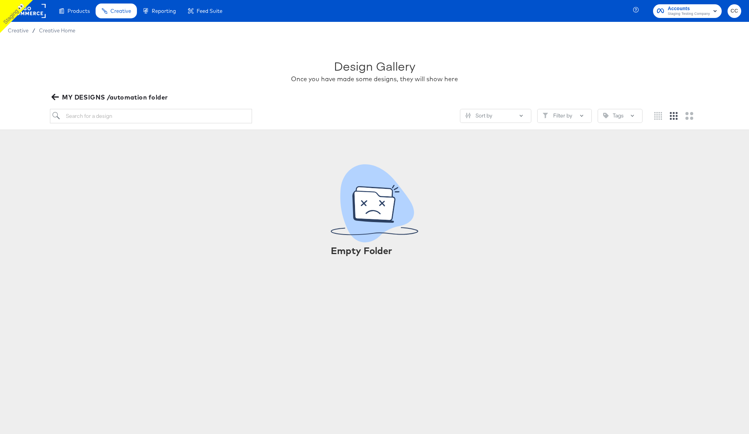
click at [54, 96] on icon "button" at bounding box center [54, 97] width 7 height 6
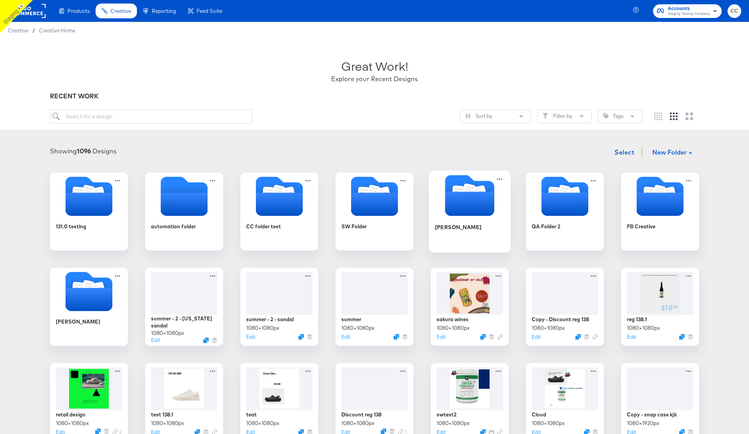
click at [465, 213] on icon "Folder" at bounding box center [469, 203] width 49 height 24
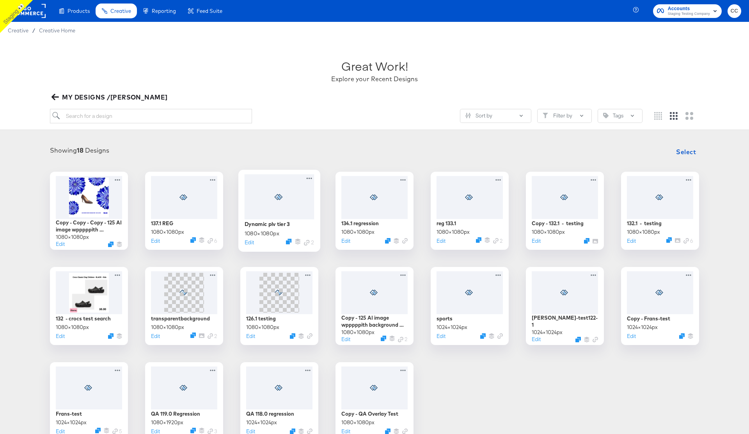
scroll to position [51, 0]
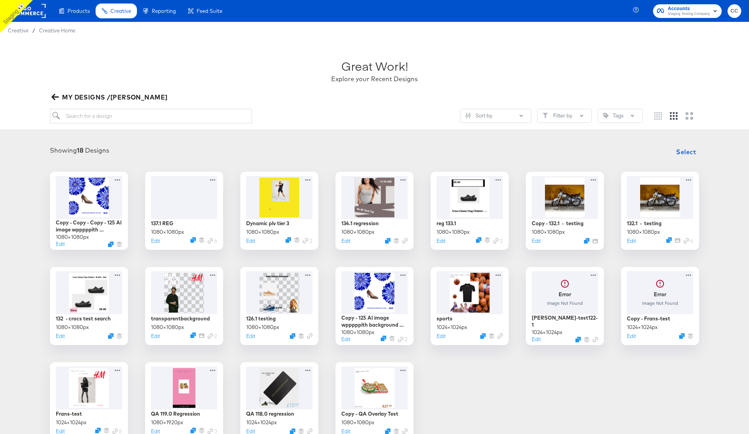
click at [55, 96] on icon "button" at bounding box center [54, 96] width 7 height 7
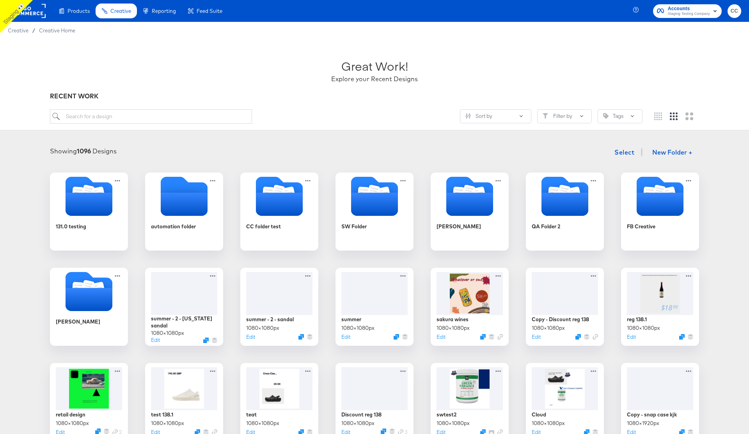
click at [33, 14] on rect at bounding box center [28, 11] width 36 height 14
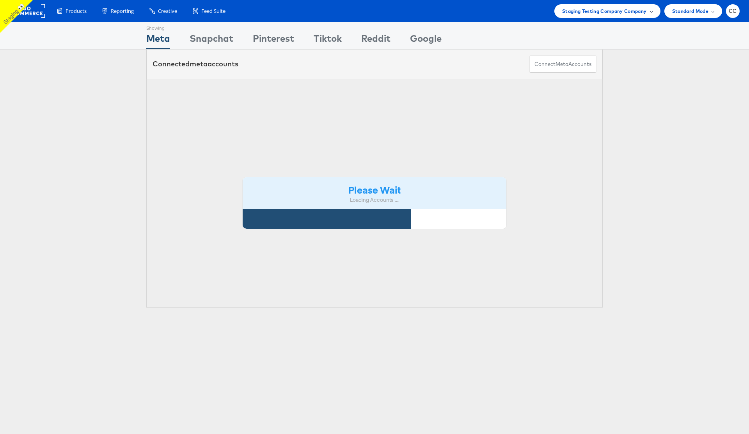
click at [627, 12] on span "Staging Testing Company Company" at bounding box center [604, 11] width 85 height 8
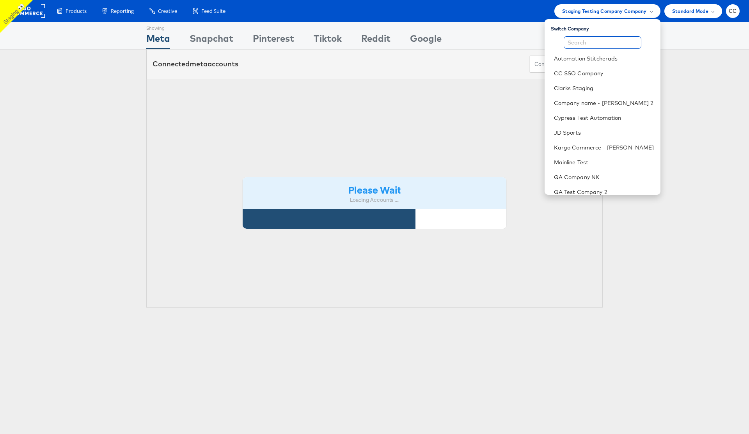
click at [588, 40] on input "text" at bounding box center [602, 42] width 78 height 12
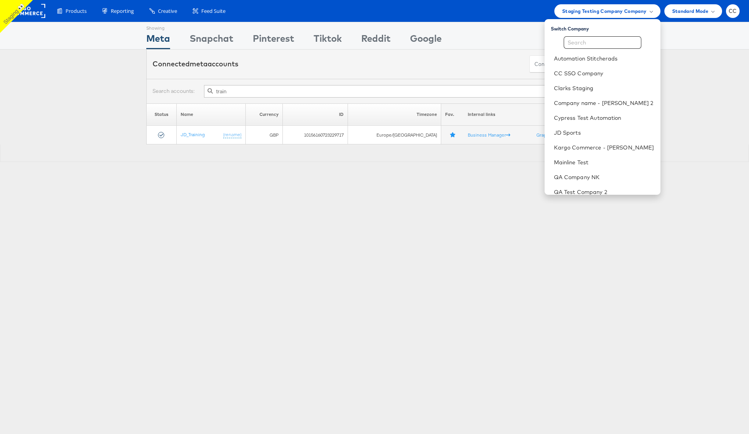
type input "train"
click at [593, 40] on input "text" at bounding box center [602, 42] width 78 height 12
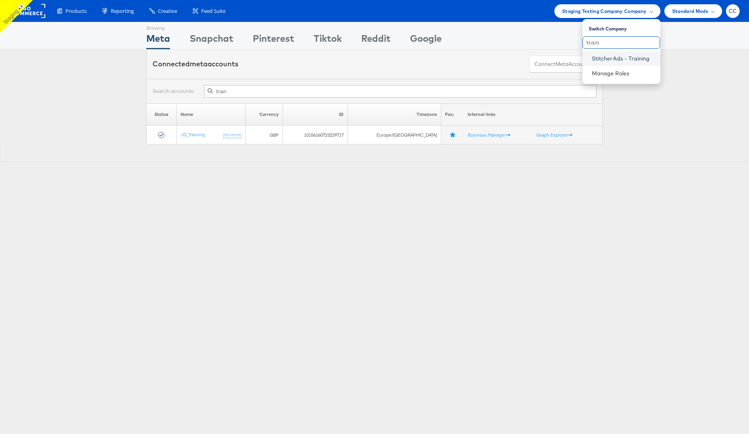
type input "train"
click at [618, 60] on link "StitcherAds - Training" at bounding box center [623, 59] width 62 height 8
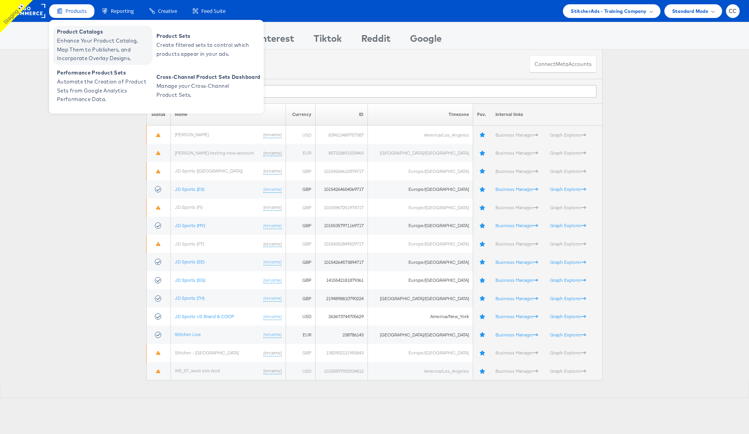
click at [94, 36] on span "Enhance Your Product Catalog, Map Them to Publishers, and Incorporate Overlay D…" at bounding box center [104, 49] width 94 height 27
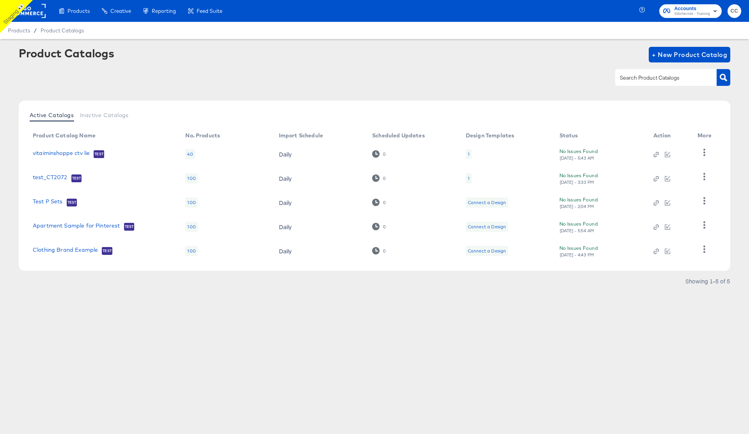
click at [38, 10] on rect at bounding box center [28, 11] width 36 height 14
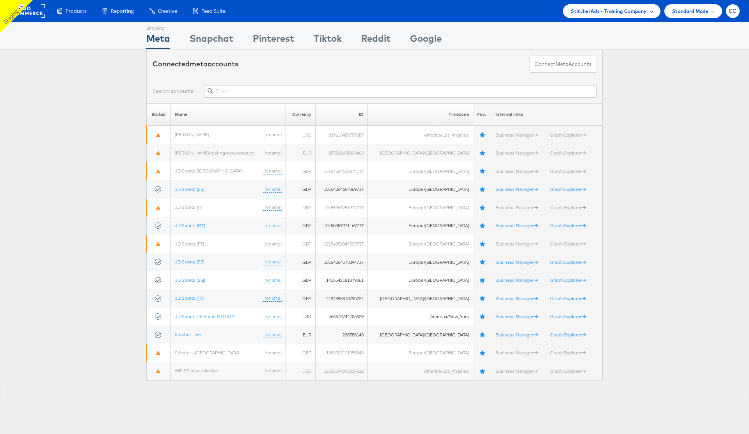
click at [636, 11] on span "StitcherAds - Training Company" at bounding box center [608, 11] width 76 height 8
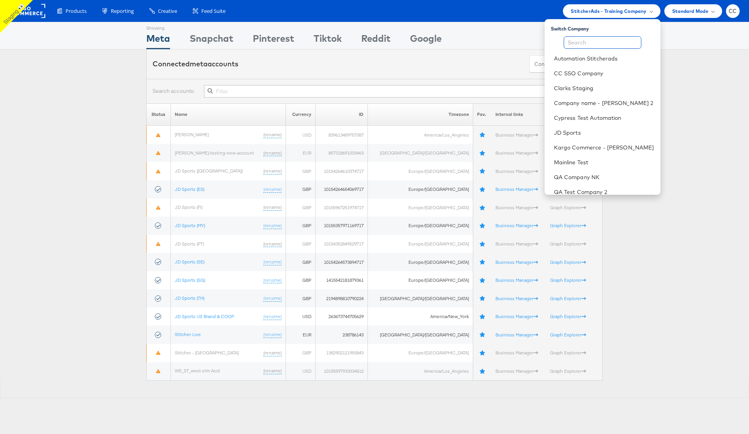
click at [599, 43] on input "text" at bounding box center [602, 42] width 78 height 12
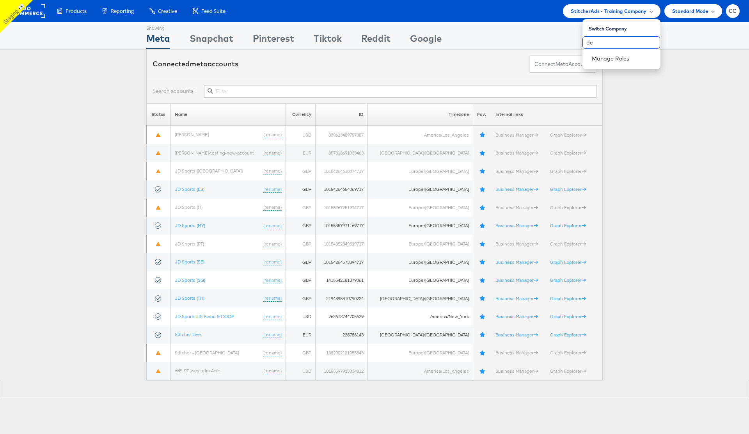
type input "d"
type input "stag"
click at [628, 76] on link "Staging Testing Company" at bounding box center [619, 73] width 69 height 8
